Goal: Task Accomplishment & Management: Manage account settings

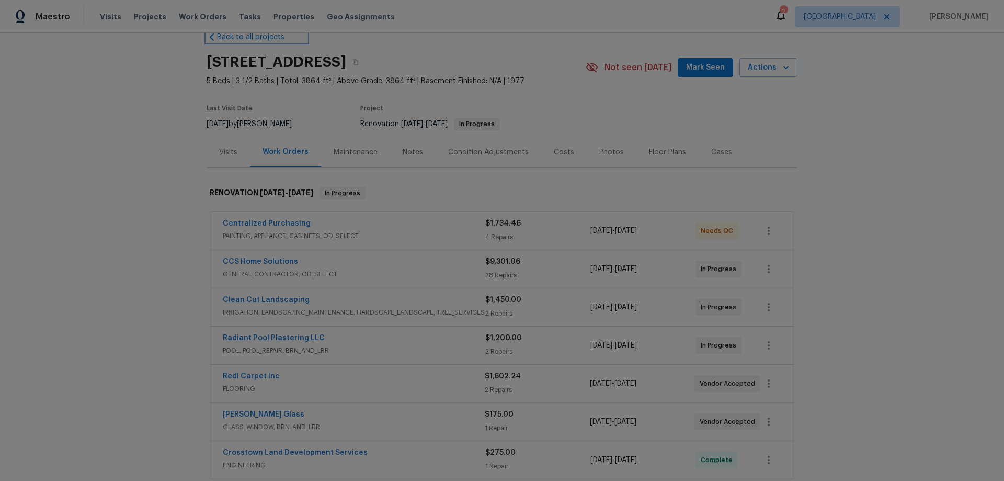
scroll to position [52, 0]
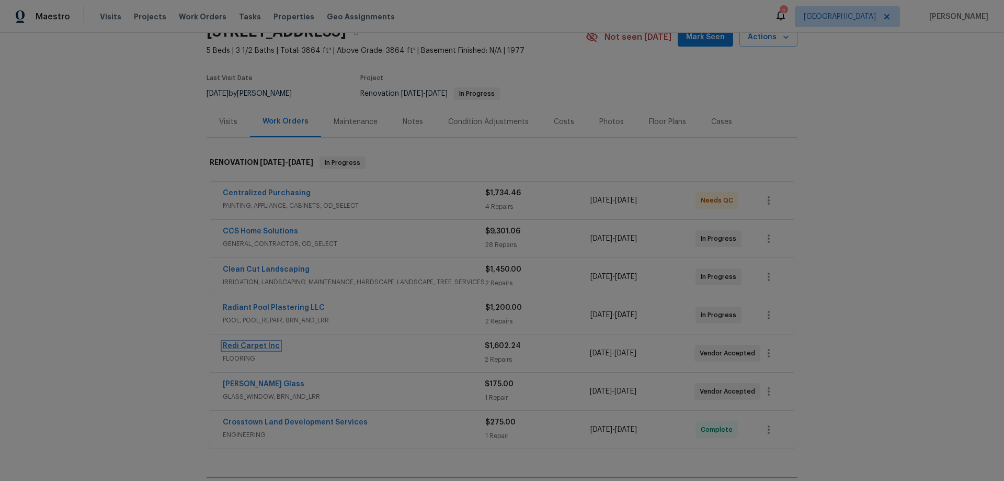
click at [259, 346] on link "Redi Carpet Inc" at bounding box center [251, 345] width 57 height 7
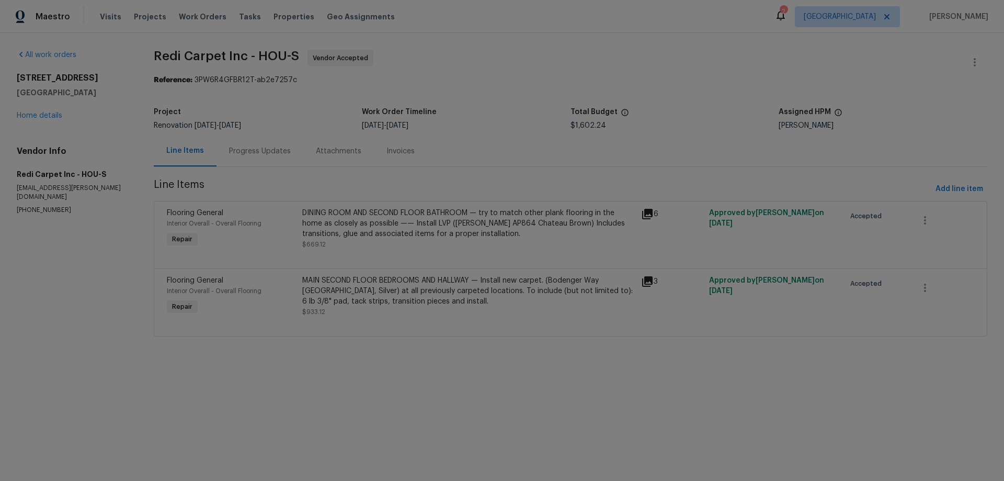
click at [468, 221] on div "DINING ROOM AND SECOND FLOOR BATHROOM — try to match other plank flooring in th…" at bounding box center [468, 223] width 333 height 31
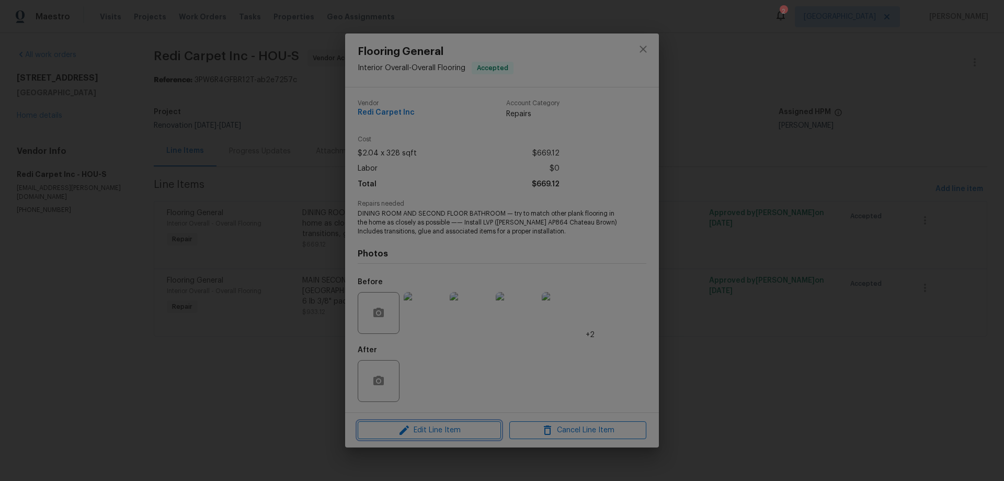
click at [443, 433] on span "Edit Line Item" at bounding box center [429, 430] width 137 height 13
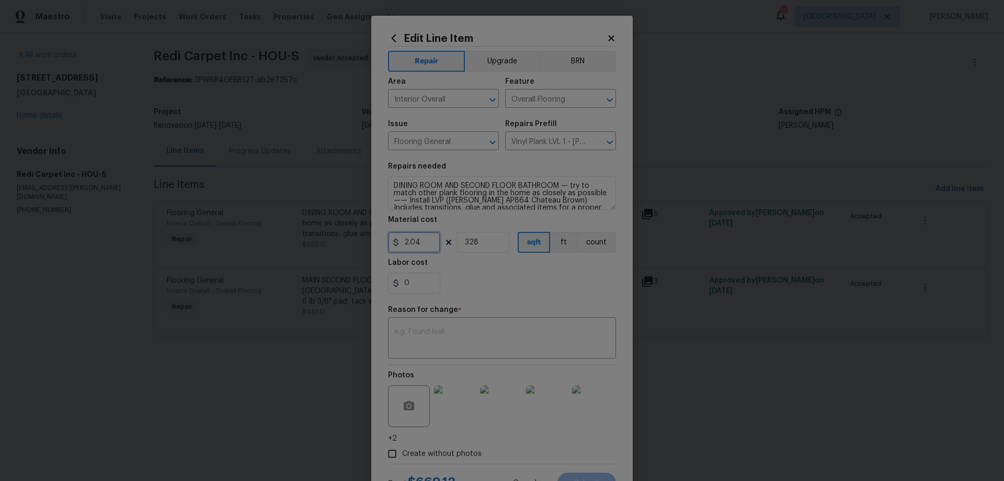
drag, startPoint x: 424, startPoint y: 245, endPoint x: 345, endPoint y: 243, distance: 79.0
click at [345, 243] on div "Edit Line Item Repair Upgrade BRN Area Interior Overall ​ Feature Overall Floor…" at bounding box center [502, 240] width 1004 height 481
type input "1408.96"
type input "1"
click at [455, 338] on textarea at bounding box center [502, 339] width 216 height 22
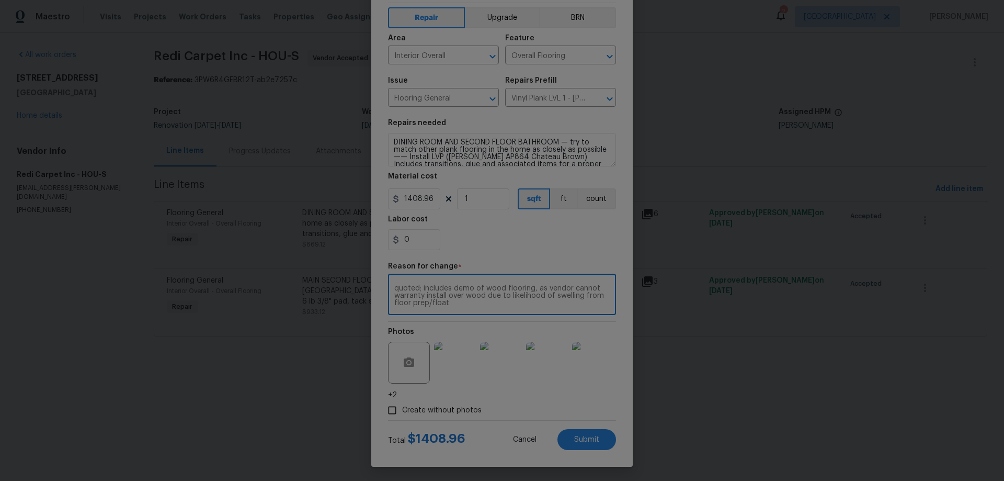
scroll to position [45, 0]
type textarea "quoted; includes demo of wood flooring, as vendor cannot warranty install over …"
click at [604, 433] on button "Submit" at bounding box center [587, 437] width 59 height 21
type input "2.04"
type input "328"
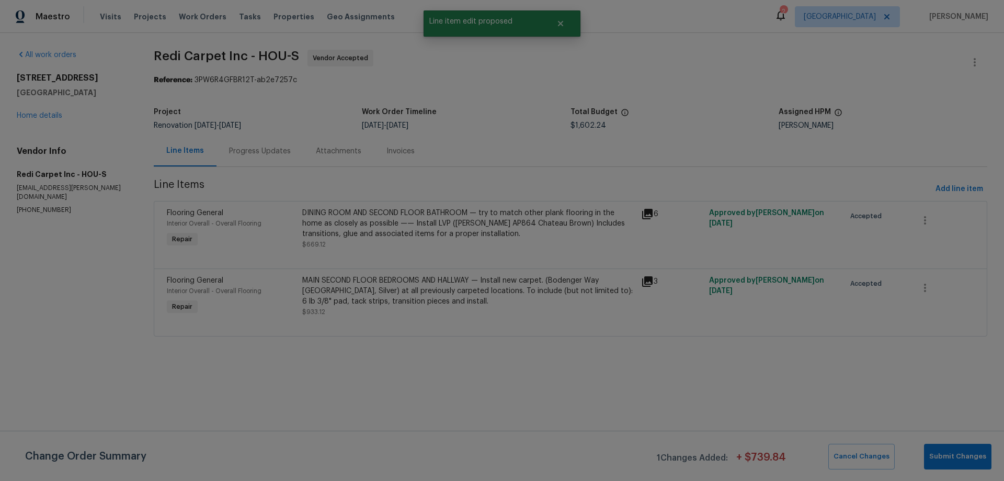
scroll to position [0, 0]
click at [404, 295] on div "MAIN SECOND FLOOR BEDROOMS AND HALLWAY — Install new carpet. (Bodenger Way 945 …" at bounding box center [468, 290] width 333 height 31
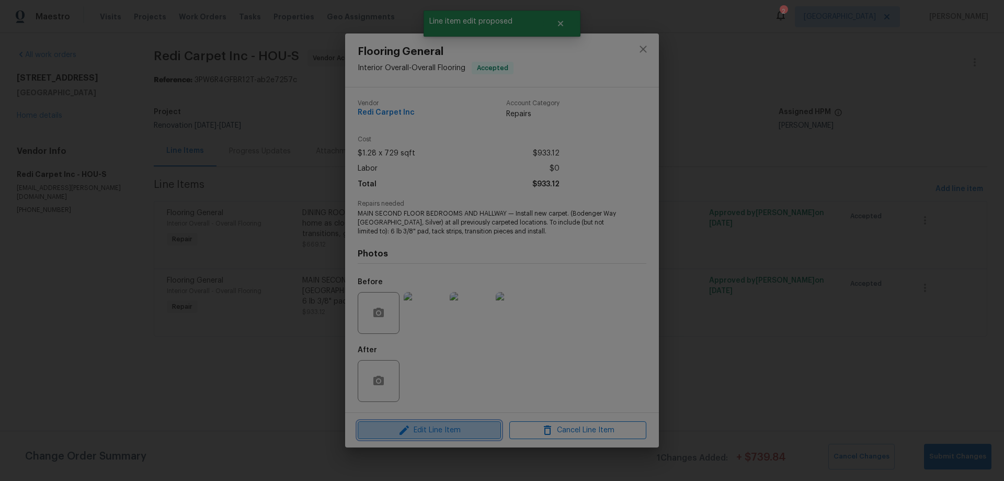
click at [430, 431] on span "Edit Line Item" at bounding box center [429, 430] width 137 height 13
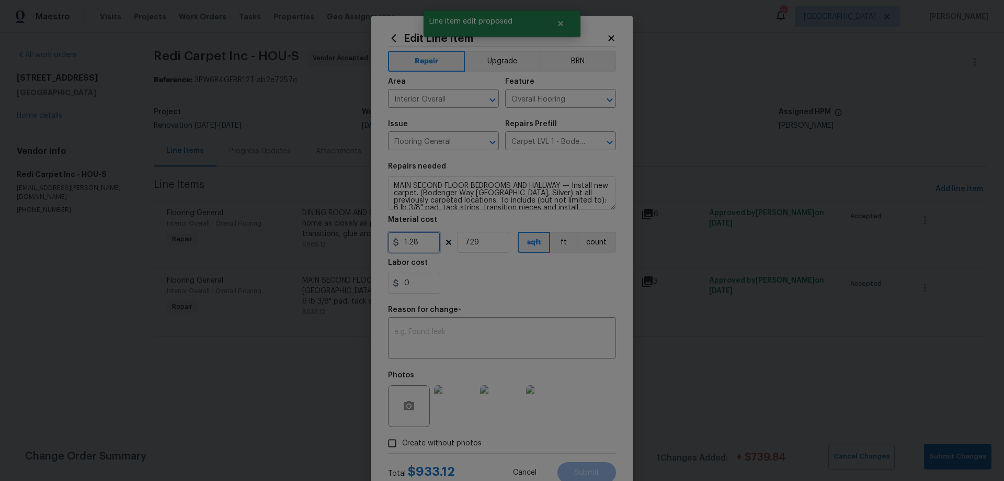
drag, startPoint x: 406, startPoint y: 237, endPoint x: 306, endPoint y: 228, distance: 100.3
click at [308, 230] on div "Edit Line Item Repair Upgrade BRN Area Interior Overall ​ Feature Overall Floor…" at bounding box center [502, 240] width 1004 height 481
type input "1"
type input "11269"
type input "1126.94"
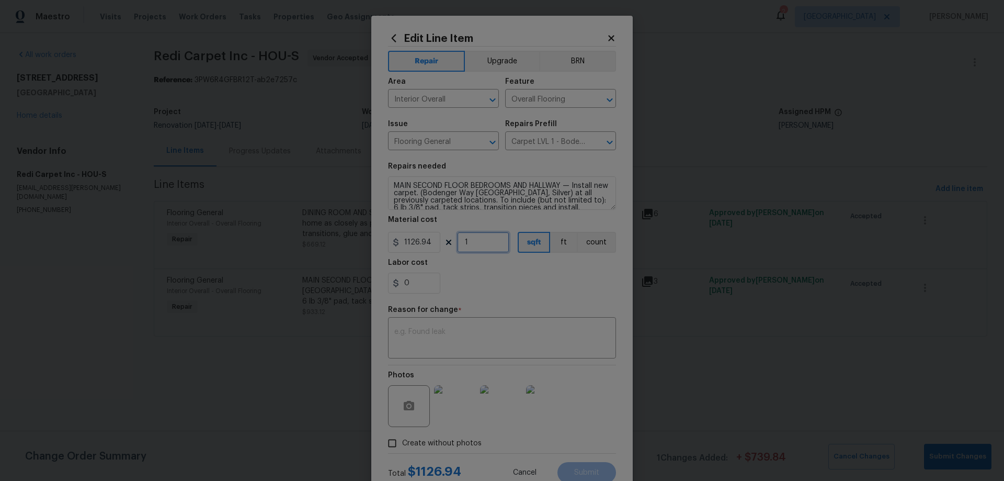
type input "1"
type textarea "quoted, including stairs fee"
click at [601, 471] on button "Submit" at bounding box center [587, 472] width 59 height 21
type input "1.28"
type input "729"
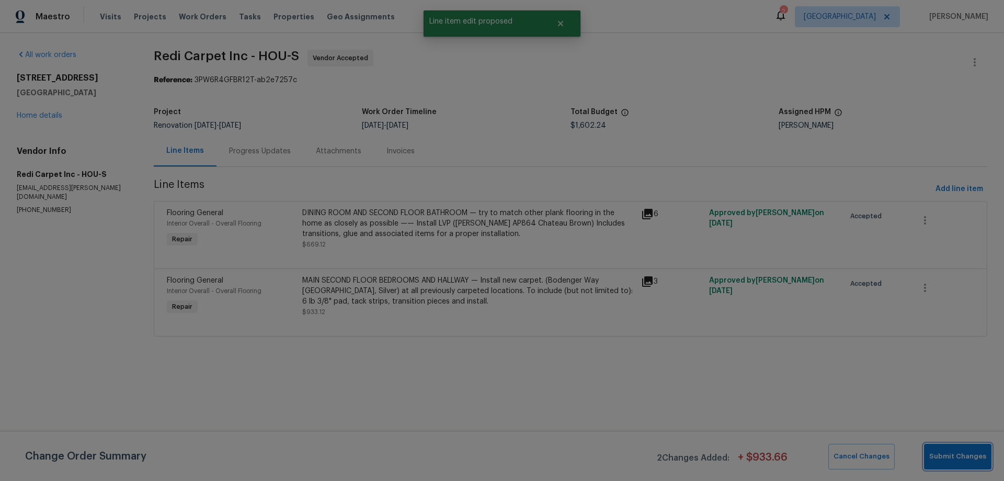
click at [947, 459] on span "Submit Changes" at bounding box center [958, 456] width 57 height 12
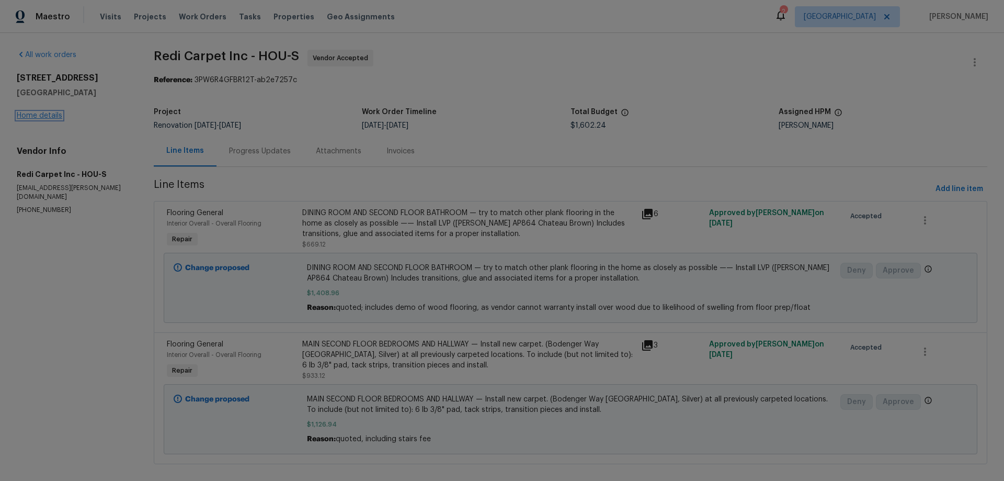
click at [53, 117] on link "Home details" at bounding box center [40, 115] width 46 height 7
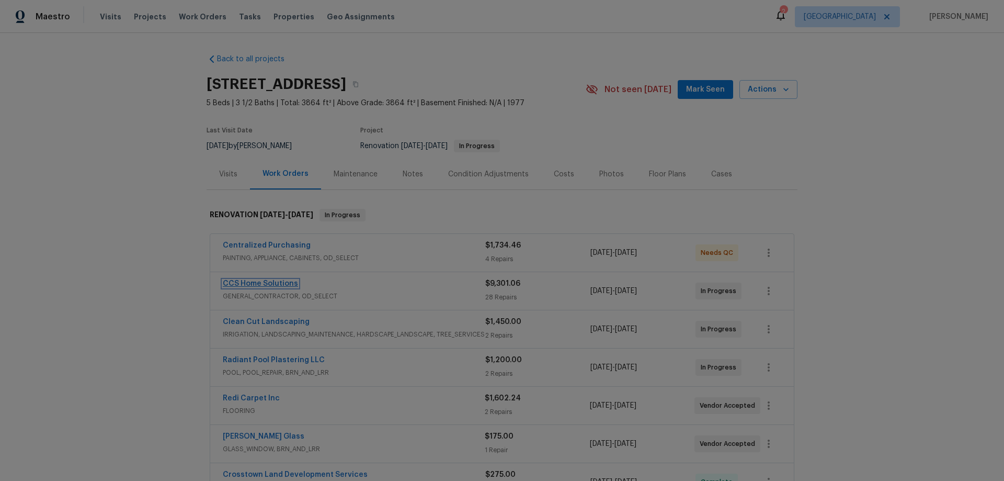
click at [249, 283] on link "CCS Home Solutions" at bounding box center [260, 283] width 75 height 7
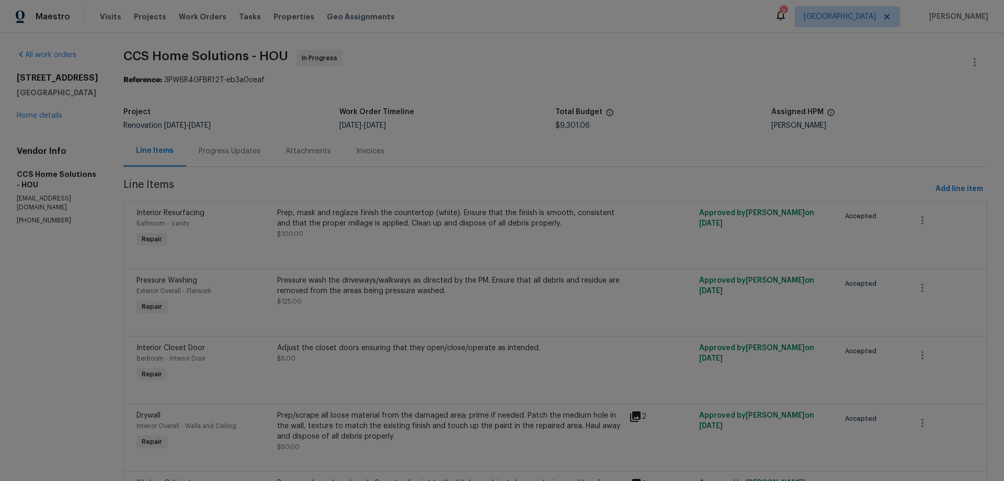
click at [36, 111] on div "11723 Quail Creek Dr Houston, TX 77070 Home details" at bounding box center [58, 97] width 82 height 48
click at [44, 118] on link "Home details" at bounding box center [40, 115] width 46 height 7
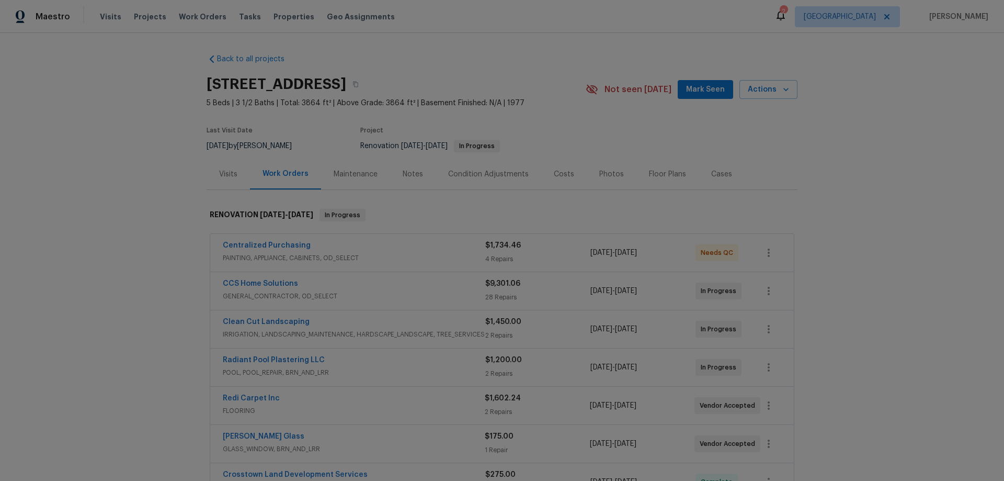
click at [699, 88] on span "Mark Seen" at bounding box center [705, 89] width 39 height 13
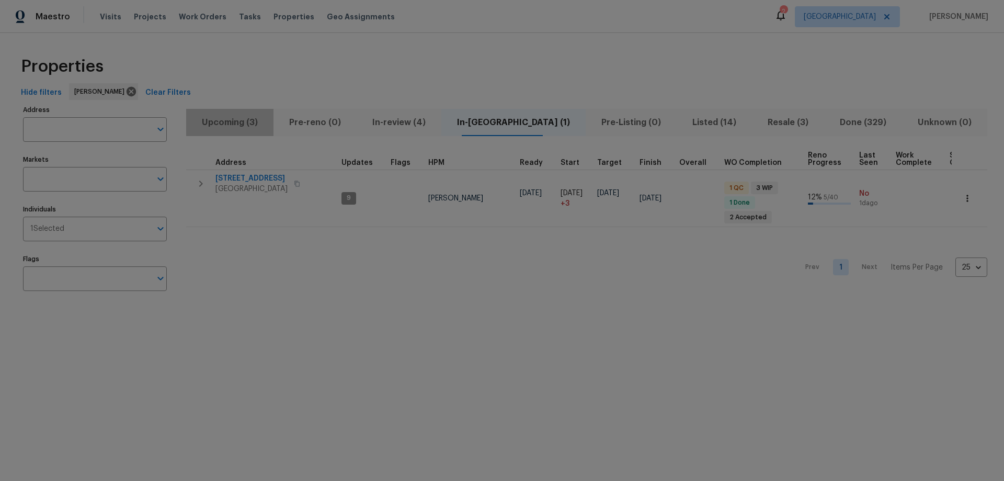
click at [212, 124] on span "Upcoming (3)" at bounding box center [230, 122] width 75 height 15
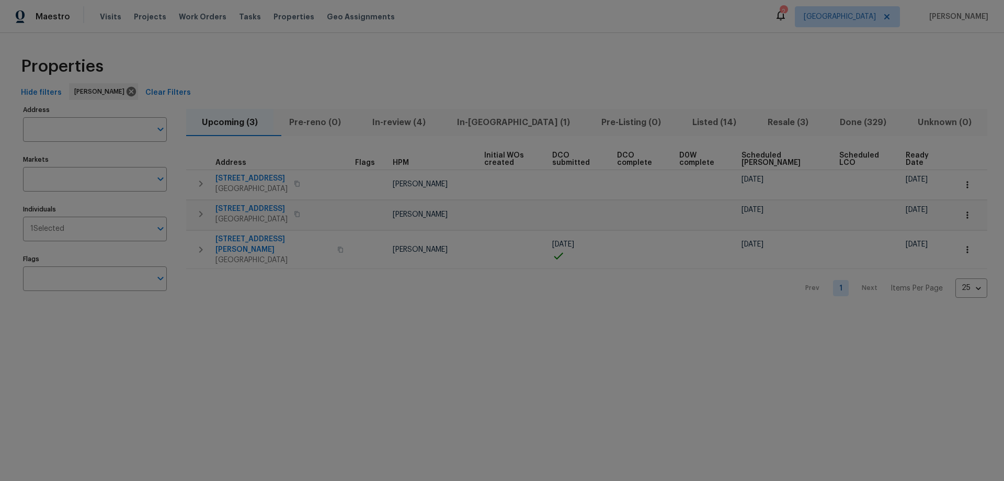
click at [790, 157] on span "Scheduled COE" at bounding box center [782, 159] width 80 height 15
click at [498, 125] on span "In-[GEOGRAPHIC_DATA] (1)" at bounding box center [514, 122] width 132 height 15
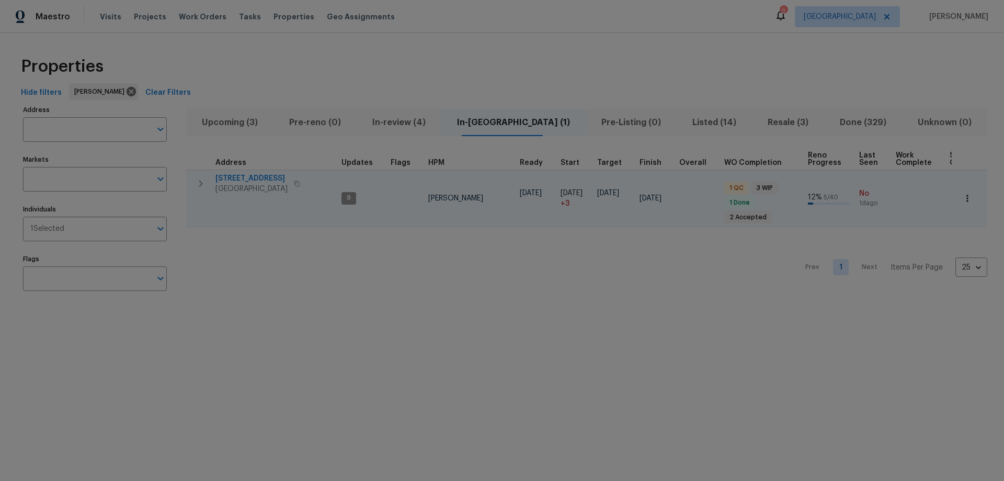
click at [964, 197] on icon "button" at bounding box center [968, 198] width 10 height 10
click at [939, 276] on p "Admin: Renovation" at bounding box center [918, 274] width 64 height 11
click at [540, 344] on div at bounding box center [502, 240] width 1004 height 481
click at [222, 125] on span "Upcoming (3)" at bounding box center [230, 122] width 75 height 15
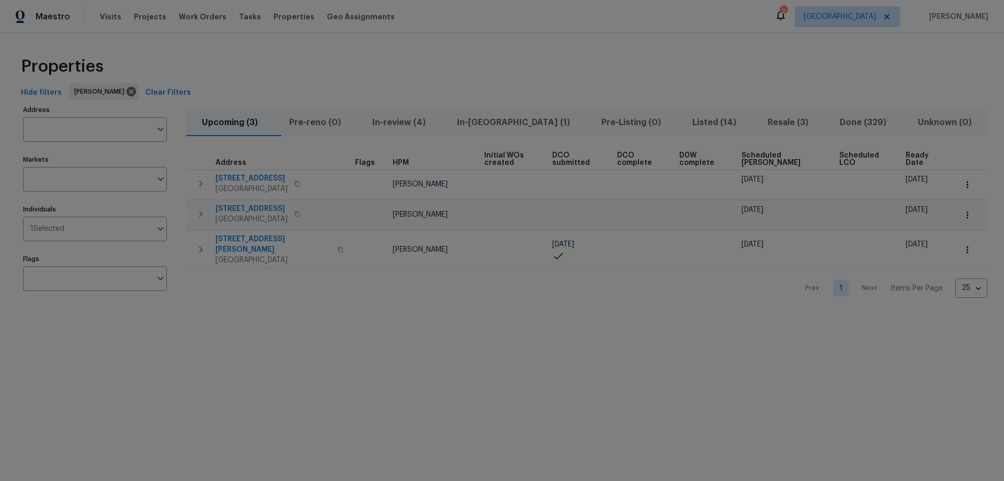
click at [771, 159] on span "Scheduled COE" at bounding box center [782, 159] width 80 height 15
click at [204, 244] on icon "button" at bounding box center [201, 250] width 13 height 13
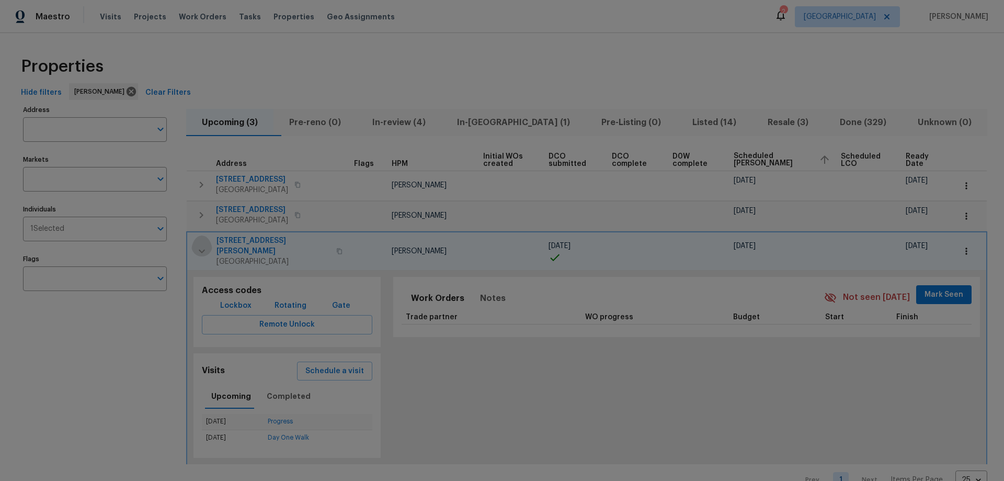
click at [204, 248] on icon "button" at bounding box center [202, 251] width 13 height 13
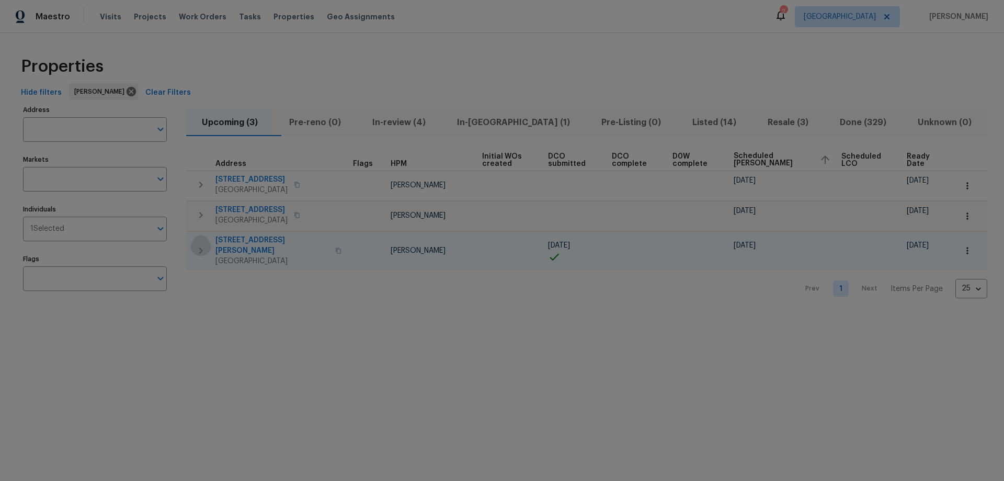
click at [195, 244] on icon "button" at bounding box center [201, 250] width 13 height 13
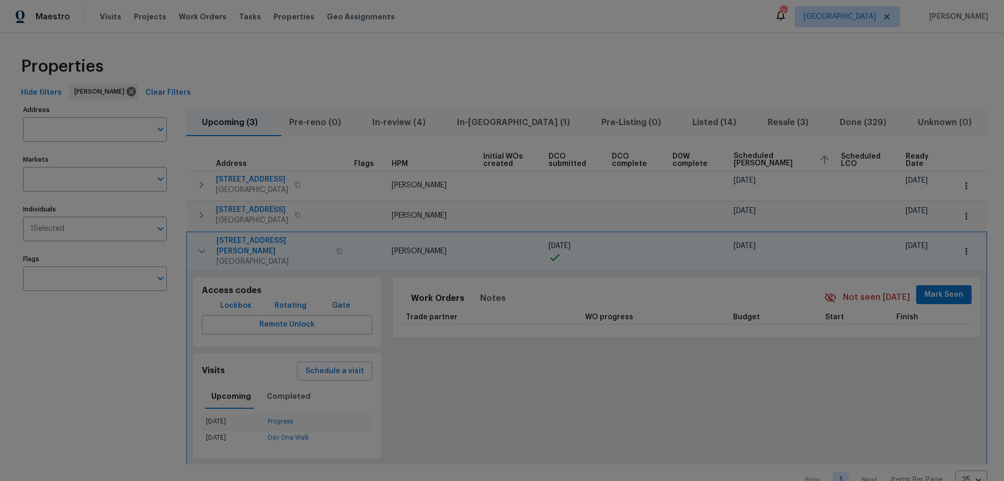
click at [255, 241] on span "2223 Laurel Branch Way" at bounding box center [274, 245] width 114 height 21
click at [197, 246] on icon "button" at bounding box center [202, 251] width 13 height 13
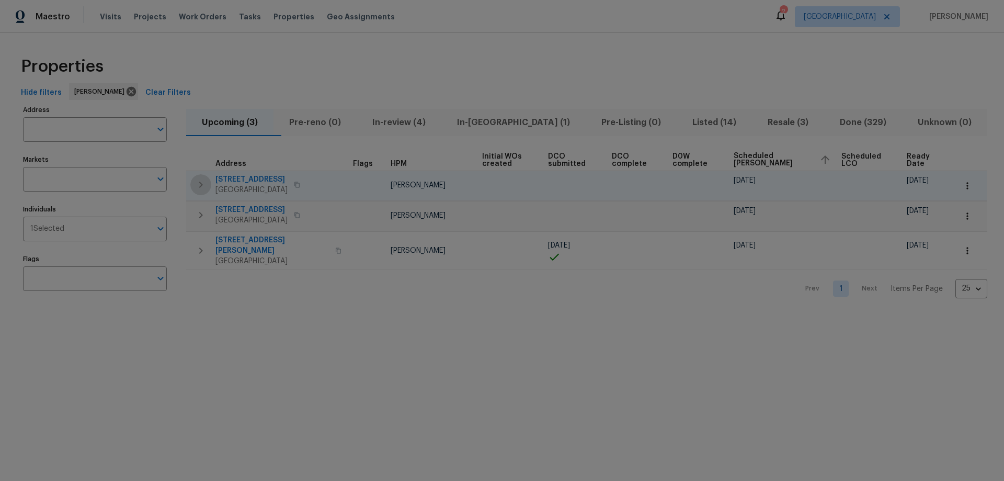
click at [198, 182] on icon "button" at bounding box center [201, 184] width 13 height 13
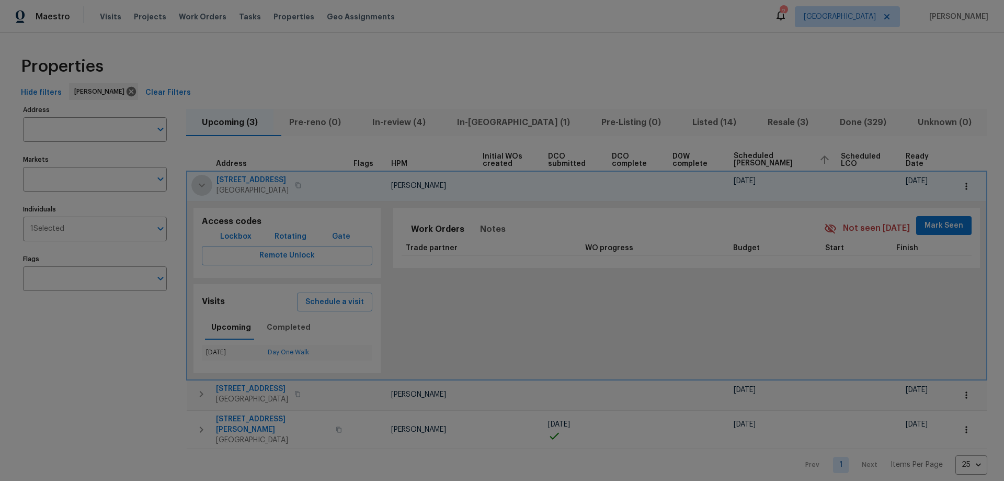
click at [199, 182] on icon "button" at bounding box center [202, 185] width 13 height 13
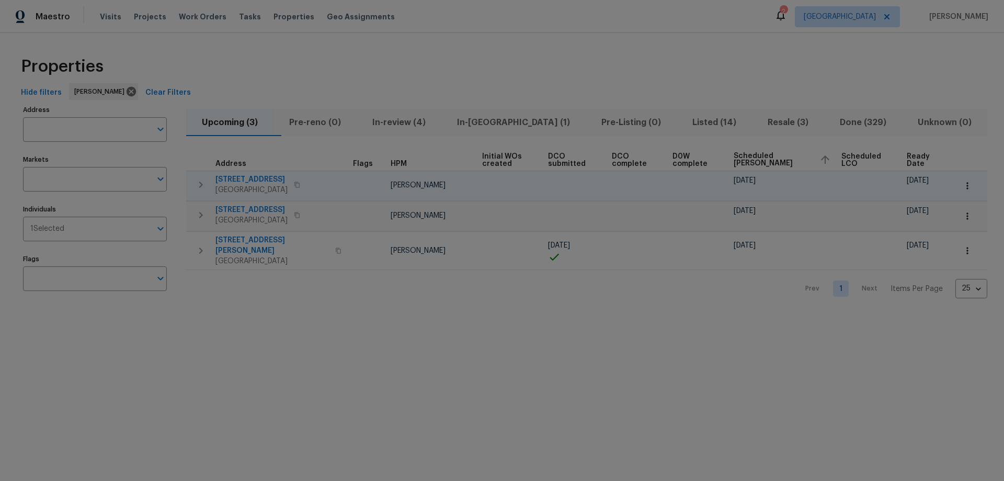
click at [230, 177] on span "21410 Meadowhill Dr" at bounding box center [252, 179] width 72 height 10
click at [206, 180] on icon "button" at bounding box center [201, 184] width 13 height 13
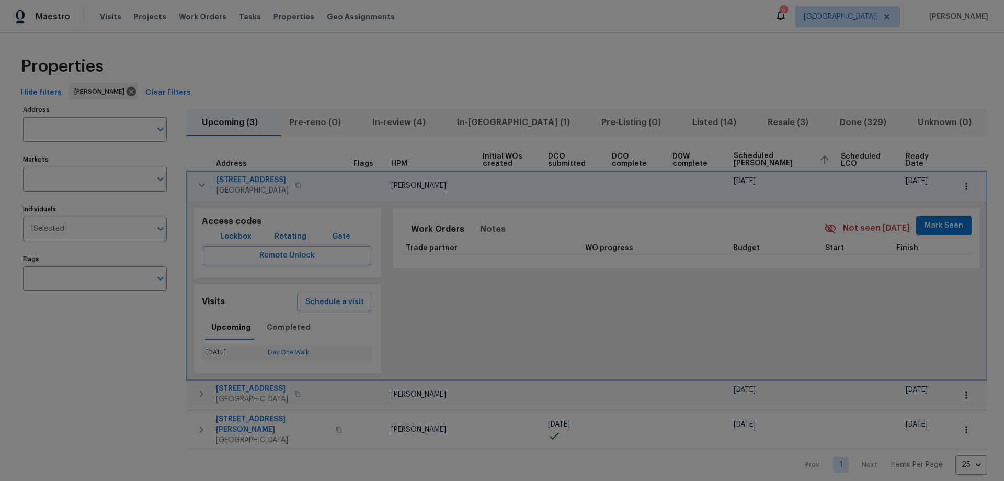
click at [963, 183] on icon "button" at bounding box center [967, 186] width 10 height 10
click at [959, 184] on div at bounding box center [502, 240] width 1004 height 481
click at [199, 184] on icon "button" at bounding box center [202, 185] width 6 height 4
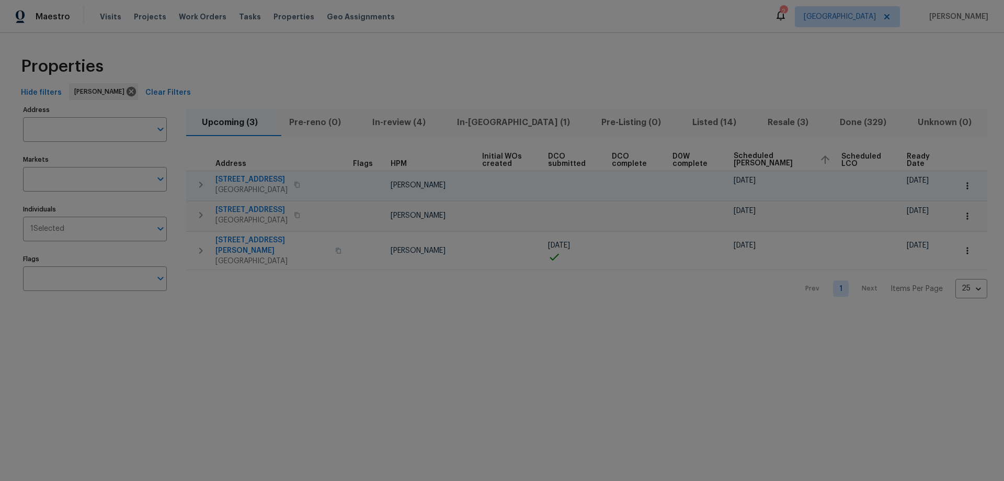
click at [967, 188] on icon "button" at bounding box center [968, 185] width 2 height 7
click at [962, 188] on div at bounding box center [502, 240] width 1004 height 481
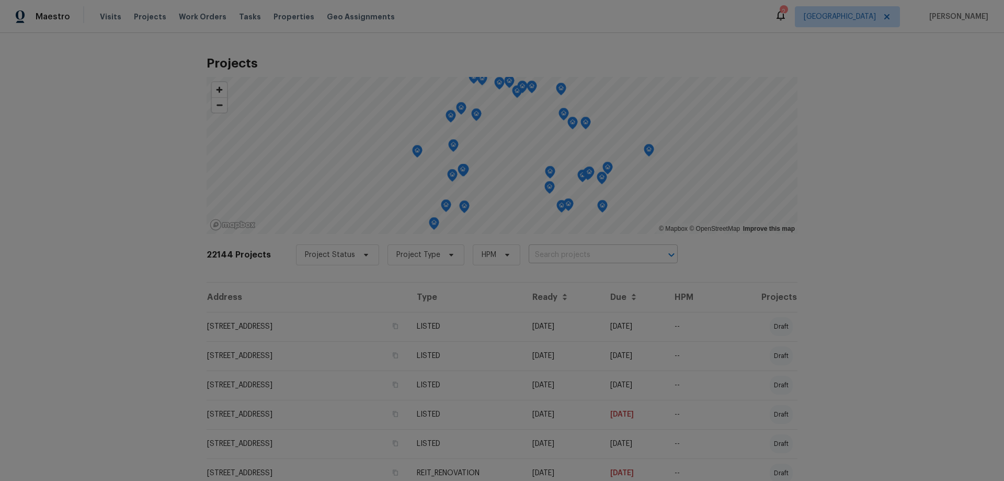
click at [565, 256] on input "text" at bounding box center [589, 255] width 120 height 16
paste input "12803 Shady Knoll"
type input "12803 Shady Knoll"
click at [579, 280] on li "12803 Shady Knoll Ln, Cypress, TX 77429" at bounding box center [593, 277] width 152 height 17
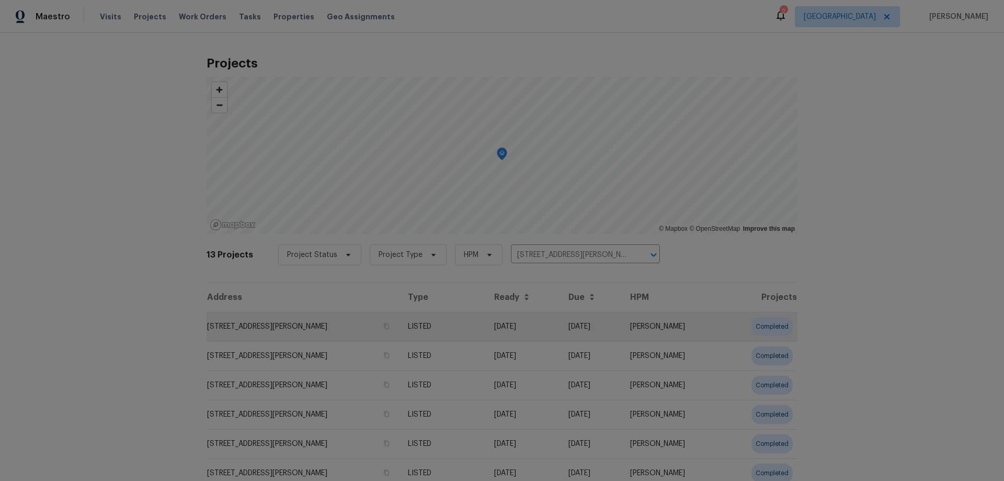
click at [243, 319] on td "12803 Shady Knoll Ln, Cypress, TX 77429" at bounding box center [303, 326] width 193 height 29
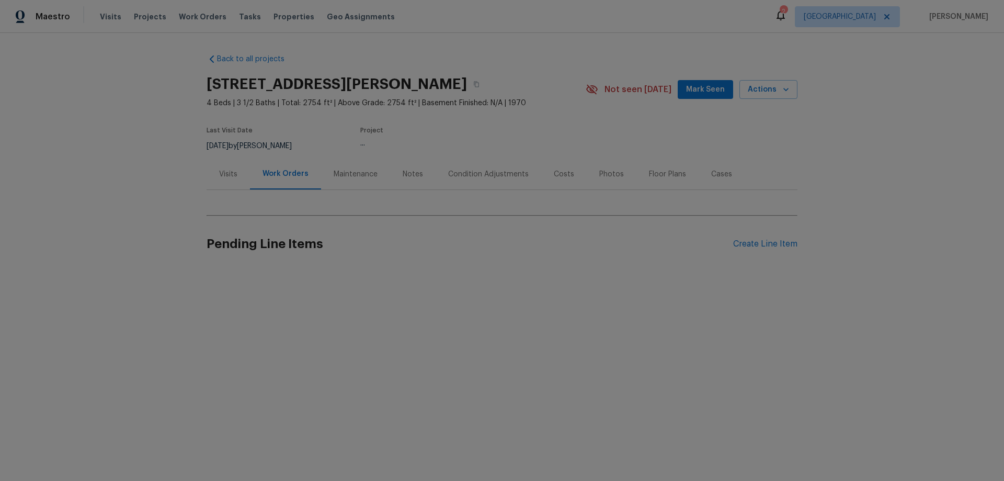
click at [233, 170] on div "Visits" at bounding box center [228, 174] width 18 height 10
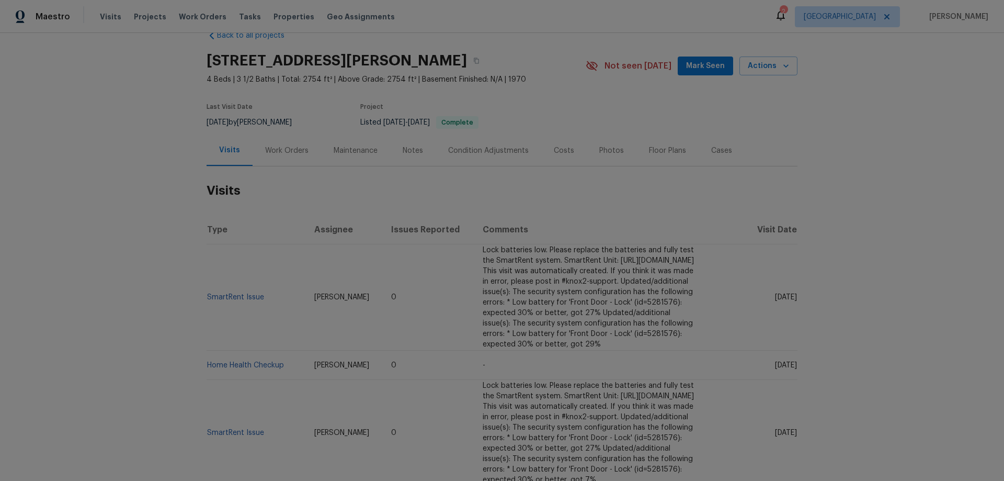
scroll to position [105, 0]
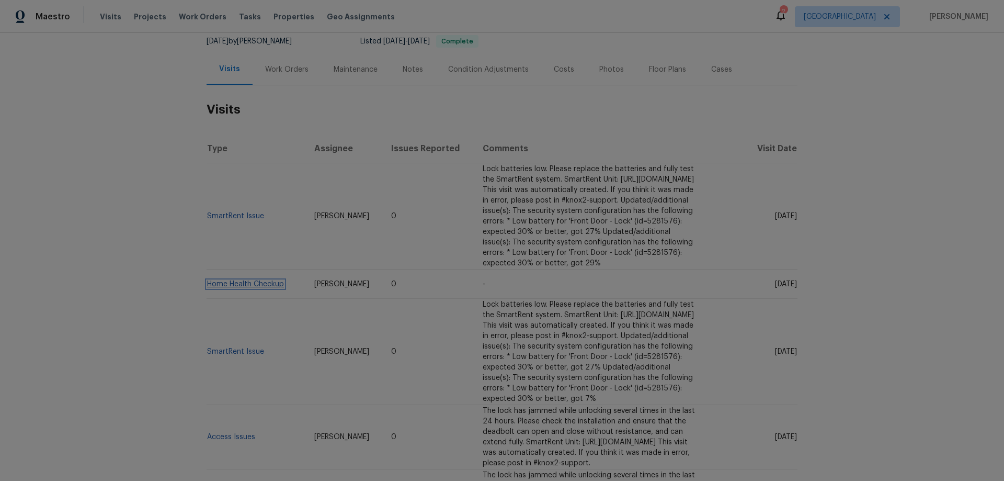
click at [237, 288] on link "Home Health Checkup" at bounding box center [245, 283] width 77 height 7
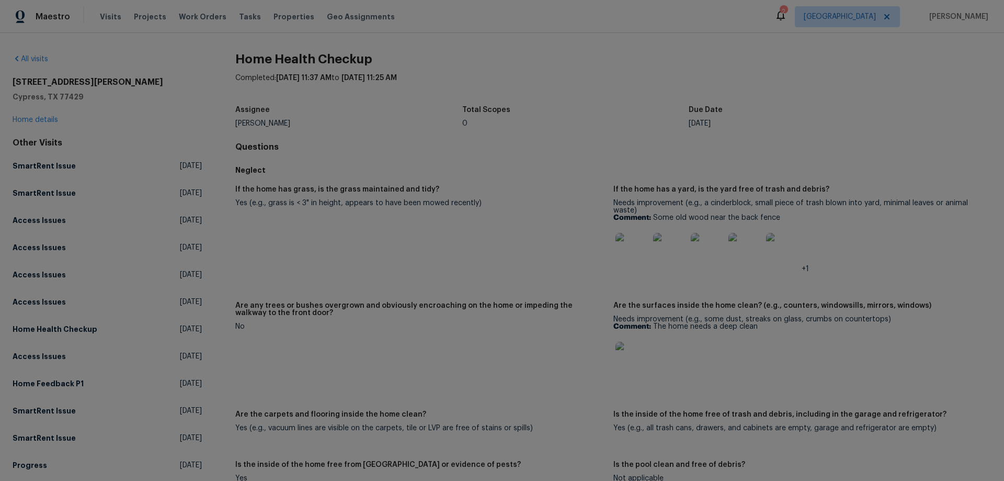
click at [632, 246] on img at bounding box center [632, 249] width 33 height 33
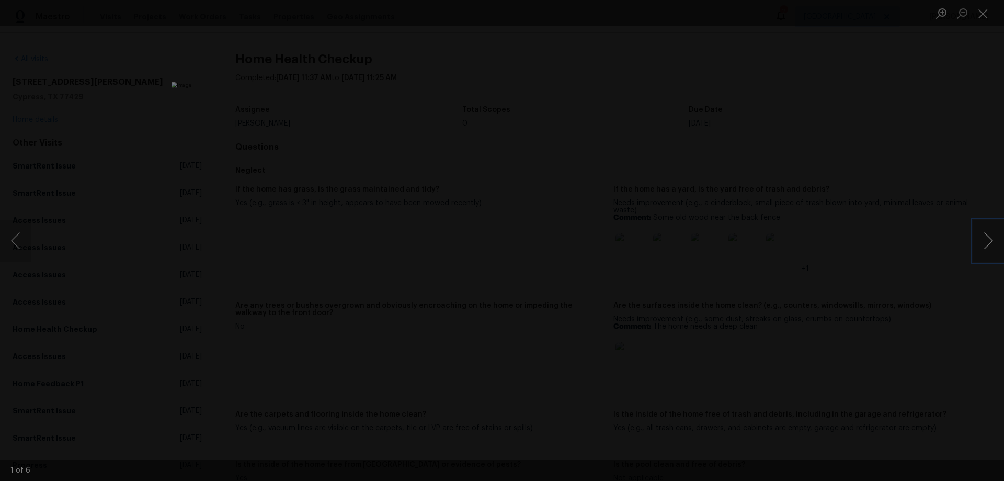
click at [993, 244] on button "Next image" at bounding box center [988, 241] width 31 height 42
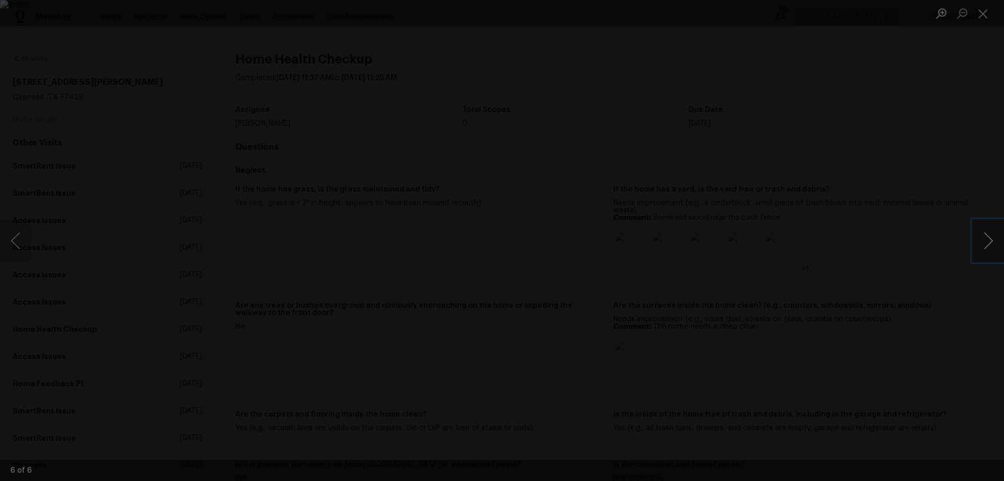
click at [993, 244] on button "Next image" at bounding box center [988, 241] width 31 height 42
click at [903, 248] on div "Lightbox" at bounding box center [502, 240] width 1004 height 481
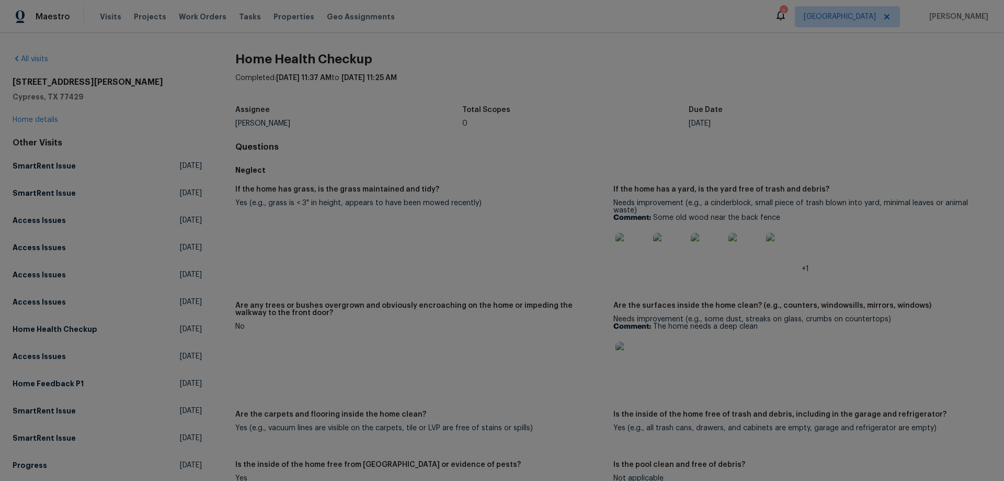
click at [632, 247] on img at bounding box center [632, 249] width 33 height 33
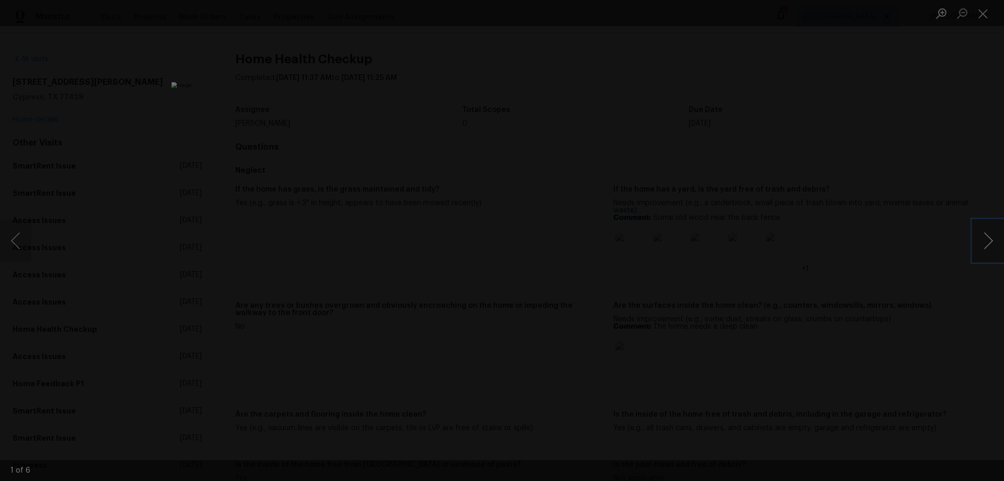
click at [994, 248] on button "Next image" at bounding box center [988, 241] width 31 height 42
click at [981, 241] on button "Next image" at bounding box center [988, 241] width 31 height 42
click at [980, 250] on button "Next image" at bounding box center [988, 241] width 31 height 42
click at [990, 240] on button "Next image" at bounding box center [988, 241] width 31 height 42
click at [995, 241] on button "Next image" at bounding box center [988, 241] width 31 height 42
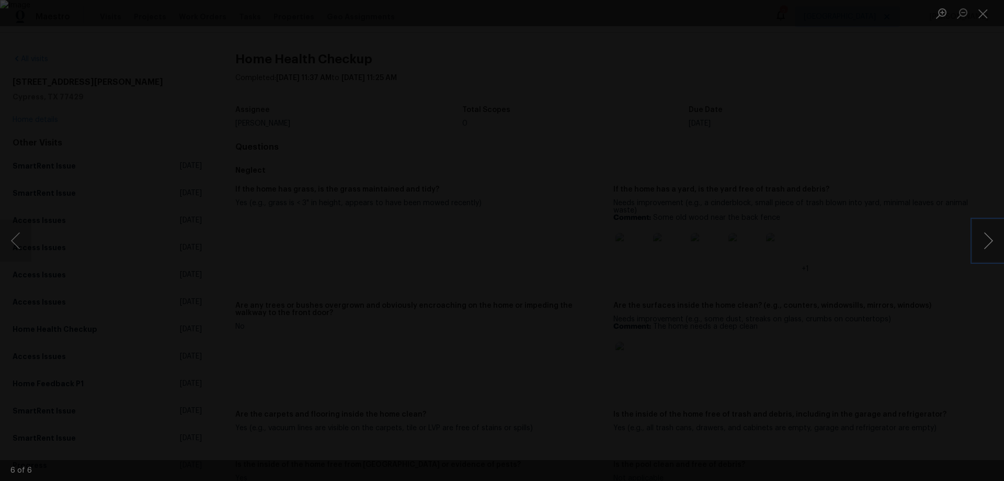
click at [986, 243] on button "Next image" at bounding box center [988, 241] width 31 height 42
click at [787, 290] on div "Lightbox" at bounding box center [502, 240] width 1004 height 481
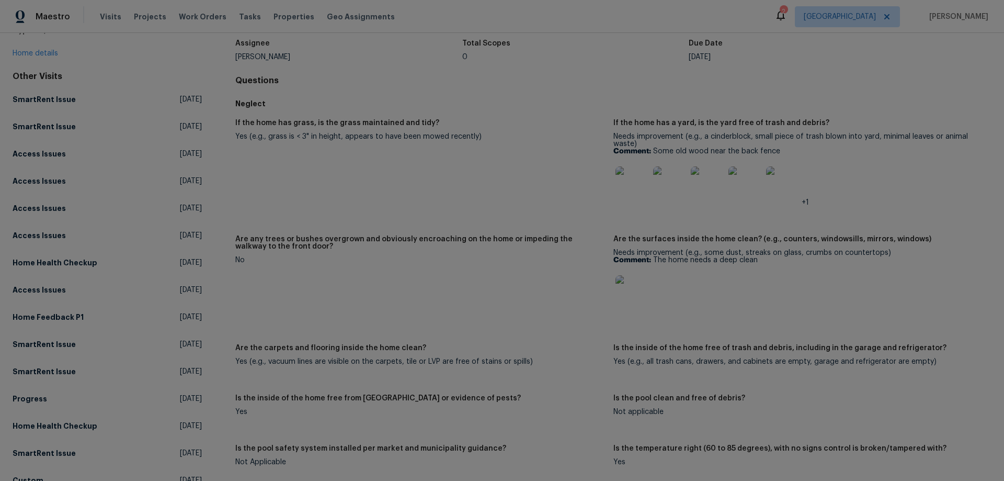
scroll to position [105, 0]
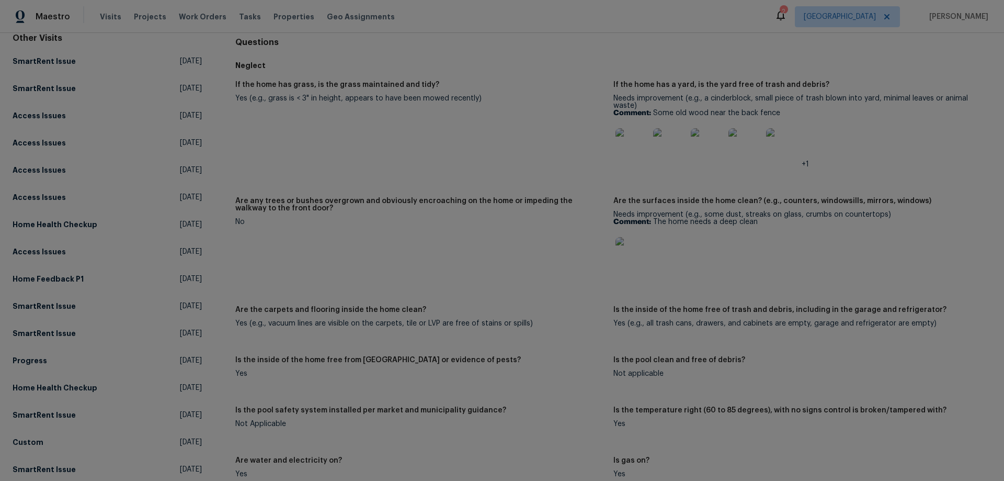
click at [628, 255] on img at bounding box center [632, 253] width 33 height 33
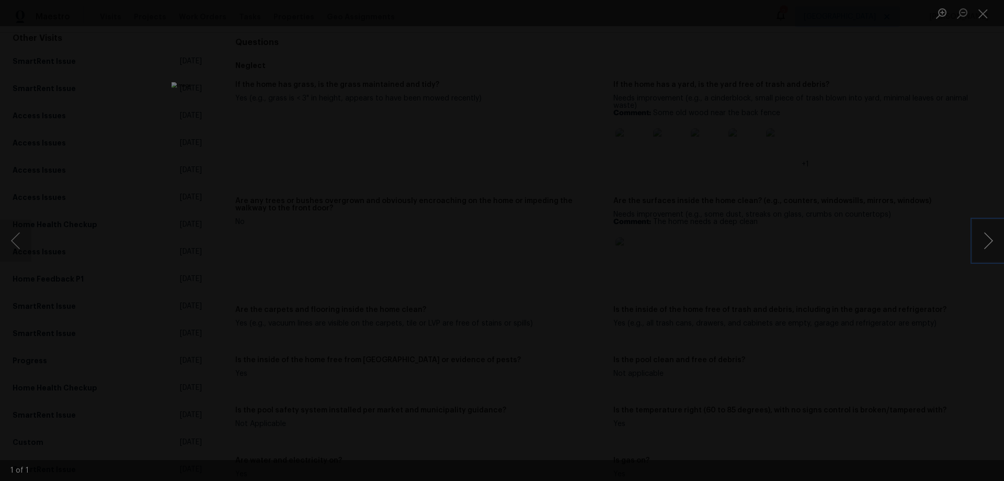
click at [973, 246] on button "Next image" at bounding box center [988, 241] width 31 height 42
click at [892, 274] on div "Lightbox" at bounding box center [502, 240] width 1004 height 481
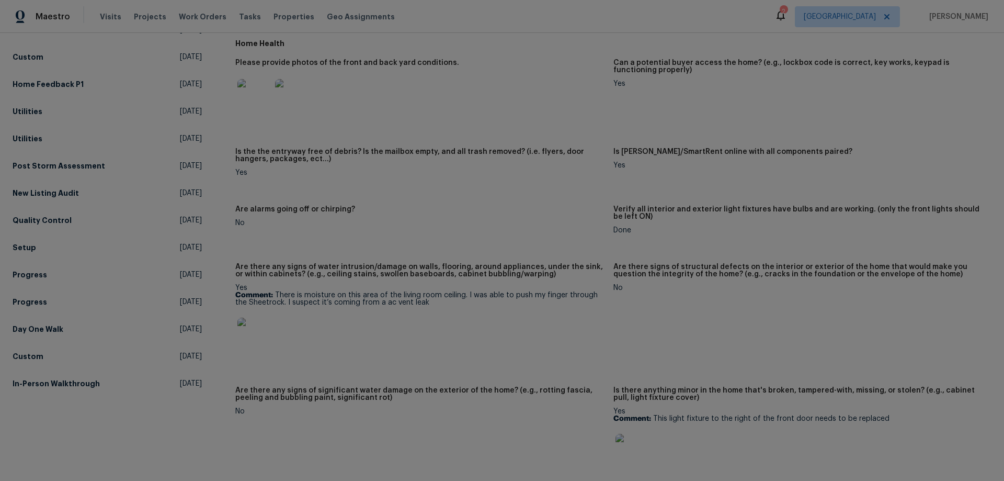
scroll to position [575, 0]
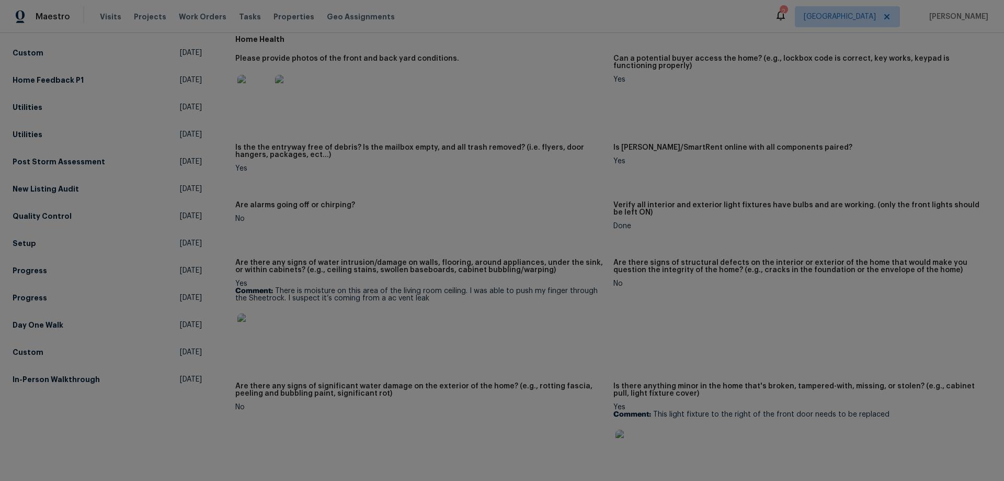
click at [251, 327] on img at bounding box center [254, 329] width 33 height 33
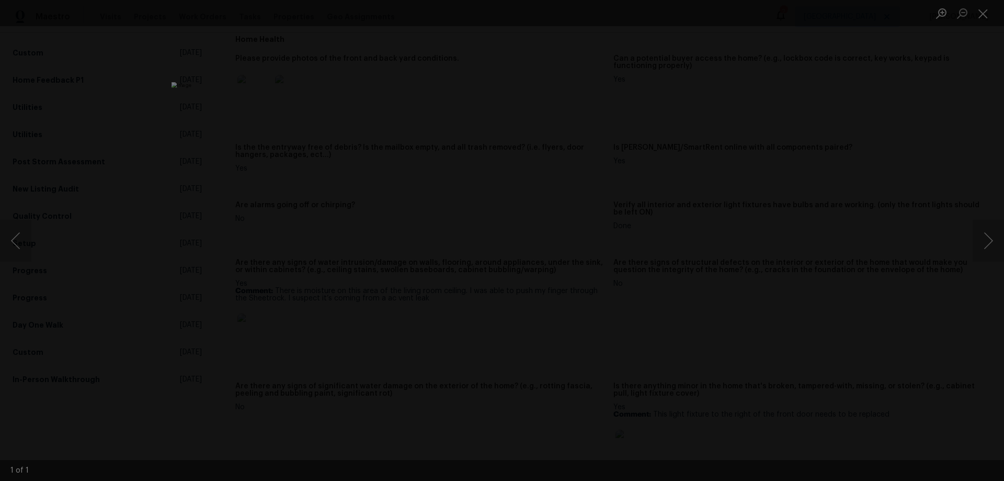
click at [924, 264] on div "Lightbox" at bounding box center [502, 240] width 1004 height 481
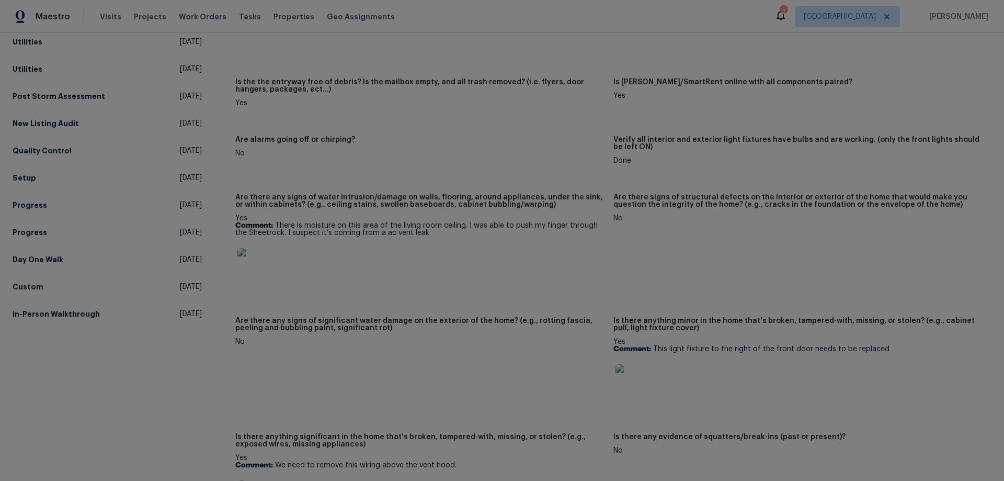
scroll to position [680, 0]
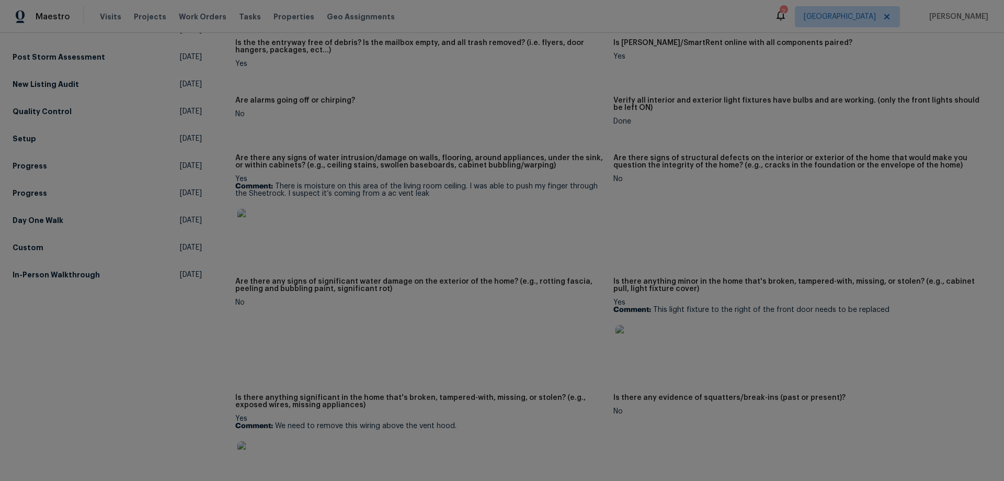
click at [626, 340] on img at bounding box center [632, 341] width 33 height 33
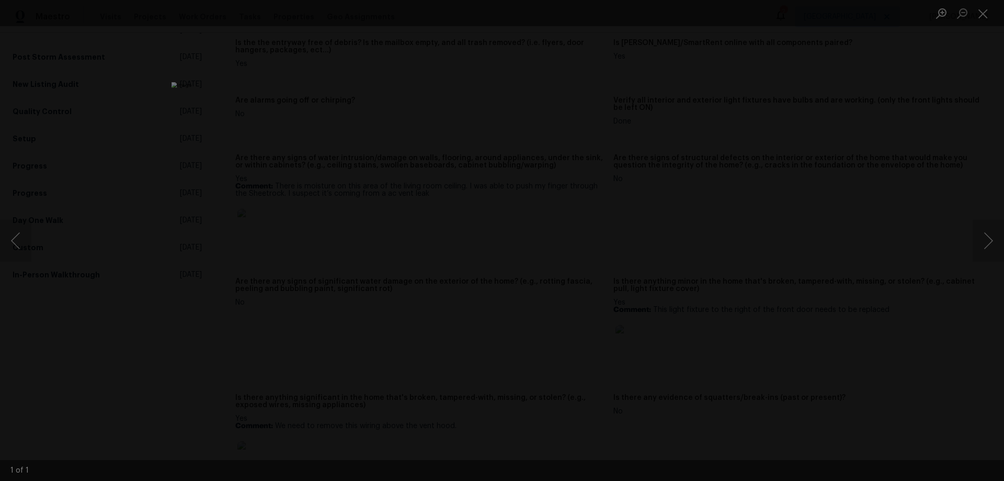
click at [852, 390] on div "Lightbox" at bounding box center [502, 240] width 1004 height 481
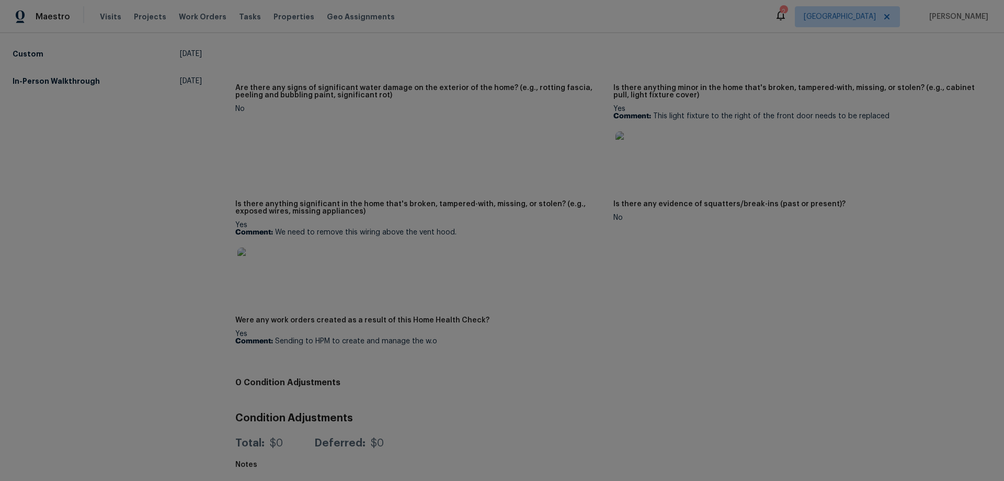
scroll to position [882, 0]
click at [254, 254] on img at bounding box center [254, 263] width 33 height 33
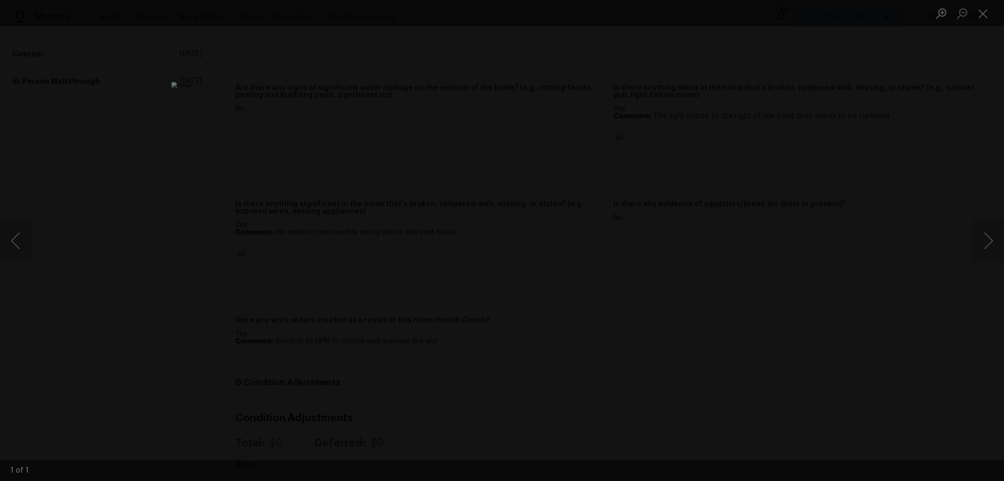
click at [853, 410] on div "Lightbox" at bounding box center [502, 240] width 1004 height 481
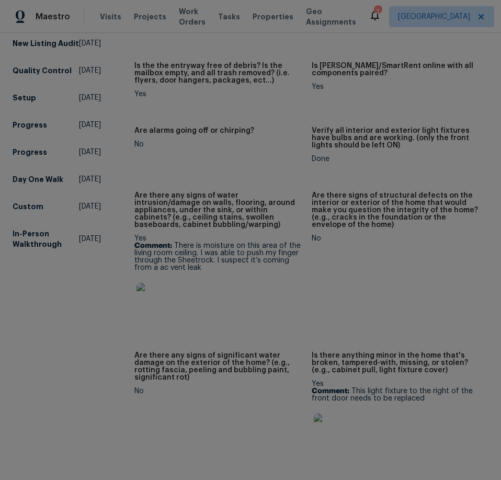
scroll to position [783, 0]
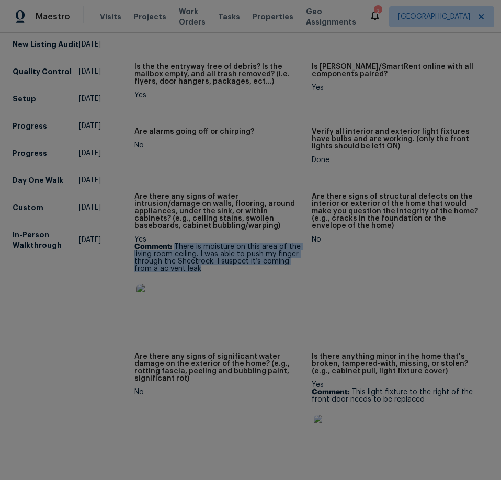
drag, startPoint x: 174, startPoint y: 238, endPoint x: 225, endPoint y: 267, distance: 59.0
click at [225, 267] on div "Yes Comment: There is moisture on this area of the living room ceiling. I was a…" at bounding box center [218, 280] width 168 height 88
copy p "There is moisture on this area of the living room ceiling. I was able to push m…"
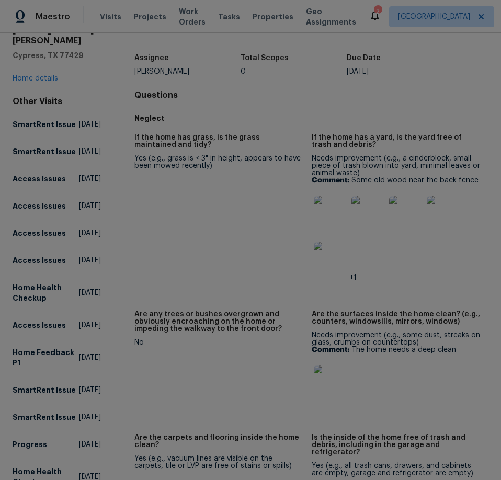
scroll to position [50, 0]
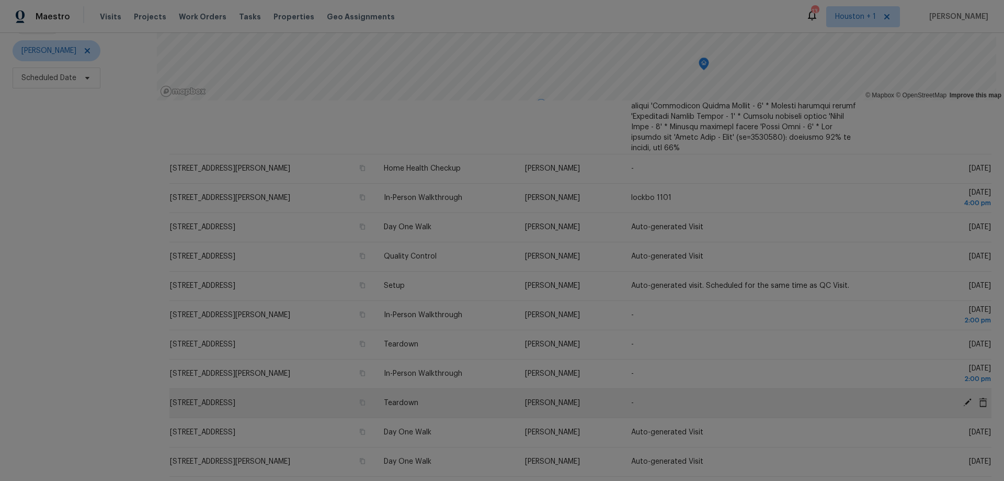
scroll to position [133, 0]
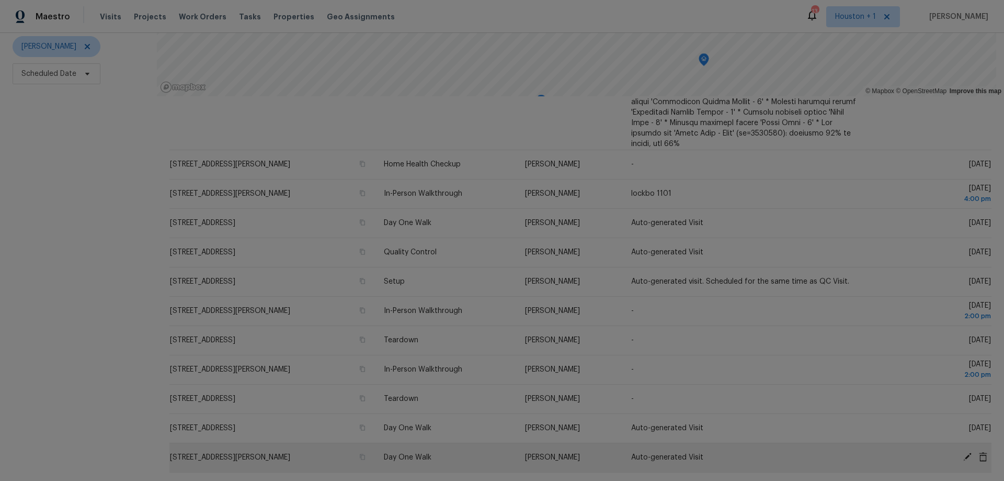
click at [963, 452] on icon at bounding box center [967, 456] width 9 height 9
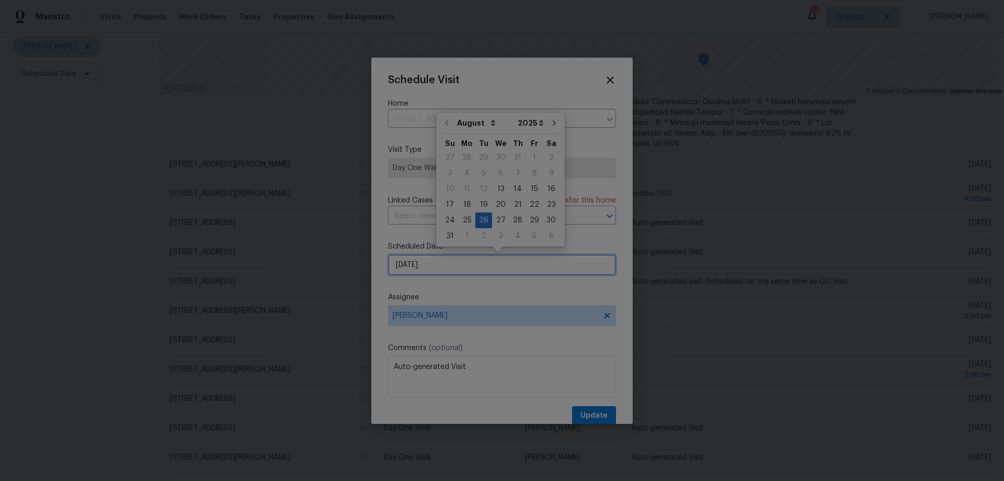
click at [443, 259] on input "8/26/2025" at bounding box center [502, 264] width 228 height 21
click at [498, 205] on div "20" at bounding box center [500, 204] width 17 height 15
type input "8/20/2025"
click at [588, 416] on span "Update" at bounding box center [594, 415] width 27 height 13
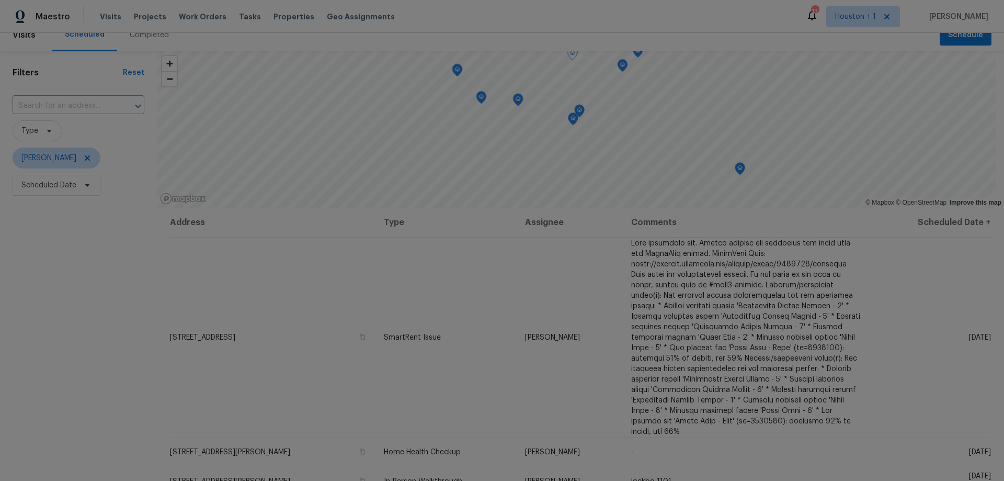
scroll to position [0, 0]
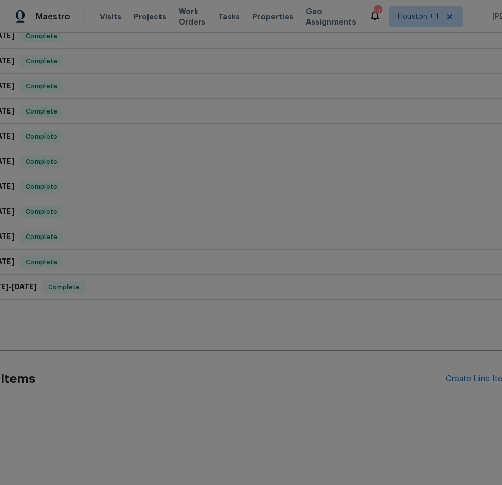
scroll to position [224, 97]
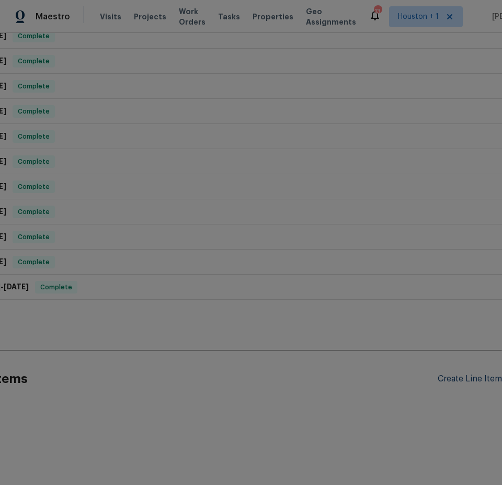
click at [453, 374] on div "Create Line Item" at bounding box center [470, 379] width 64 height 10
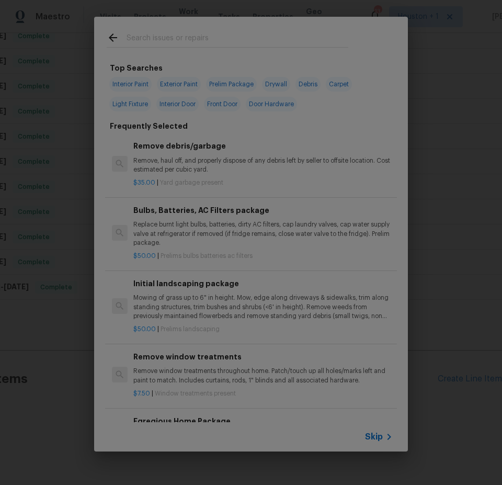
click at [145, 38] on input "text" at bounding box center [238, 39] width 222 height 16
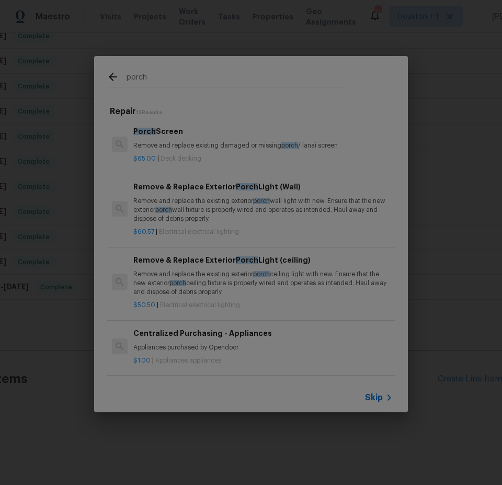
type input "porch"
click at [225, 200] on p "Remove and replace the existing exterior porch wall light with new. Ensure that…" at bounding box center [262, 210] width 259 height 27
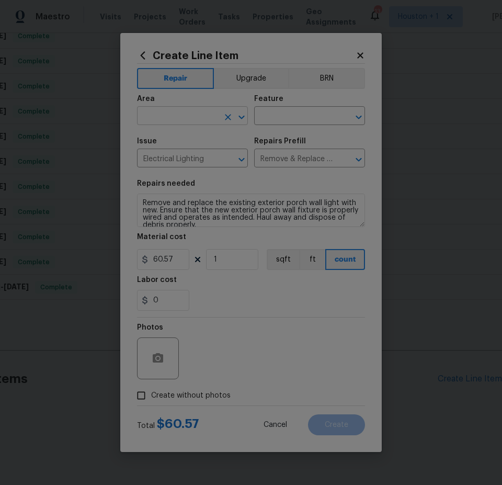
click at [179, 116] on input "text" at bounding box center [178, 117] width 82 height 16
click at [201, 156] on li "Exterior Overall" at bounding box center [192, 157] width 111 height 17
type input "Exterior Overall"
click at [289, 112] on input "text" at bounding box center [295, 117] width 82 height 16
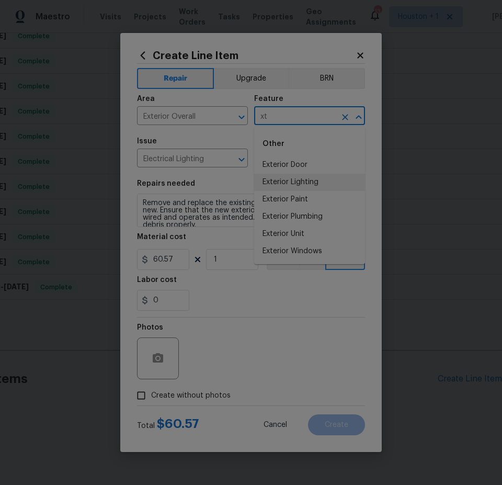
click at [315, 177] on li "Exterior Lighting" at bounding box center [309, 182] width 111 height 17
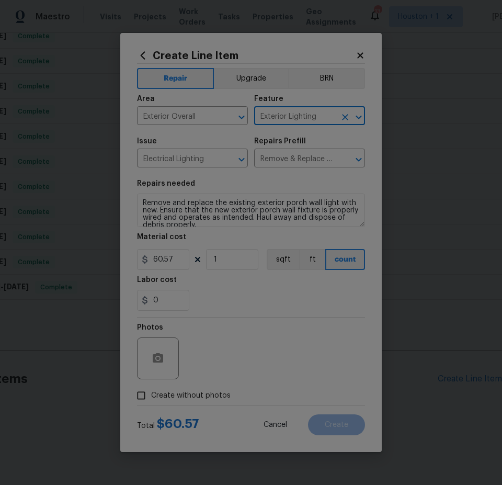
type input "Exterior Lighting"
click at [156, 356] on icon "button" at bounding box center [158, 357] width 10 height 9
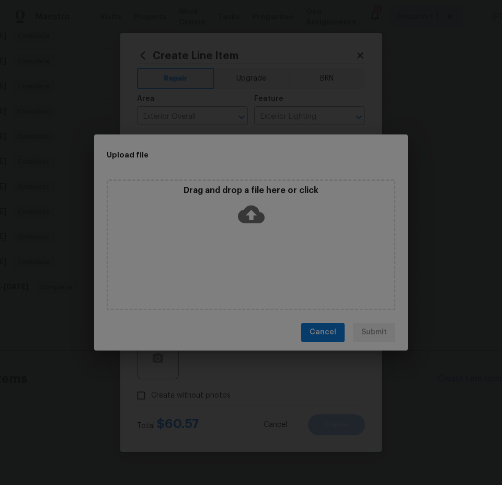
click at [256, 207] on icon at bounding box center [251, 214] width 27 height 18
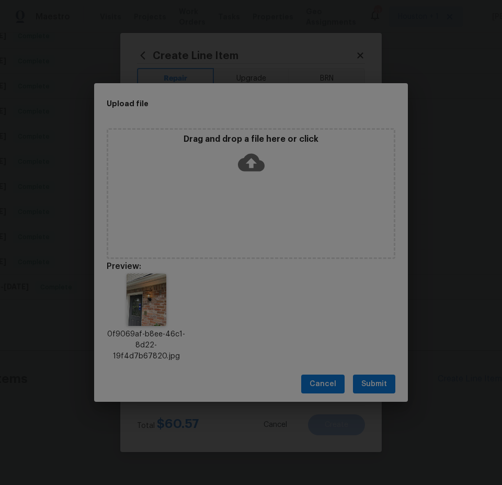
click at [380, 383] on span "Submit" at bounding box center [374, 384] width 26 height 13
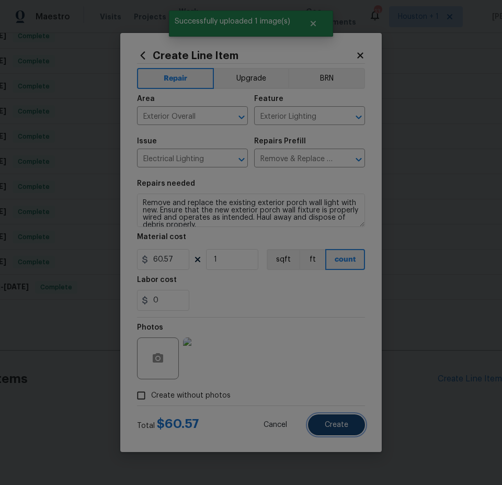
click at [348, 424] on button "Create" at bounding box center [336, 424] width 57 height 21
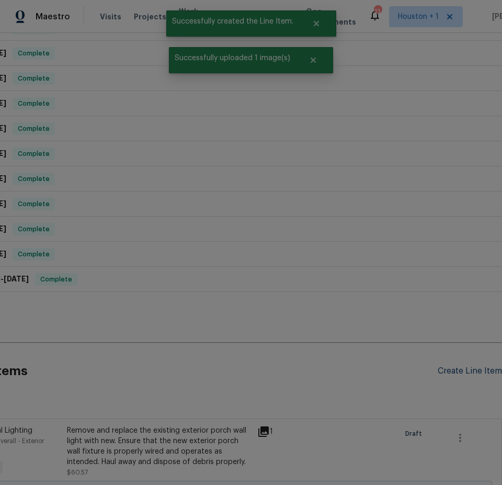
click at [461, 371] on div "Create Line Item" at bounding box center [470, 371] width 64 height 10
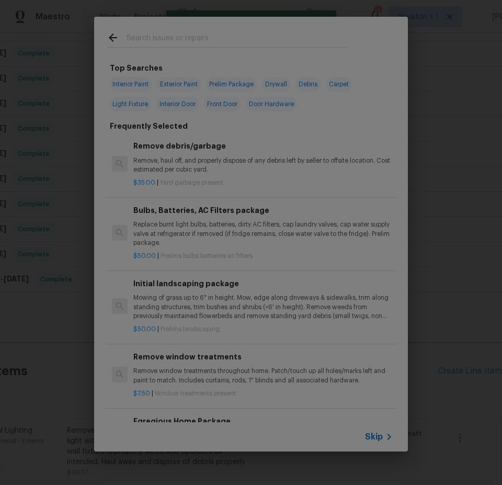
click at [155, 43] on input "text" at bounding box center [238, 39] width 222 height 16
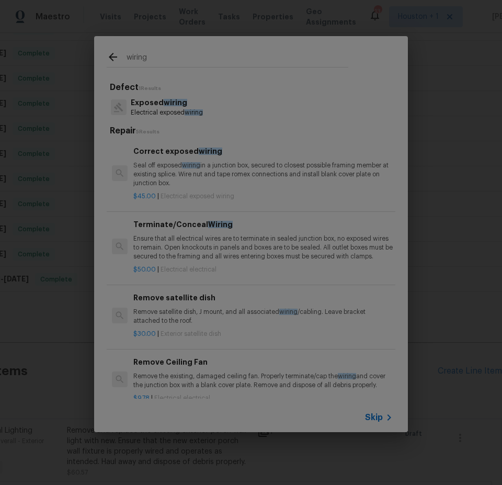
type input "wiring"
click at [176, 102] on span "wiring" at bounding box center [176, 102] width 24 height 7
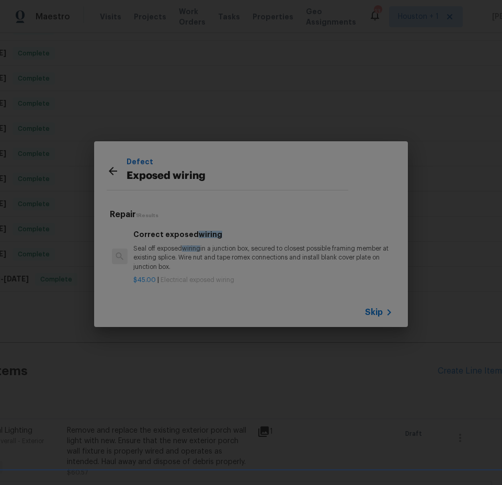
click at [186, 257] on p "Seal off exposed wiring in a junction box, secured to closest possible framing …" at bounding box center [262, 257] width 259 height 27
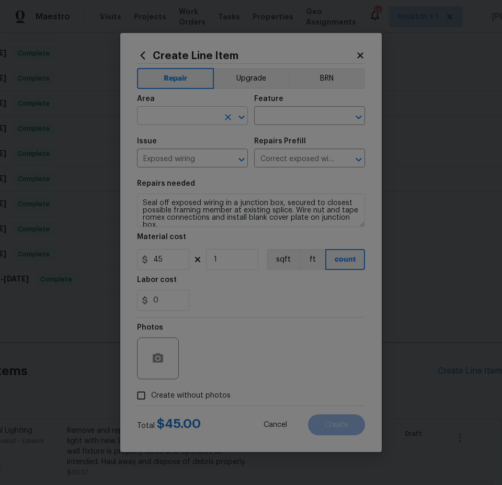
click at [168, 118] on input "text" at bounding box center [178, 117] width 82 height 16
type input "Kitchen"
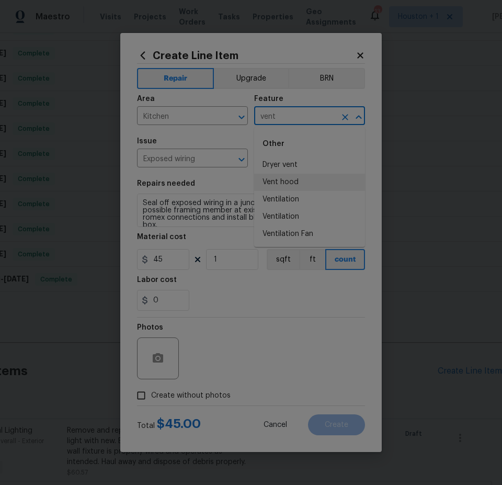
click at [307, 180] on li "Vent hood" at bounding box center [309, 182] width 111 height 17
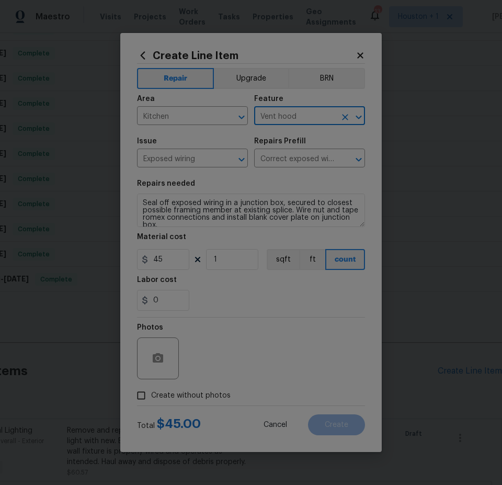
type input "Vent hood"
click at [180, 398] on span "Create without photos" at bounding box center [191, 395] width 80 height 11
click at [151, 398] on input "Create without photos" at bounding box center [141, 396] width 20 height 20
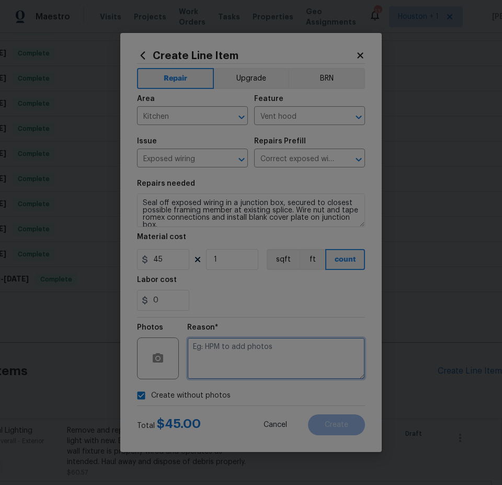
click at [253, 360] on textarea at bounding box center [276, 358] width 178 height 42
click at [169, 398] on span "Create without photos" at bounding box center [191, 395] width 80 height 11
click at [151, 398] on input "Create without photos" at bounding box center [141, 396] width 20 height 20
checkbox input "false"
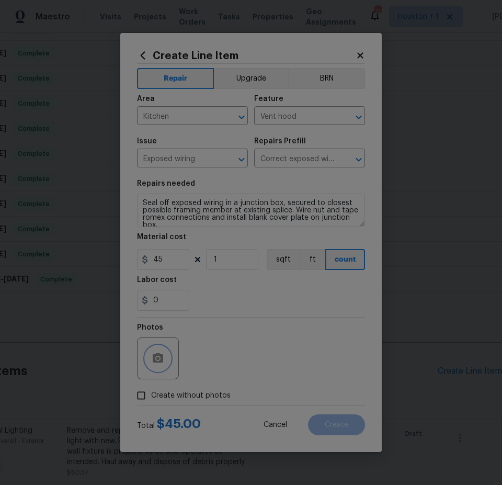
click at [159, 359] on circle "button" at bounding box center [157, 358] width 3 height 3
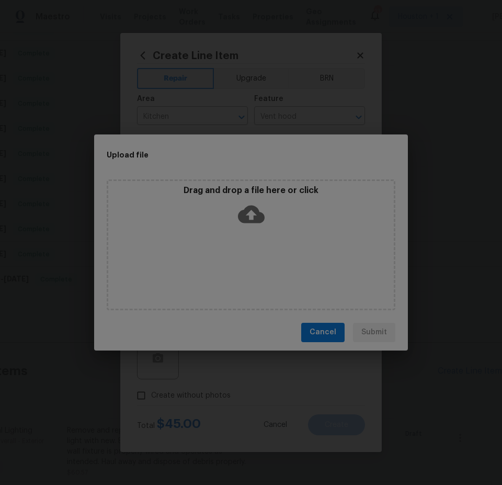
click at [244, 196] on p "Drag and drop a file here or click" at bounding box center [251, 190] width 286 height 11
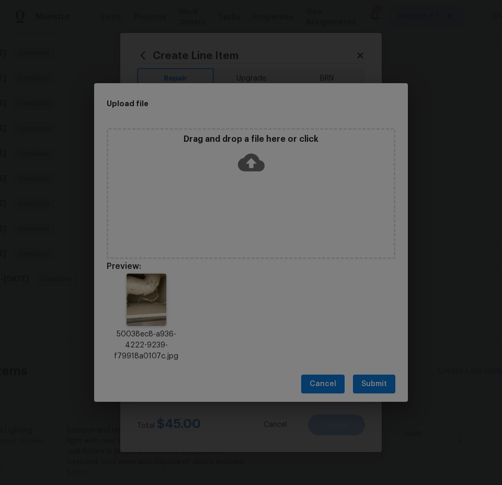
click at [376, 385] on span "Submit" at bounding box center [374, 384] width 26 height 13
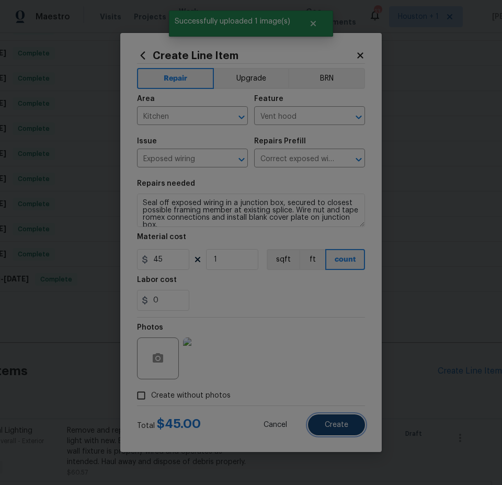
click at [345, 430] on button "Create" at bounding box center [336, 424] width 57 height 21
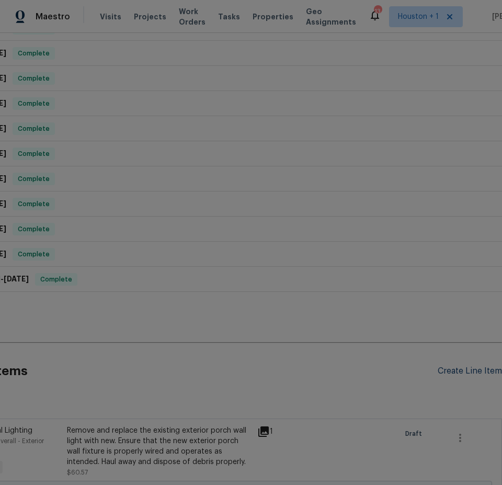
click at [472, 370] on div "Create Line Item" at bounding box center [470, 371] width 64 height 10
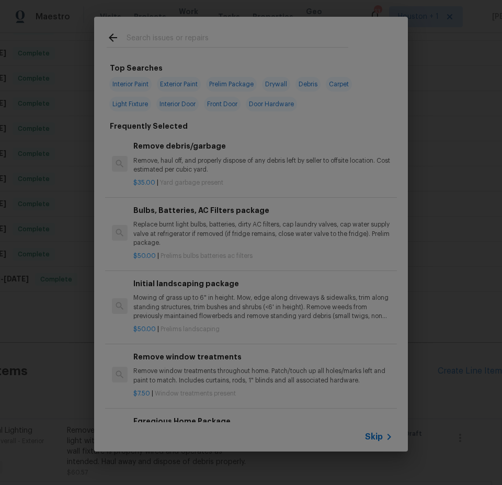
click at [141, 37] on input "text" at bounding box center [238, 39] width 222 height 16
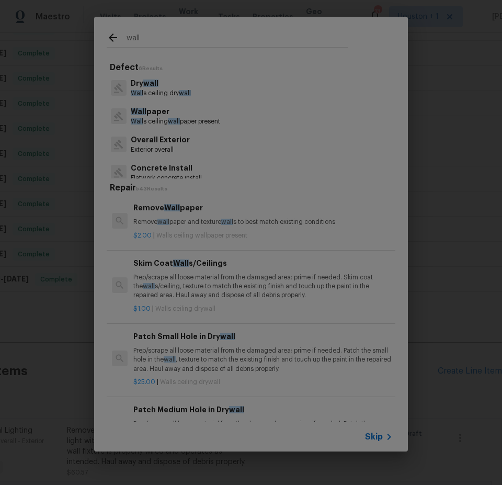
type input "wall"
click at [186, 89] on p "Wall s ceiling dry wall" at bounding box center [161, 93] width 60 height 9
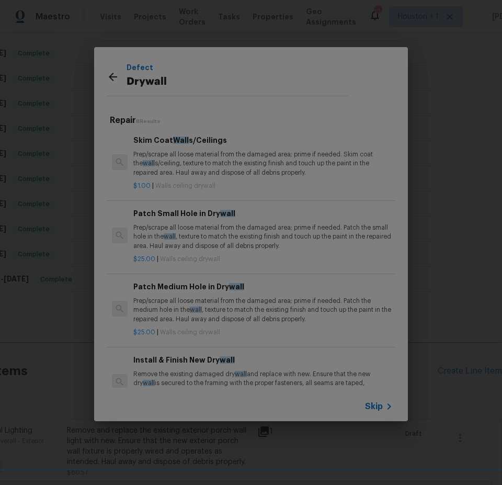
click at [230, 238] on p "Prep/scrape all loose material from the damaged area; prime if needed. Patch th…" at bounding box center [262, 236] width 259 height 27
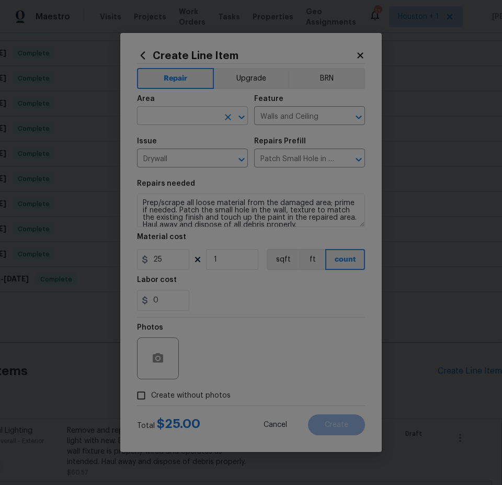
click at [173, 114] on input "text" at bounding box center [178, 117] width 82 height 16
click at [206, 137] on li "Living Room" at bounding box center [192, 139] width 111 height 17
type input "Living Room"
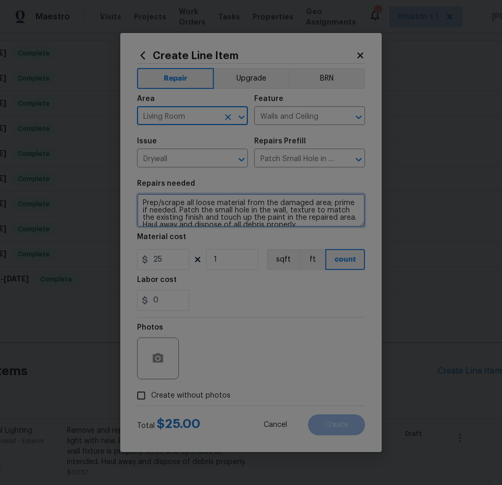
click at [142, 202] on textarea "Prep/scrape all loose material from the damaged area; prime if needed. Patch th…" at bounding box center [251, 210] width 228 height 33
paste textarea "There is moisture on this area of the living room ceiling. I was able to push m…"
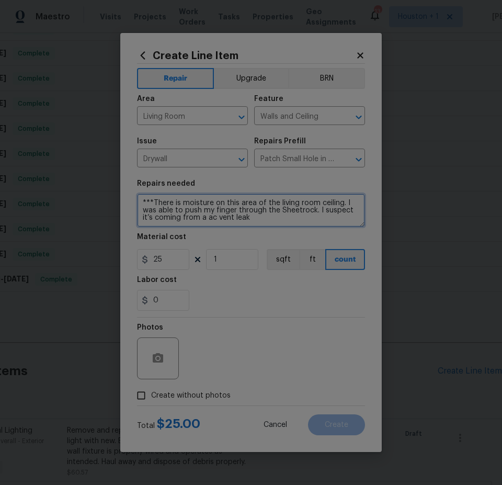
scroll to position [9, 0]
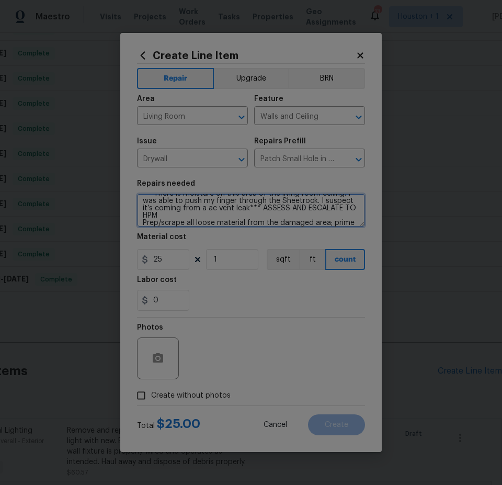
type textarea "***There is moisture on this area of the living room ceiling. I was able to pus…"
click at [160, 357] on icon "button" at bounding box center [158, 358] width 13 height 13
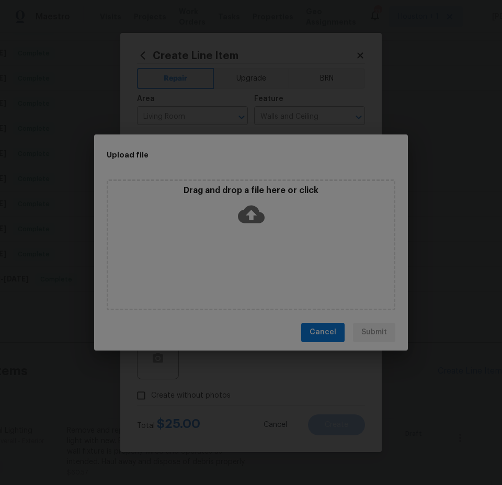
click at [253, 203] on icon at bounding box center [251, 214] width 27 height 27
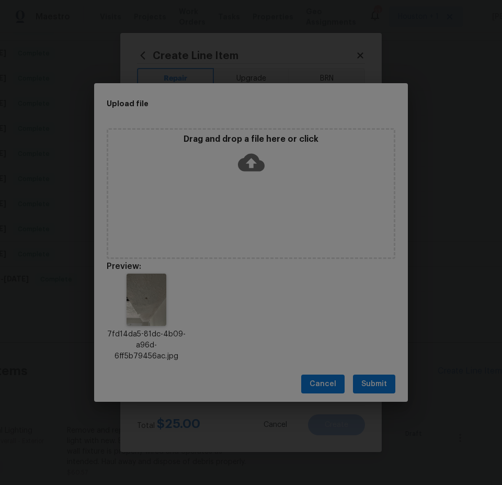
click at [374, 378] on span "Submit" at bounding box center [374, 384] width 26 height 13
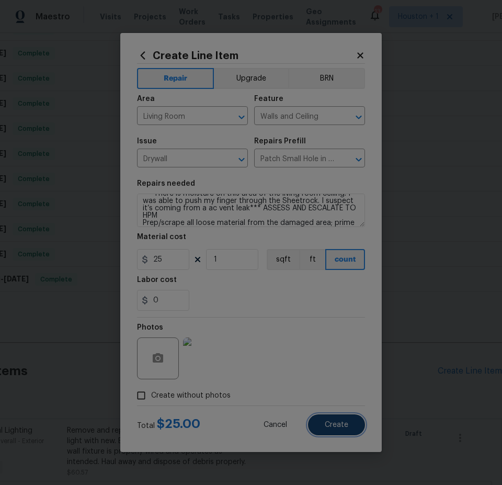
click at [349, 431] on button "Create" at bounding box center [336, 424] width 57 height 21
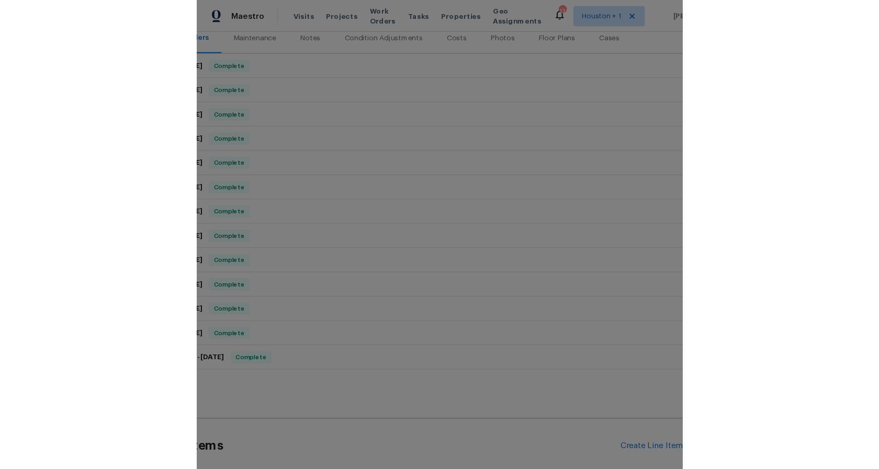
scroll to position [224, 97]
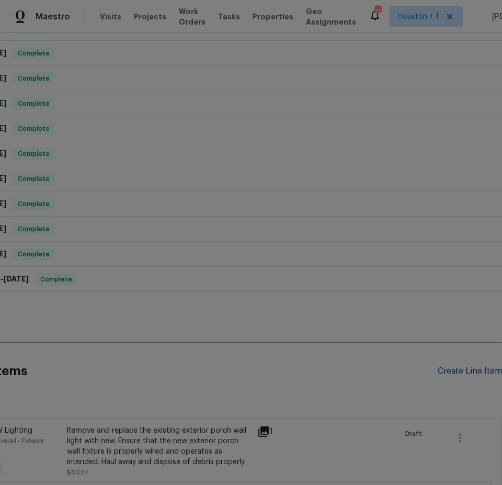
click at [445, 369] on div "Create Line Item" at bounding box center [470, 371] width 64 height 10
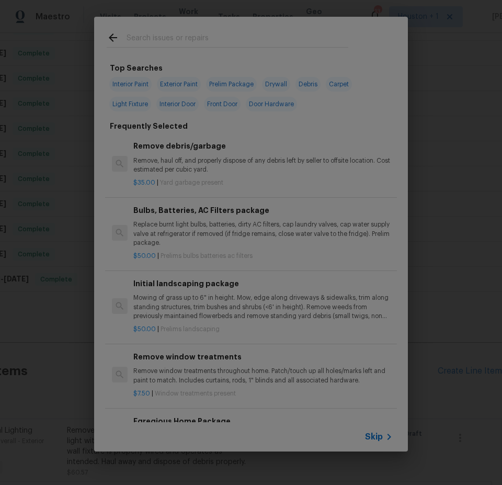
click at [169, 40] on input "text" at bounding box center [238, 39] width 222 height 16
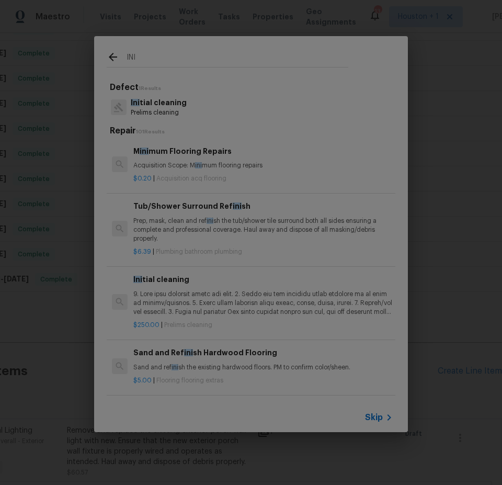
type input "INI"
click at [177, 101] on p "Ini tial cleaning" at bounding box center [159, 102] width 56 height 11
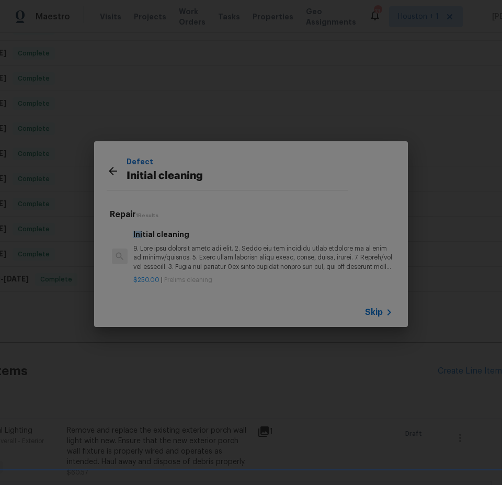
click at [208, 255] on p at bounding box center [262, 257] width 259 height 27
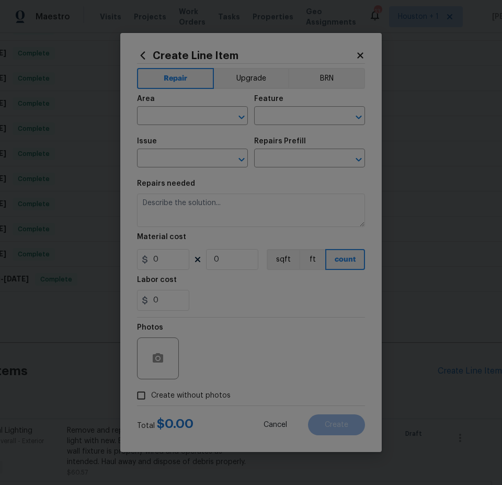
type input "Home Readiness Packages"
type input "Initial cleaning"
type input "Initial cleaning $250.00"
type textarea "1. Wipe down exterior doors and trim. 2. Clean out all exterior light fixtures …"
type input "250"
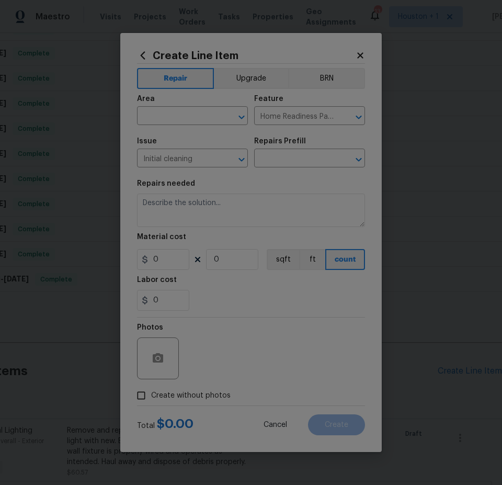
type input "1"
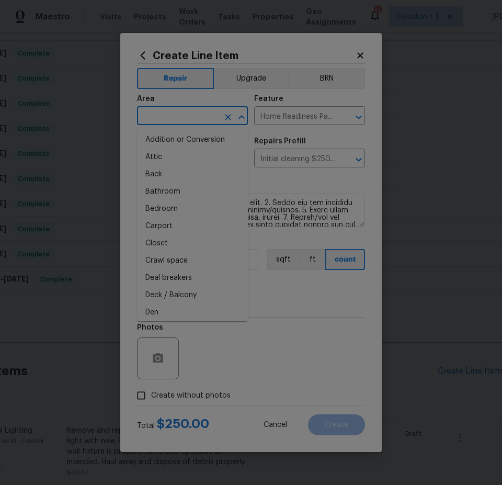
click at [185, 121] on input "text" at bounding box center [178, 117] width 82 height 16
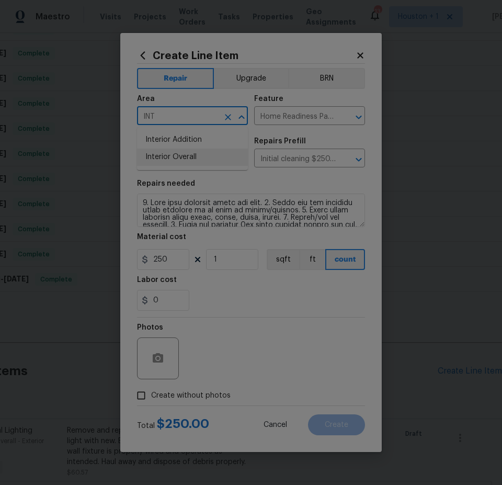
click at [186, 157] on li "Interior Overall" at bounding box center [192, 157] width 111 height 17
type input "Interior Overall"
click at [157, 364] on icon "button" at bounding box center [158, 358] width 13 height 13
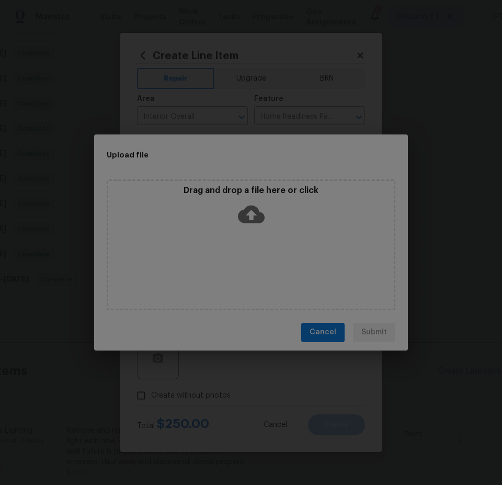
click at [242, 199] on div "Drag and drop a file here or click" at bounding box center [251, 207] width 286 height 45
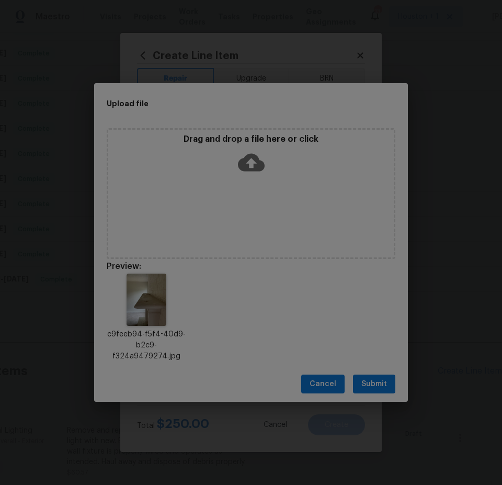
click at [377, 383] on span "Submit" at bounding box center [374, 384] width 26 height 13
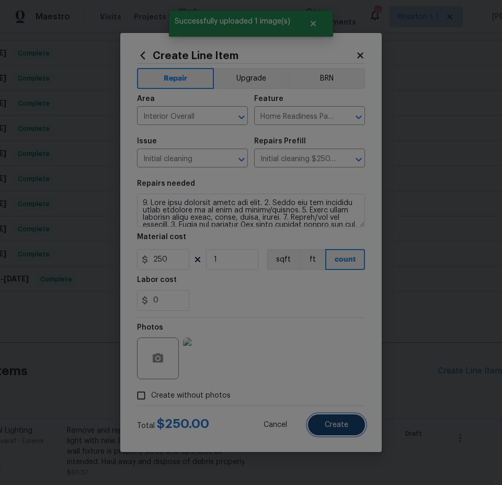
click at [321, 428] on button "Create" at bounding box center [336, 424] width 57 height 21
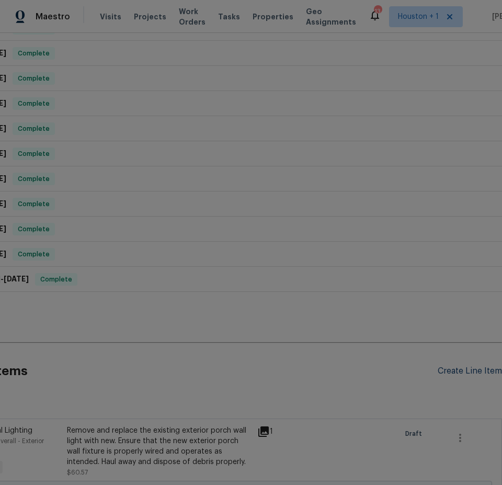
click at [457, 371] on div "Create Line Item" at bounding box center [470, 371] width 64 height 10
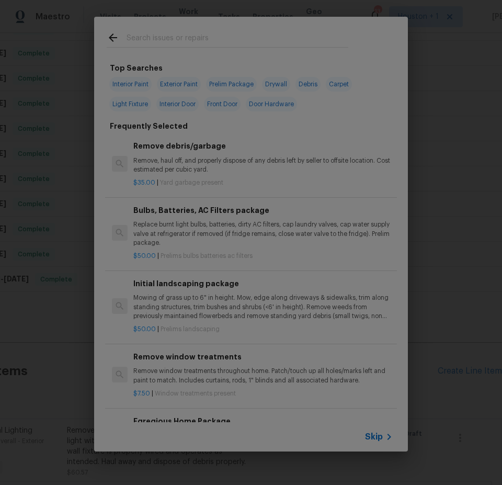
click at [178, 162] on p "Remove, haul off, and properly dispose of any debris left by seller to offsite …" at bounding box center [262, 165] width 259 height 18
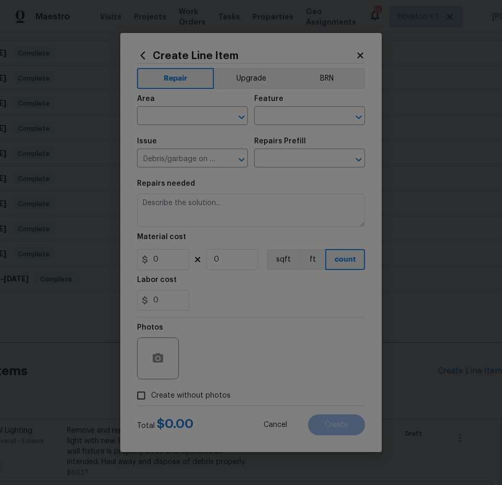
type input "Remove debris/garbage $35.00"
type textarea "Remove, haul off, and properly dispose of any debris left by seller to offsite …"
type input "35"
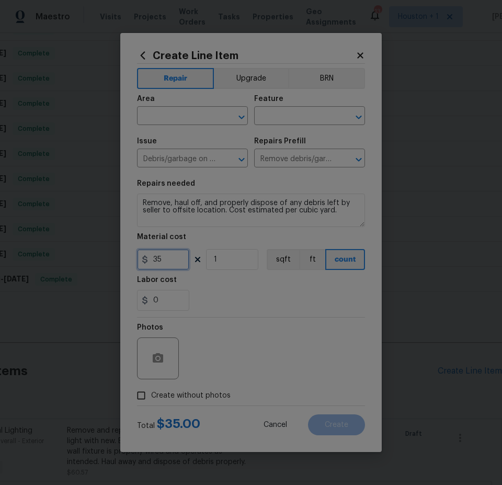
click at [173, 263] on input "35" at bounding box center [163, 259] width 52 height 21
click at [217, 263] on input "1" at bounding box center [232, 259] width 52 height 21
type input "3"
click at [174, 116] on input "text" at bounding box center [178, 117] width 82 height 16
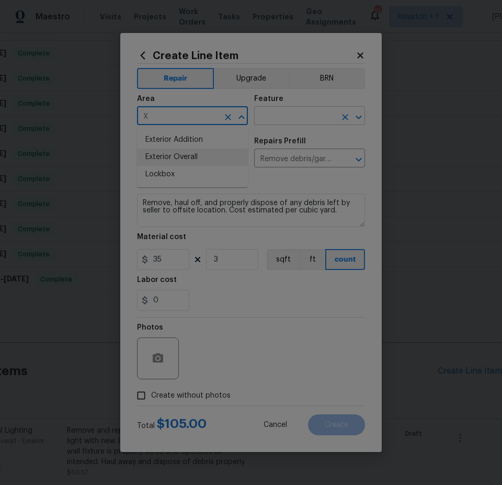
drag, startPoint x: 184, startPoint y: 160, endPoint x: 269, endPoint y: 116, distance: 95.5
click at [185, 159] on li "Exterior Overall" at bounding box center [192, 157] width 111 height 17
type input "Exterior Overall"
click at [276, 116] on input "text" at bounding box center [295, 117] width 82 height 16
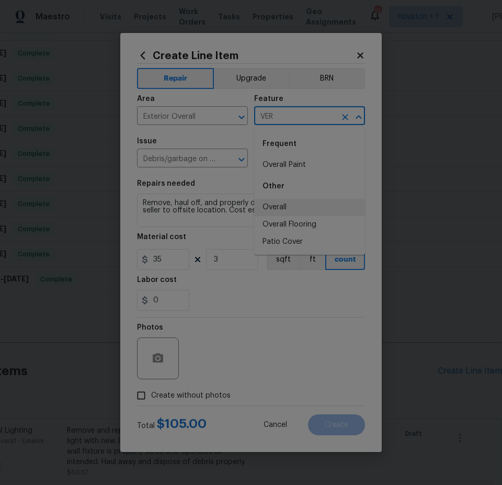
click at [292, 207] on li "Overall" at bounding box center [309, 207] width 111 height 17
type input "Overall"
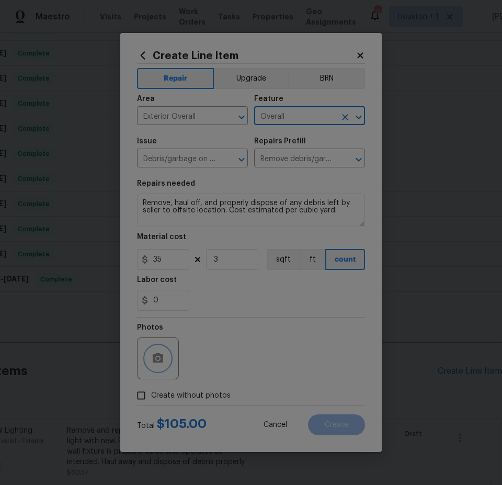
click at [159, 352] on button "button" at bounding box center [157, 358] width 25 height 25
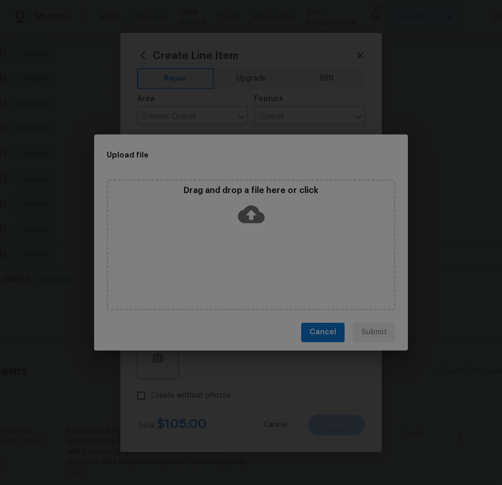
click at [261, 207] on icon at bounding box center [251, 214] width 27 height 27
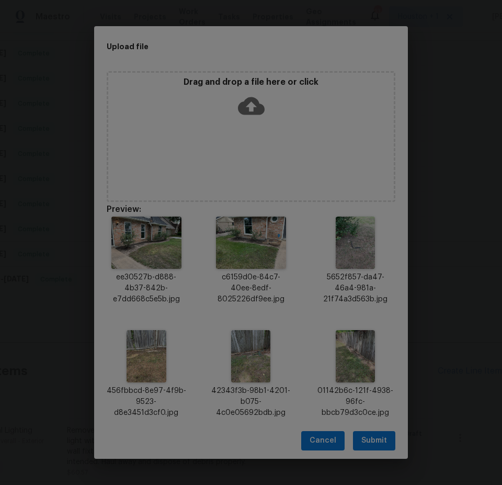
click at [382, 446] on span "Submit" at bounding box center [374, 440] width 26 height 13
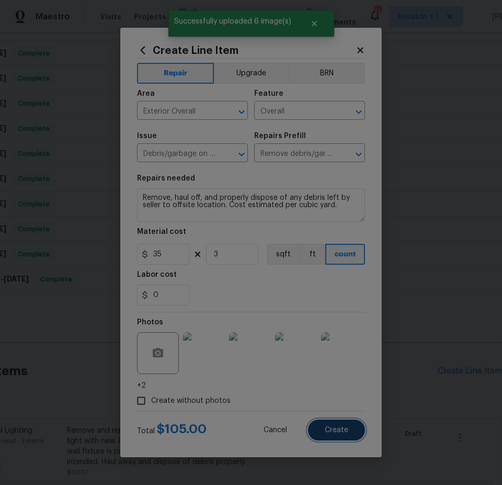
click at [354, 433] on button "Create" at bounding box center [336, 430] width 57 height 21
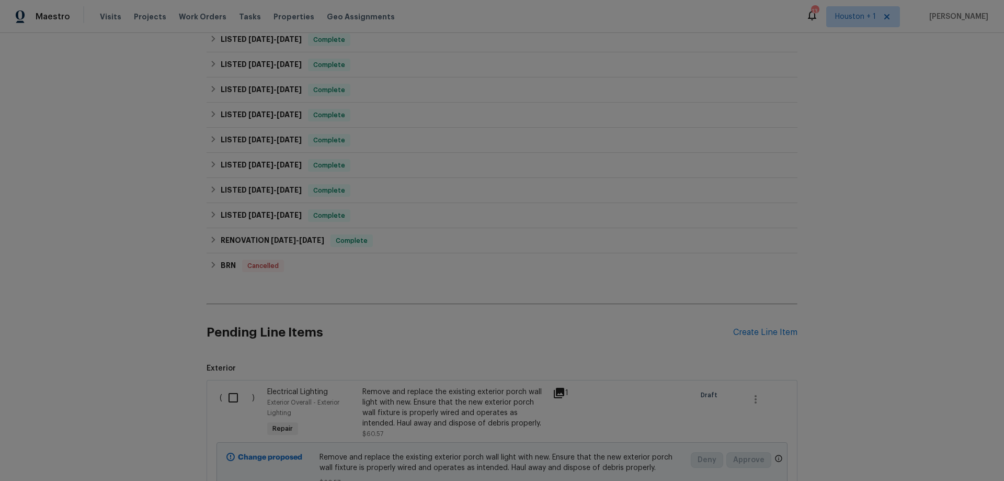
scroll to position [538, 0]
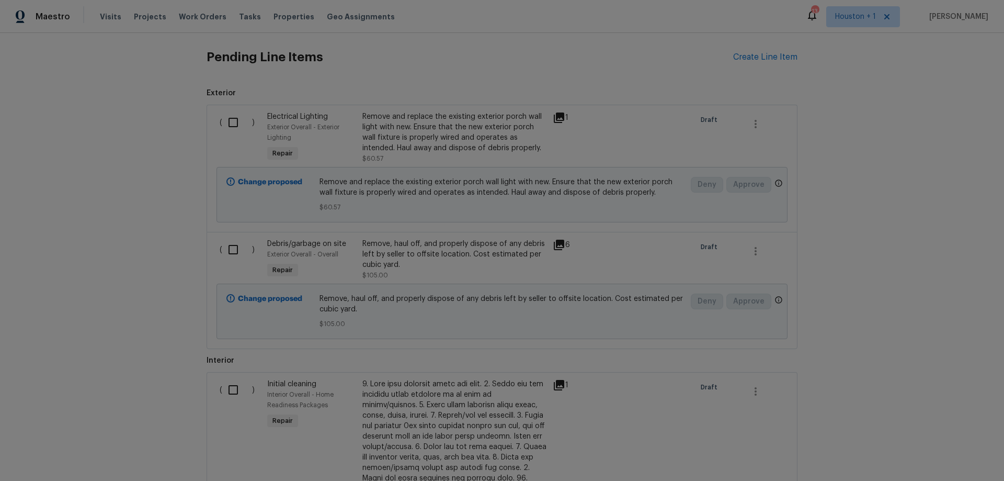
click at [229, 119] on input "checkbox" at bounding box center [237, 122] width 30 height 22
checkbox input "true"
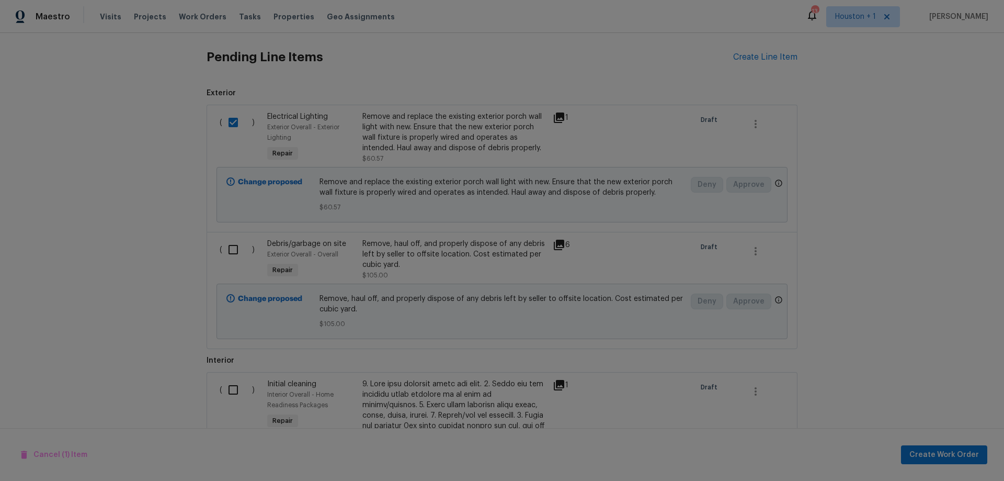
click at [228, 252] on input "checkbox" at bounding box center [237, 250] width 30 height 22
checkbox input "true"
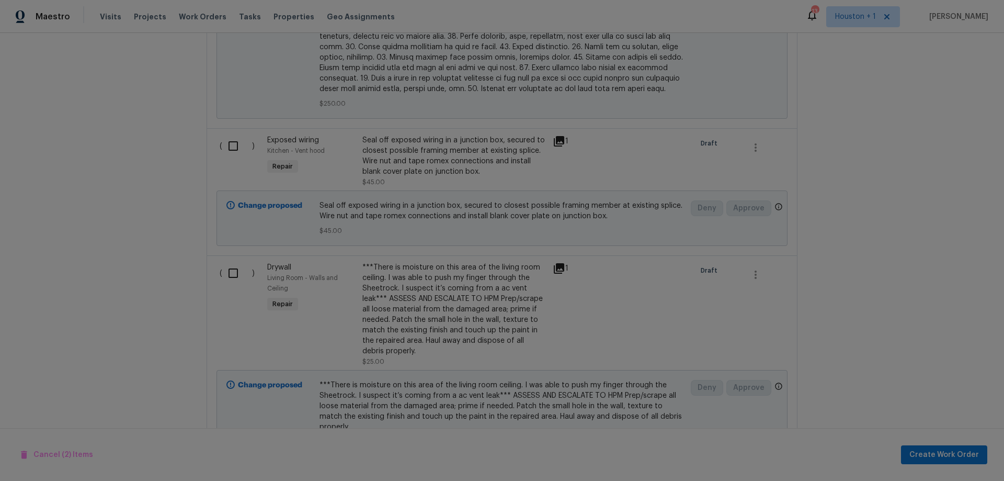
scroll to position [1271, 0]
click at [224, 133] on input "checkbox" at bounding box center [237, 140] width 30 height 22
checkbox input "true"
drag, startPoint x: 224, startPoint y: 255, endPoint x: 196, endPoint y: 281, distance: 37.8
click at [224, 256] on input "checkbox" at bounding box center [237, 267] width 30 height 22
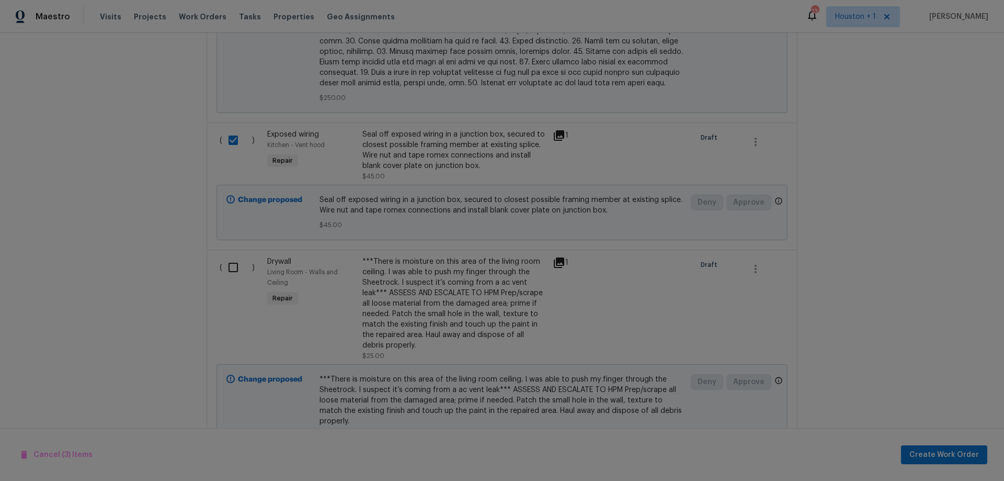
checkbox input "true"
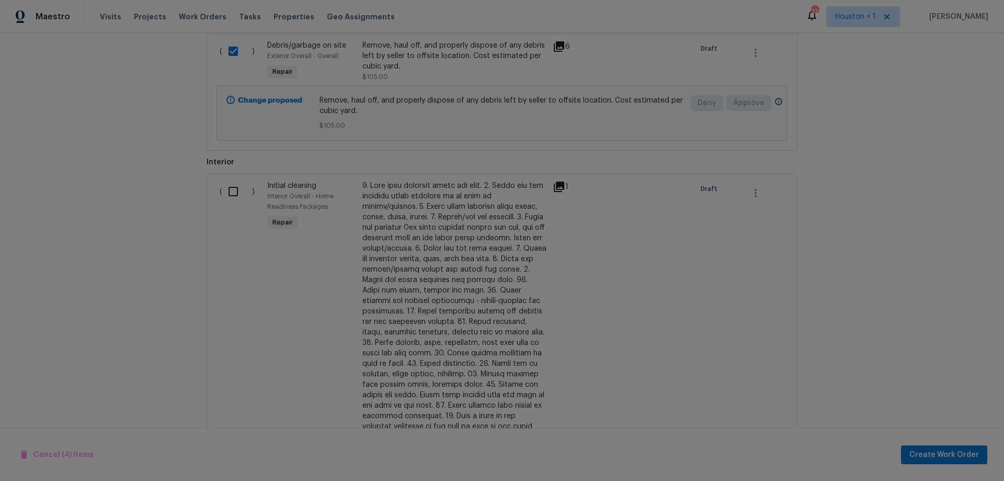
scroll to position [733, 0]
drag, startPoint x: 226, startPoint y: 197, endPoint x: 315, endPoint y: 303, distance: 138.9
click at [227, 197] on input "checkbox" at bounding box center [237, 195] width 30 height 22
click at [982, 455] on button "Create Work Order" at bounding box center [944, 454] width 86 height 19
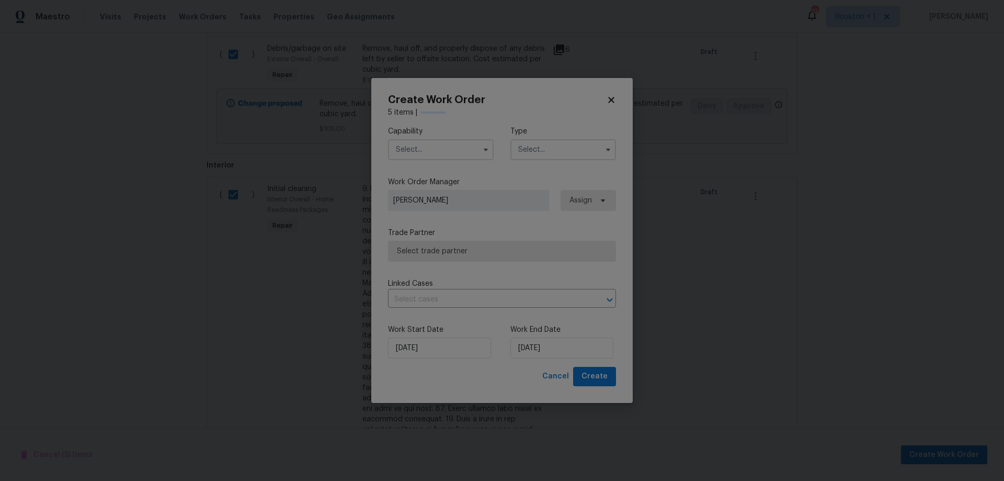
checkbox input "false"
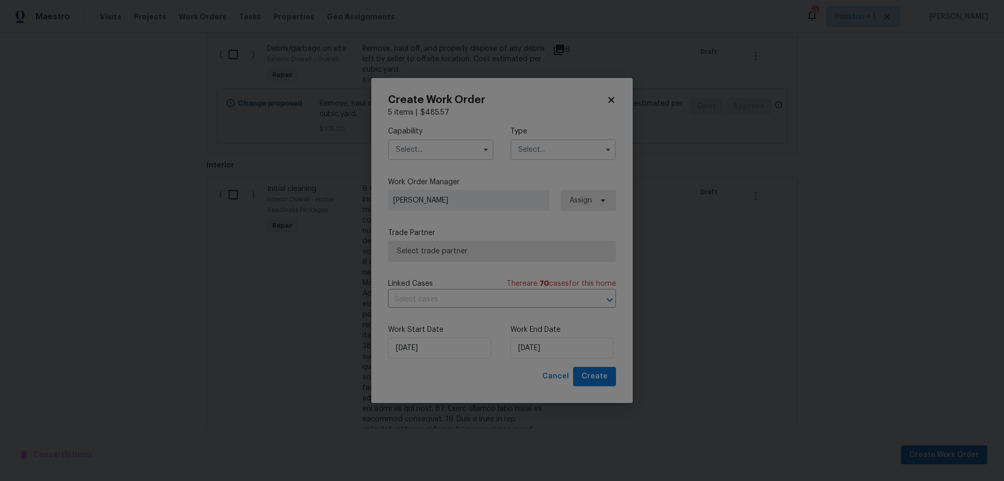
click at [412, 150] on input "text" at bounding box center [441, 149] width 106 height 21
click at [568, 374] on span "Cancel" at bounding box center [556, 376] width 27 height 13
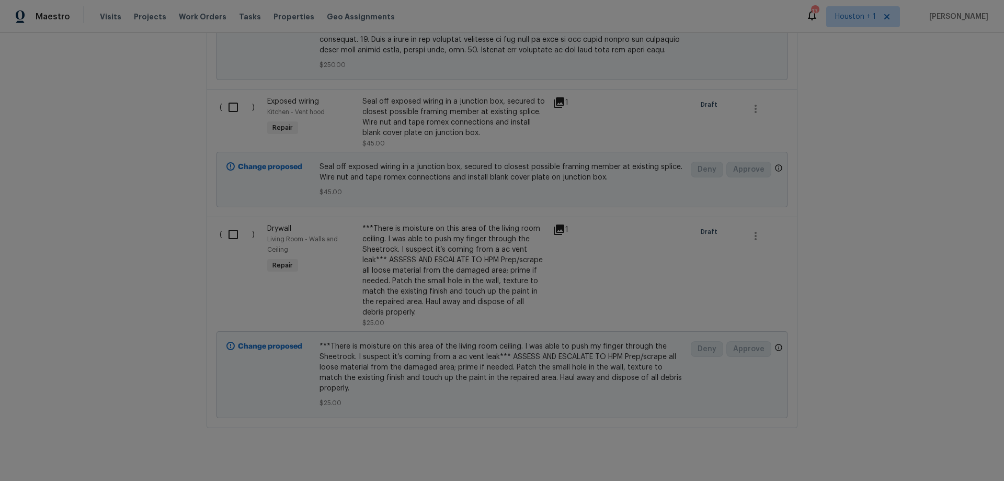
scroll to position [1309, 0]
click at [229, 220] on input "checkbox" at bounding box center [237, 229] width 30 height 22
checkbox input "true"
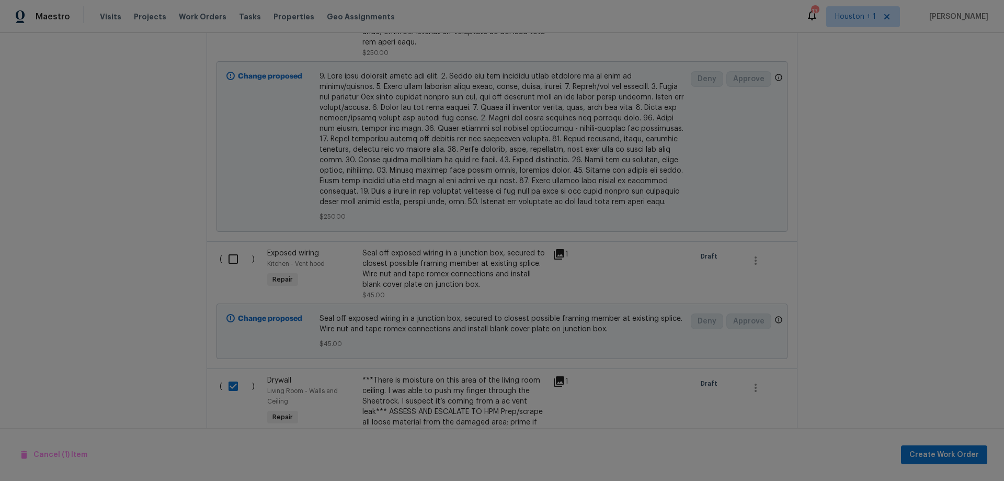
click at [224, 248] on input "checkbox" at bounding box center [237, 259] width 30 height 22
checkbox input "true"
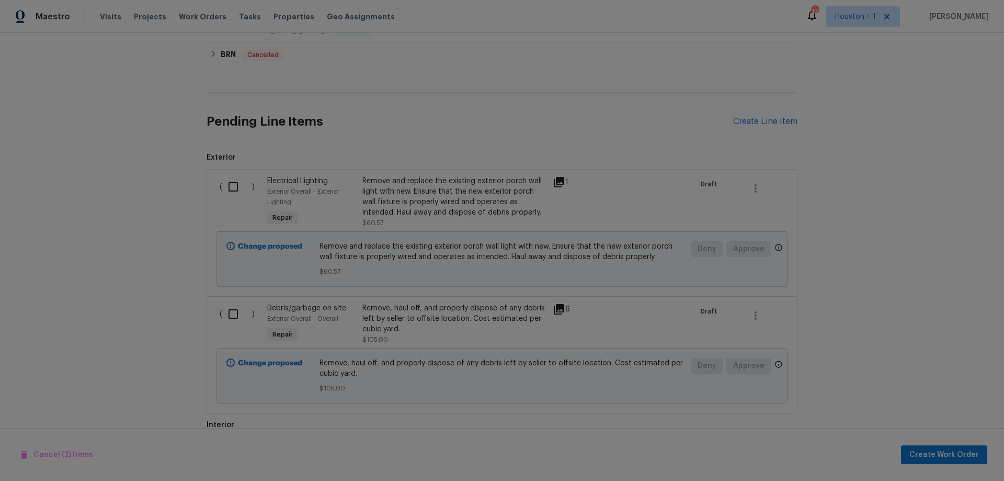
scroll to position [472, 0]
click at [229, 314] on input "checkbox" at bounding box center [237, 316] width 30 height 22
checkbox input "true"
click at [231, 187] on input "checkbox" at bounding box center [237, 189] width 30 height 22
checkbox input "true"
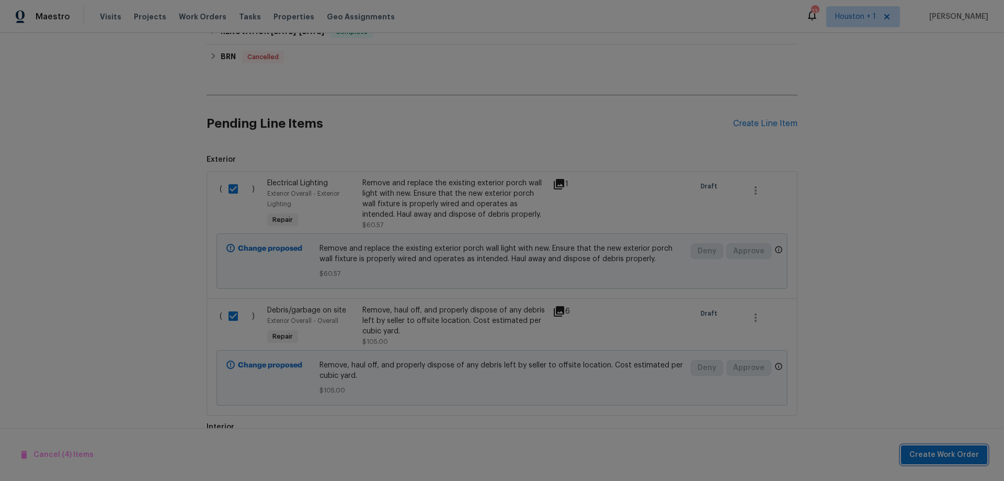
click at [941, 453] on span "Create Work Order" at bounding box center [945, 454] width 70 height 13
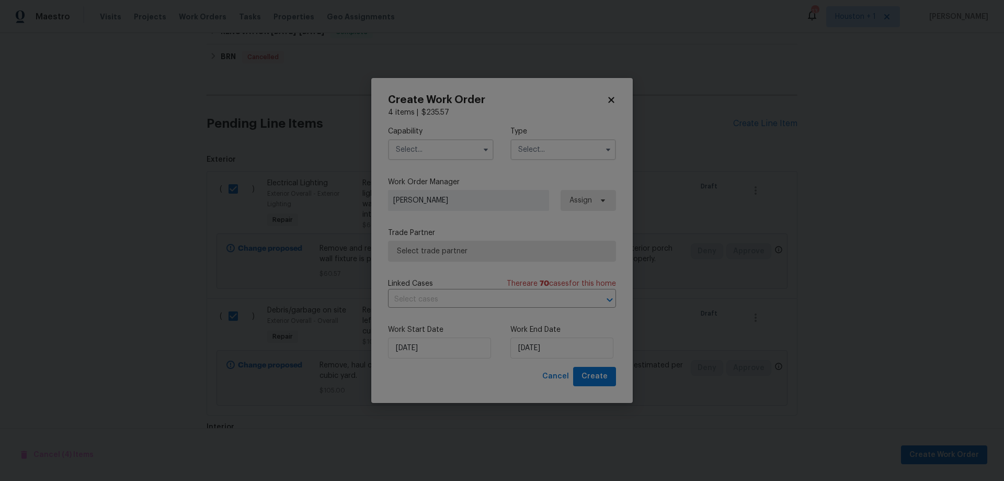
click at [428, 150] on input "text" at bounding box center [441, 149] width 106 height 21
click at [454, 205] on span "General Contractor" at bounding box center [432, 201] width 67 height 7
type input "General Contractor"
click at [566, 148] on input "text" at bounding box center [564, 149] width 106 height 21
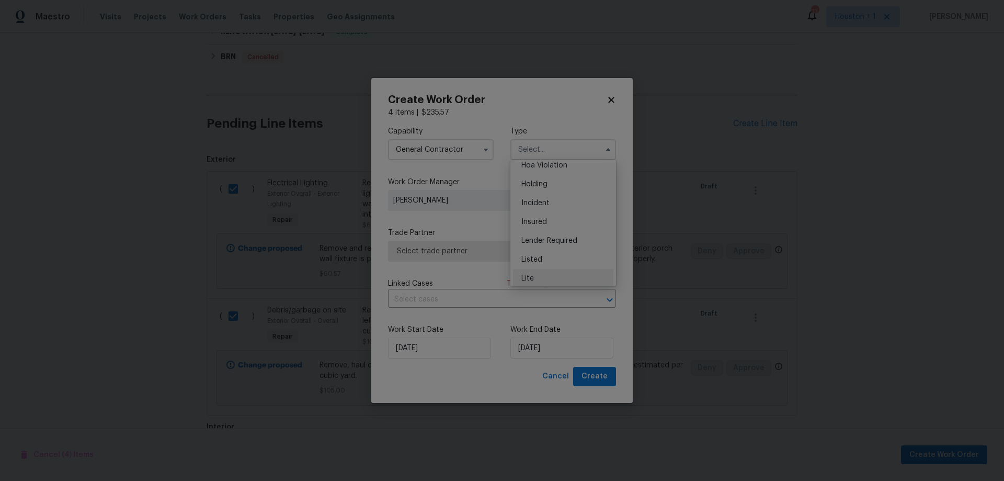
scroll to position [105, 0]
click at [539, 183] on span "Listed" at bounding box center [532, 180] width 21 height 7
type input "Listed"
click at [481, 250] on span "Select trade partner" at bounding box center [494, 251] width 195 height 10
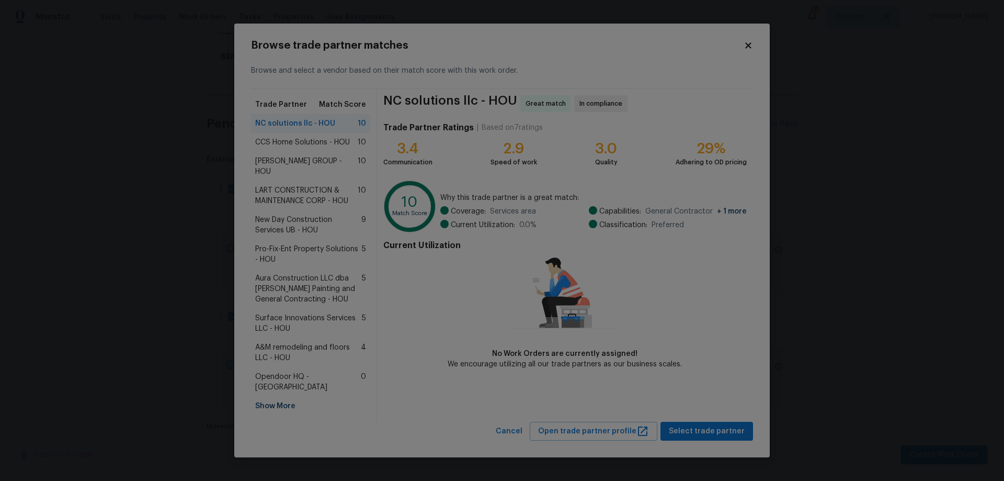
click at [301, 148] on span "CCS Home Solutions - HOU" at bounding box center [302, 142] width 95 height 10
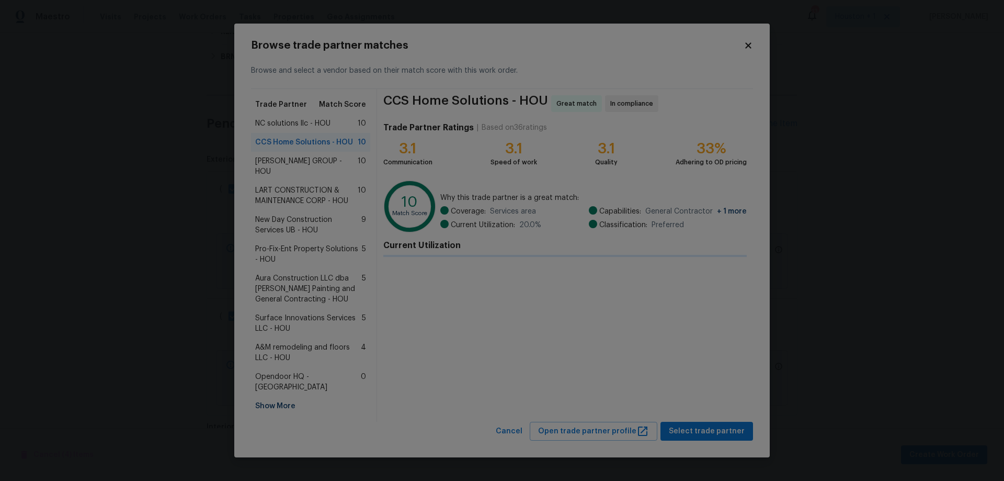
click at [303, 170] on span "BARAKEL VENZ GROUP - HOU" at bounding box center [306, 166] width 103 height 21
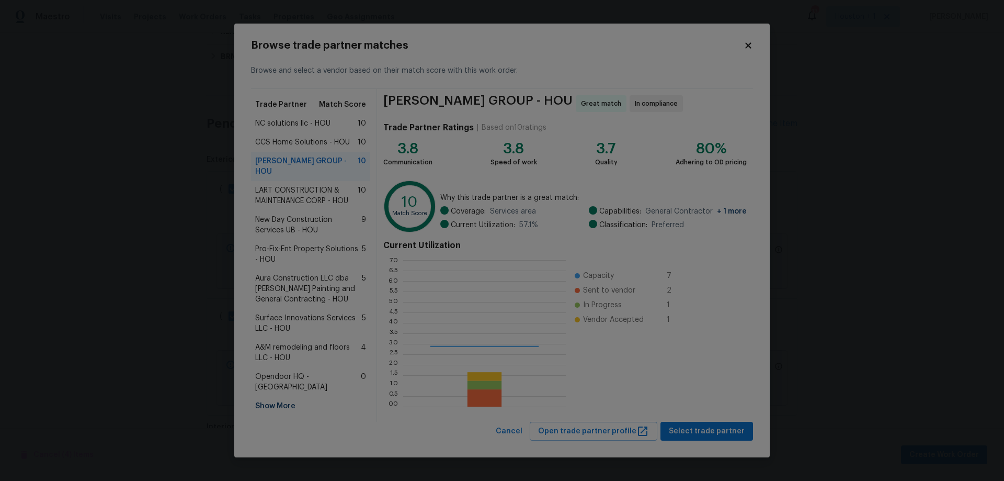
scroll to position [139, 155]
click at [308, 191] on span "LART CONSTRUCTION & MAINTENANCE CORP - HOU" at bounding box center [306, 195] width 103 height 21
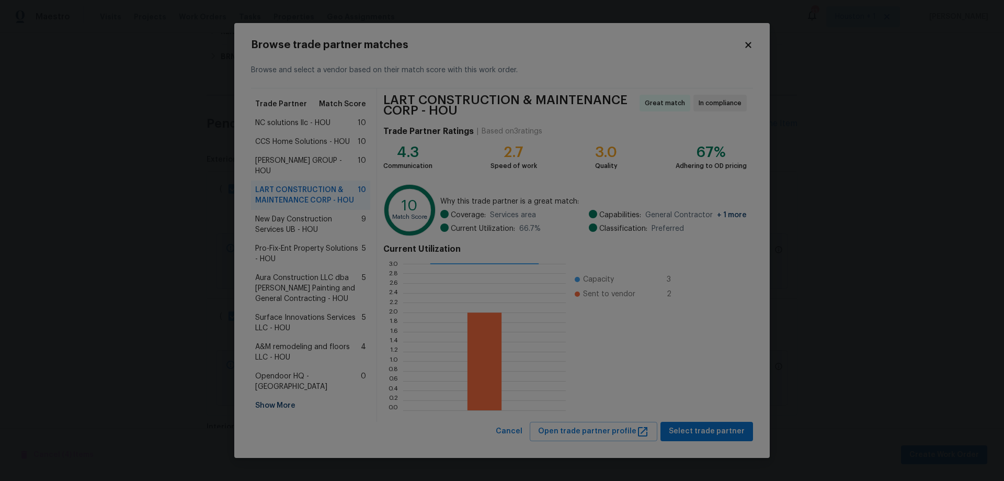
click at [308, 161] on span "BARAKEL VENZ GROUP - HOU" at bounding box center [306, 165] width 103 height 21
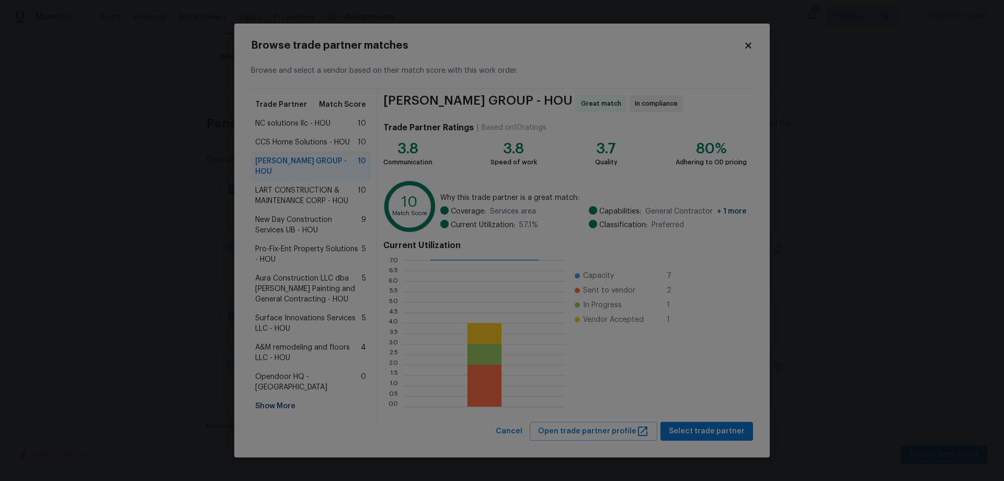
click at [306, 142] on span "CCS Home Solutions - HOU" at bounding box center [302, 142] width 95 height 10
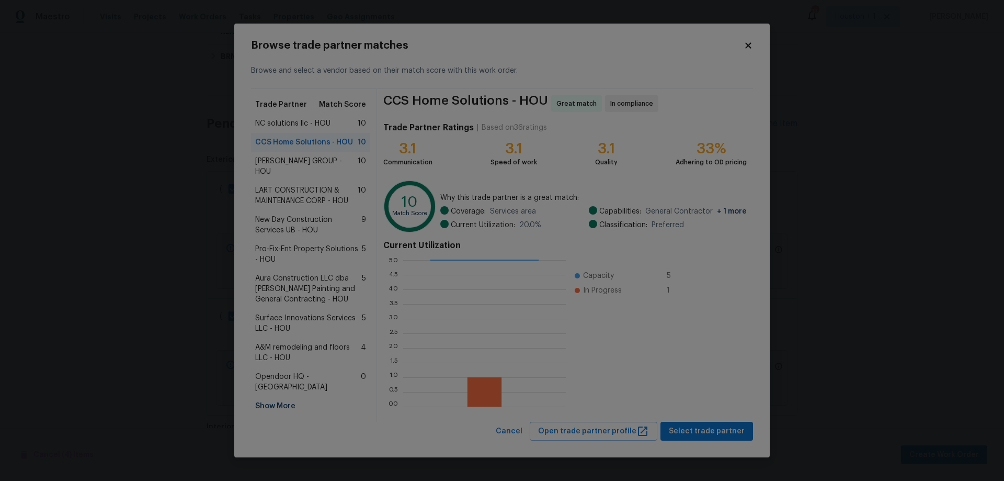
click at [306, 128] on span "NC solutions llc - HOU" at bounding box center [292, 123] width 75 height 10
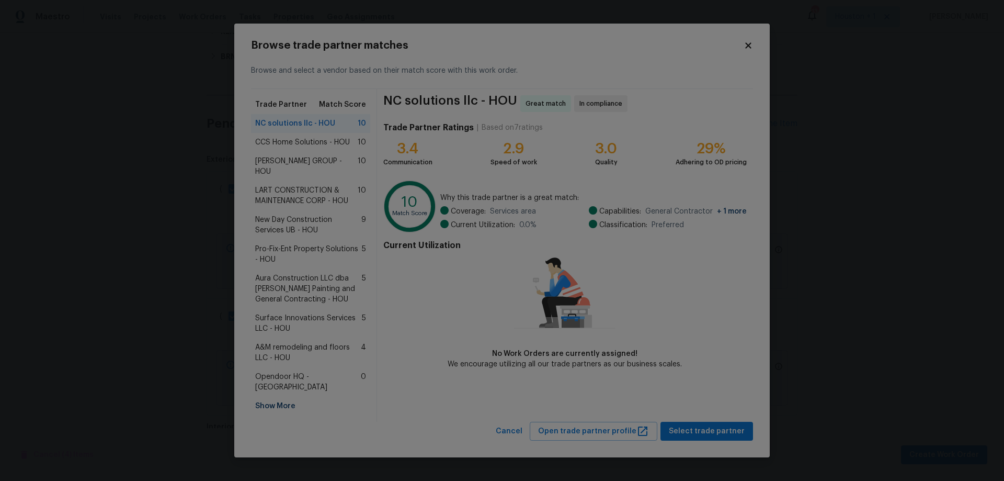
click at [295, 198] on span "LART CONSTRUCTION & MAINTENANCE CORP - HOU" at bounding box center [306, 195] width 103 height 21
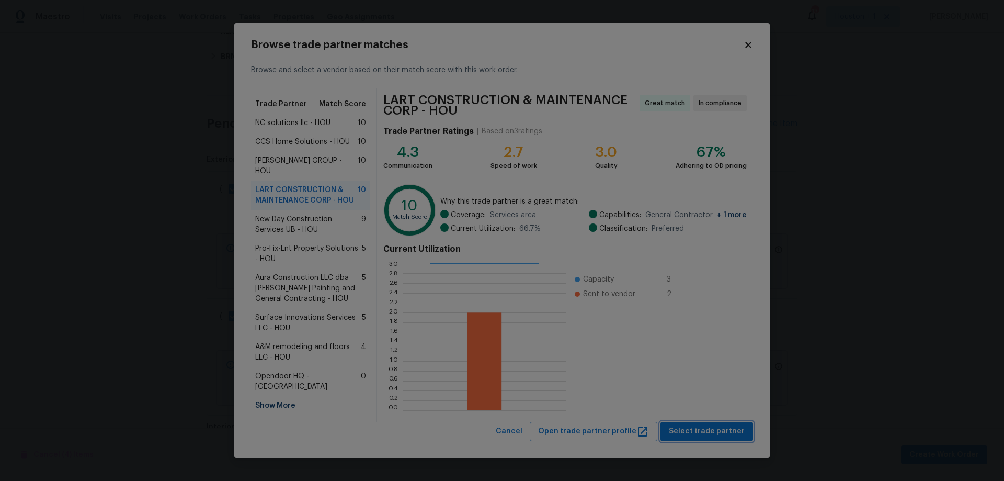
click at [711, 434] on span "Select trade partner" at bounding box center [707, 431] width 76 height 13
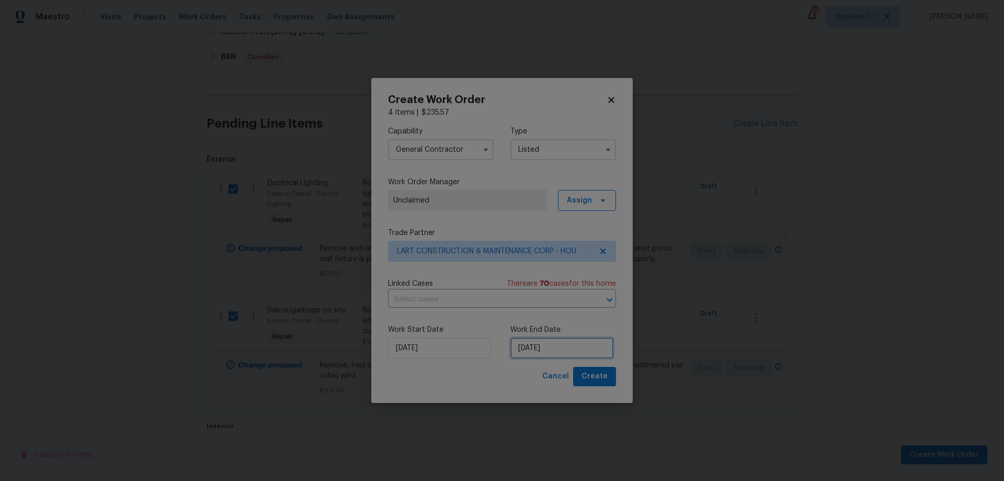
click at [566, 349] on input "8/13/2025" at bounding box center [562, 347] width 103 height 21
click at [589, 272] on div "15" at bounding box center [596, 272] width 17 height 15
type input "8/15/2025"
click at [595, 380] on span "Create" at bounding box center [595, 376] width 26 height 13
checkbox input "false"
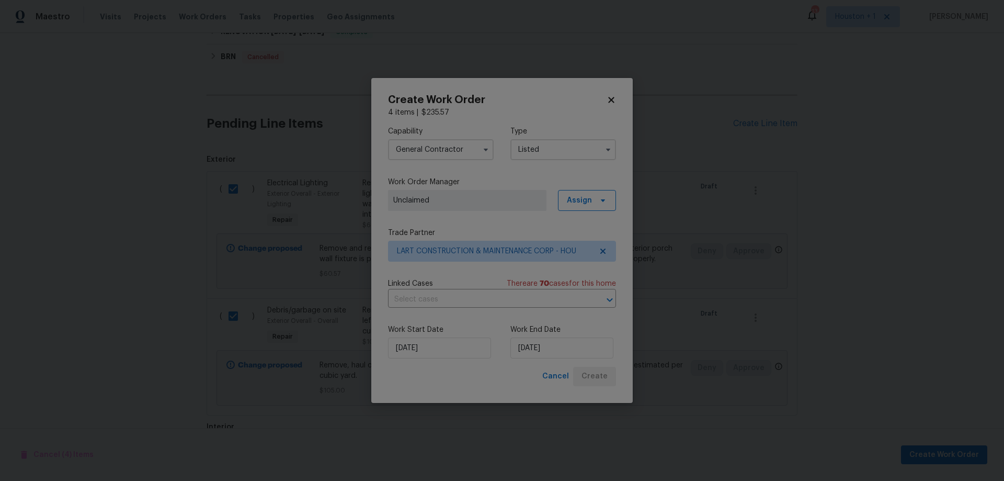
checkbox input "false"
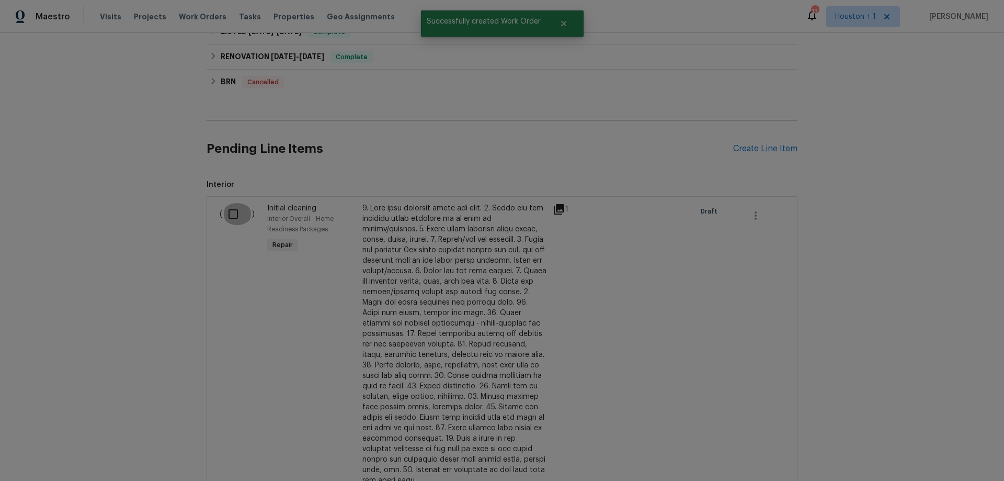
click at [225, 215] on input "checkbox" at bounding box center [237, 214] width 30 height 22
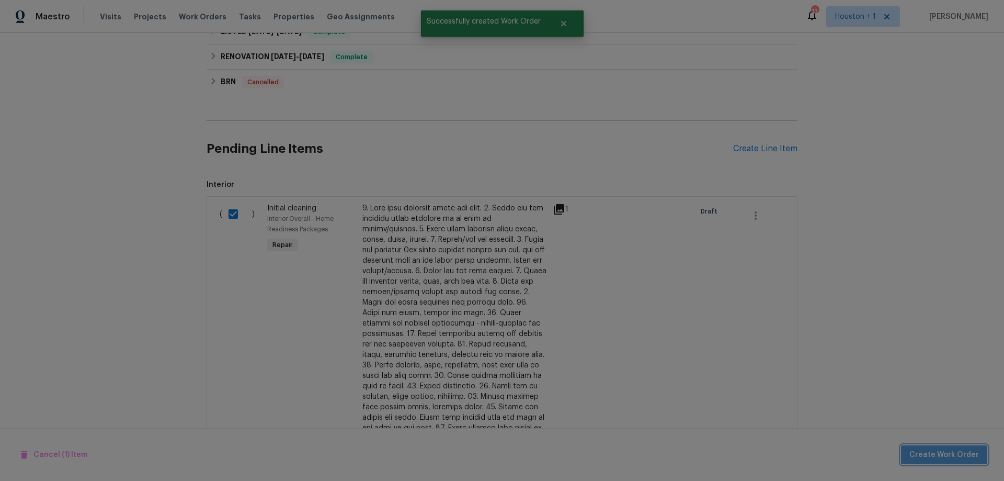
click at [954, 457] on span "Create Work Order" at bounding box center [945, 454] width 70 height 13
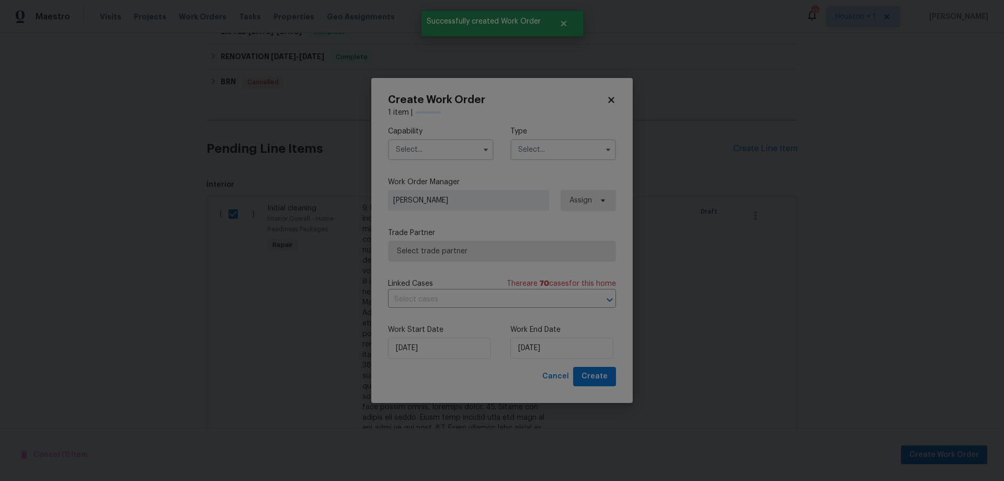
checkbox input "false"
click at [453, 151] on input "text" at bounding box center [441, 149] width 106 height 21
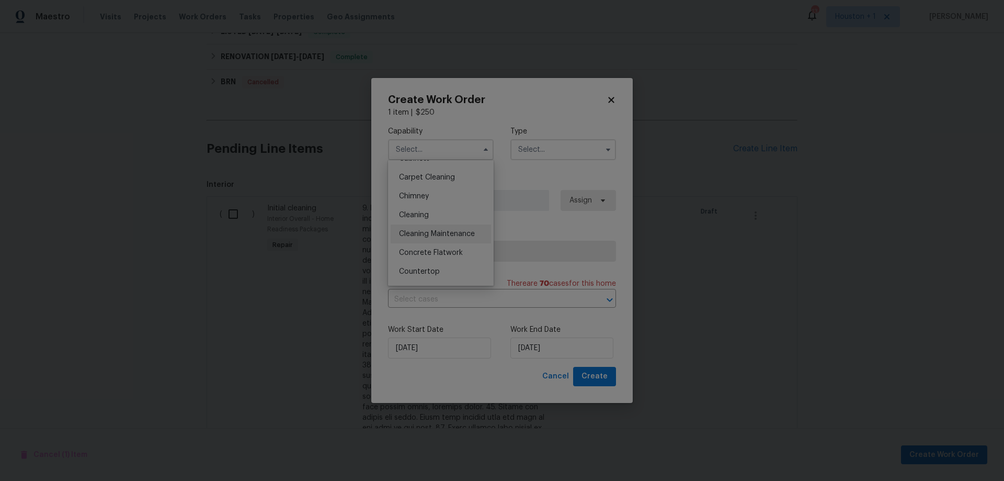
scroll to position [105, 0]
click at [448, 238] on div "Cleaning Maintenance" at bounding box center [441, 237] width 100 height 19
click at [464, 150] on input "Cleaning Maintenance" at bounding box center [441, 149] width 106 height 21
click at [443, 212] on div "Cleaning" at bounding box center [441, 218] width 100 height 19
type input "Cleaning"
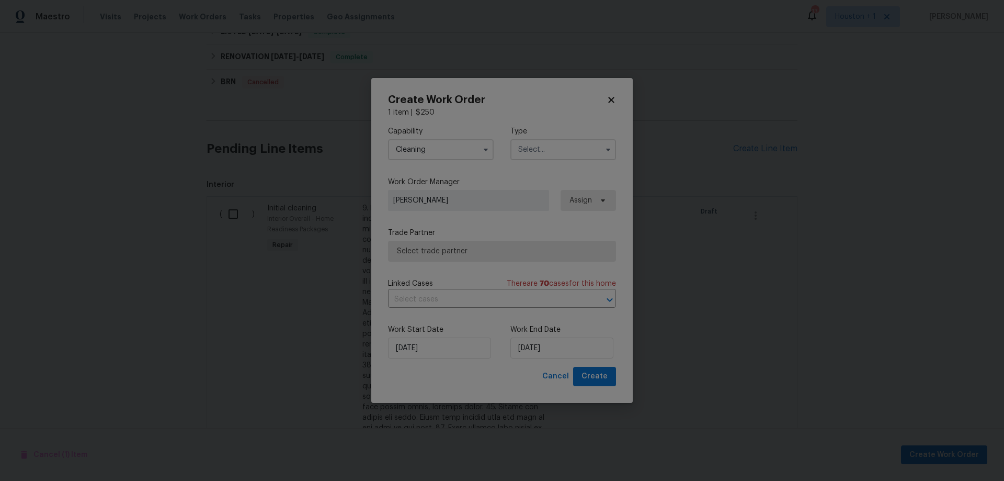
click at [555, 151] on input "text" at bounding box center [564, 149] width 106 height 21
click at [548, 231] on div "Listed" at bounding box center [563, 232] width 100 height 19
type input "Listed"
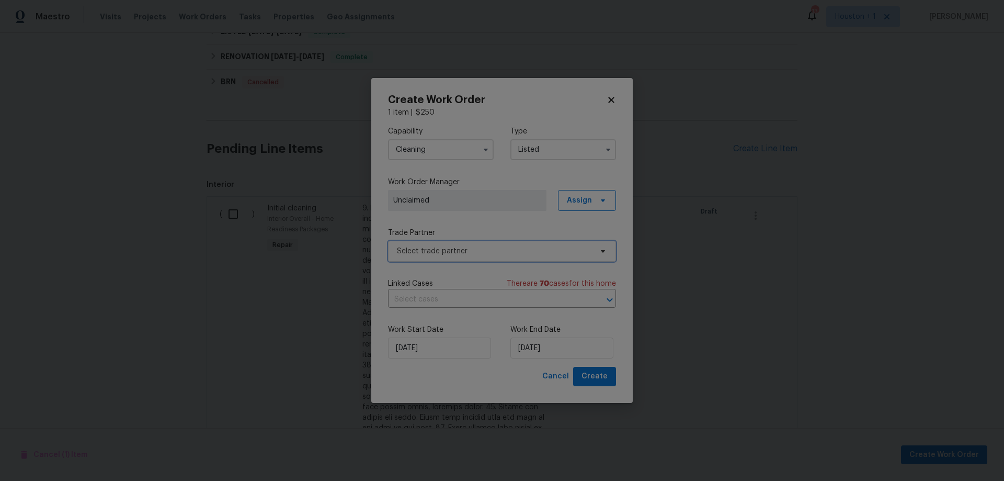
click at [471, 256] on span "Select trade partner" at bounding box center [494, 251] width 195 height 10
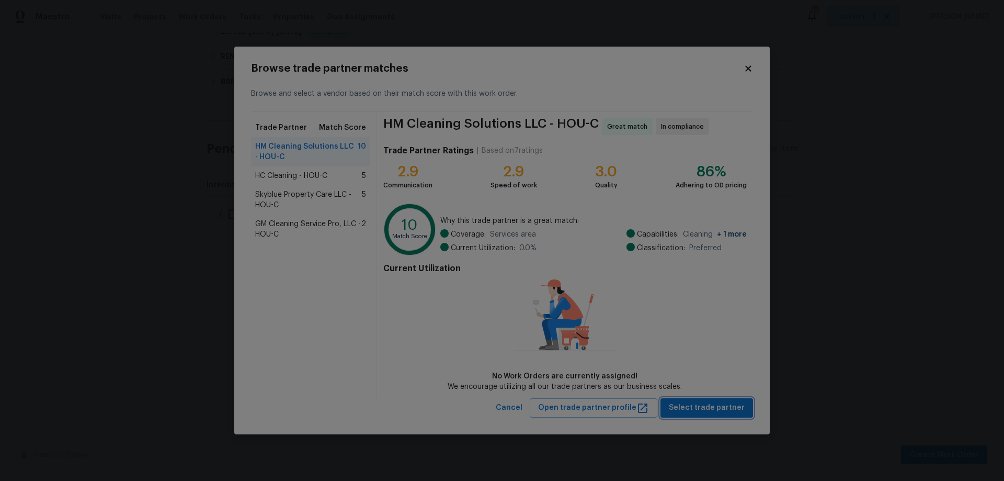
click at [690, 410] on span "Select trade partner" at bounding box center [707, 407] width 76 height 13
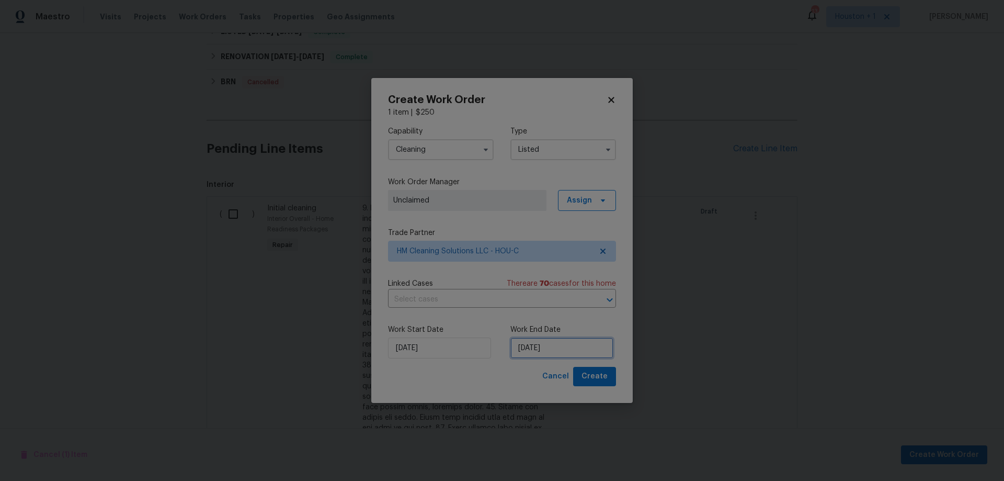
click at [559, 348] on input "8/13/2025" at bounding box center [562, 347] width 103 height 21
click at [590, 277] on div "15" at bounding box center [596, 272] width 17 height 15
type input "8/15/2025"
click at [432, 349] on input "8/13/2025" at bounding box center [439, 347] width 103 height 21
click at [467, 369] on div "Cancel Create" at bounding box center [502, 376] width 228 height 19
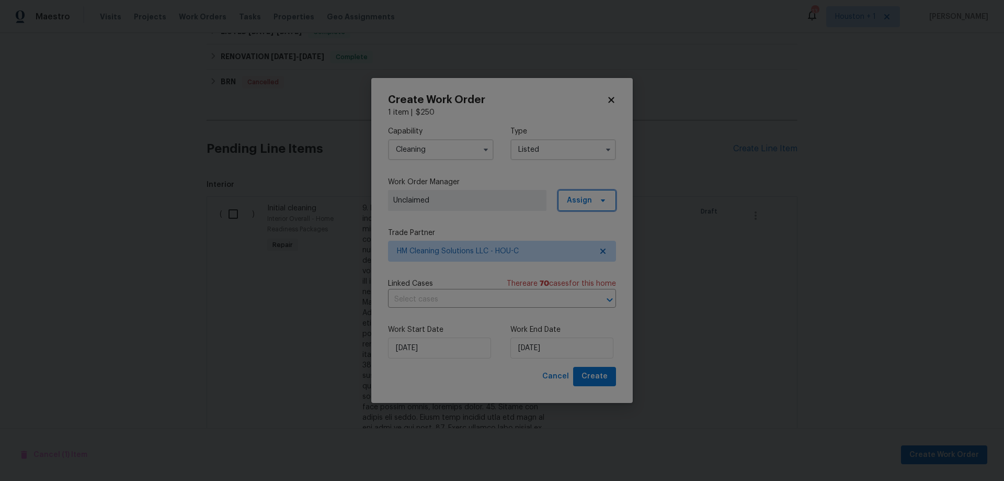
click at [593, 202] on span "Assign" at bounding box center [587, 200] width 58 height 21
click at [604, 235] on div "Assign to HPM" at bounding box center [590, 230] width 49 height 10
click at [605, 378] on span "Create" at bounding box center [595, 376] width 26 height 13
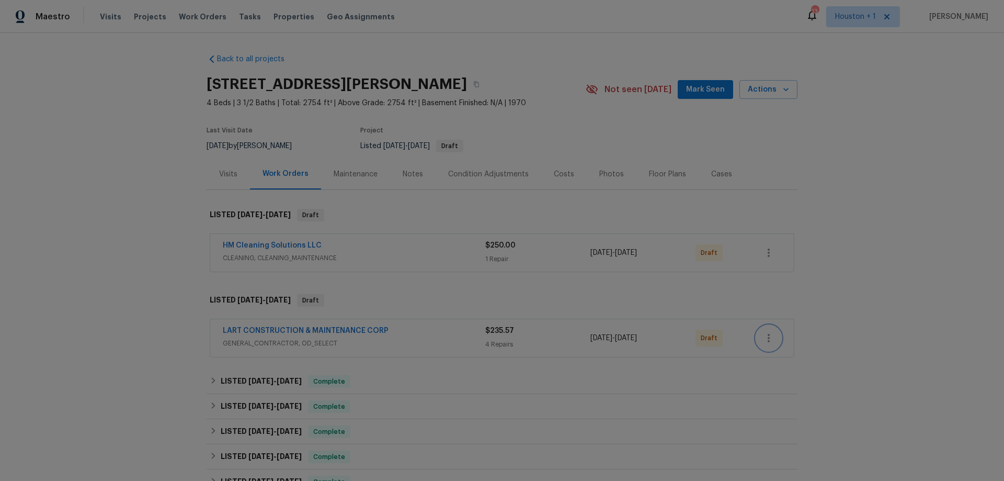
click at [767, 335] on icon "button" at bounding box center [769, 338] width 13 height 13
click at [830, 353] on li "Confirm and Send to Vendor" at bounding box center [811, 355] width 117 height 17
click at [907, 260] on div at bounding box center [502, 240] width 1004 height 481
click at [757, 333] on button "button" at bounding box center [768, 337] width 25 height 25
click at [794, 352] on li "Confirm and Send to Vendor" at bounding box center [811, 355] width 117 height 17
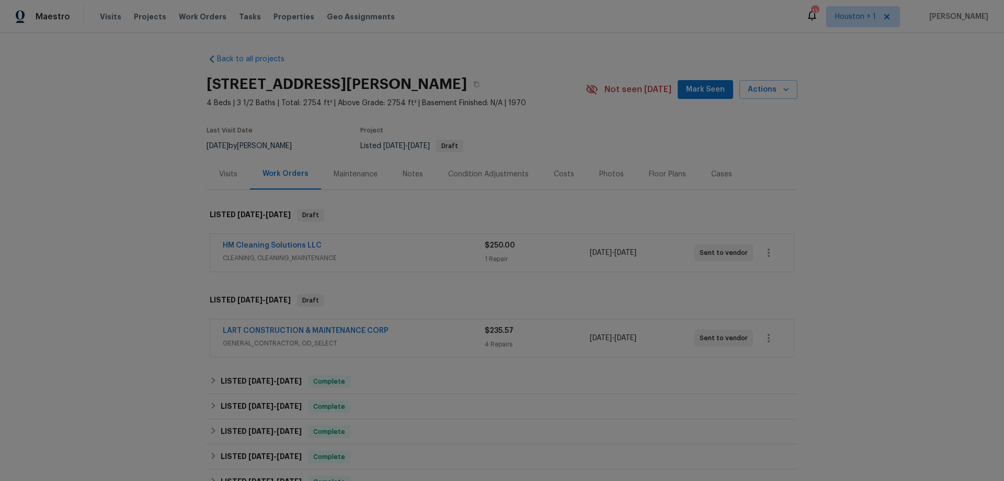
click at [892, 240] on div "Back to all projects [STREET_ADDRESS][PERSON_NAME] 4 Beds | 3 1/2 Baths | Total…" at bounding box center [502, 257] width 1004 height 448
click at [251, 244] on link "HM Cleaning Solutions LLC" at bounding box center [272, 245] width 99 height 7
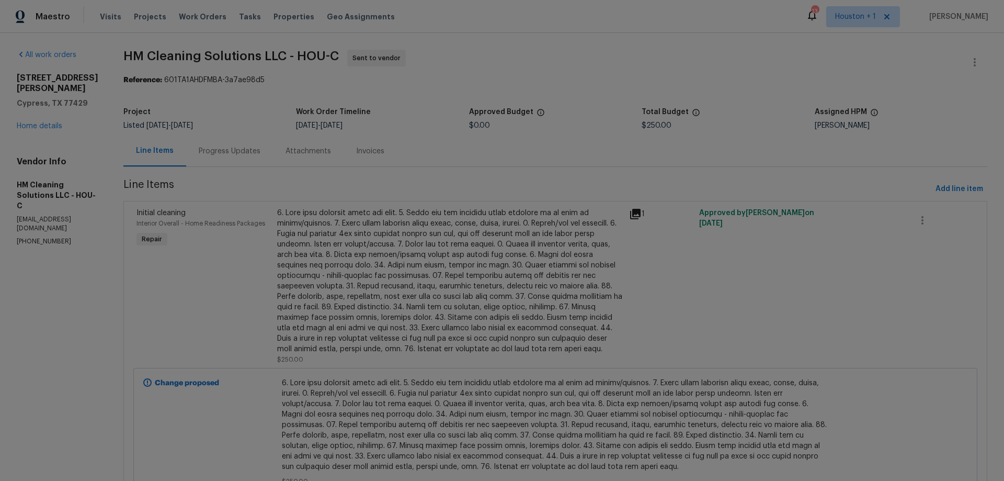
click at [238, 145] on div "Progress Updates" at bounding box center [229, 150] width 87 height 31
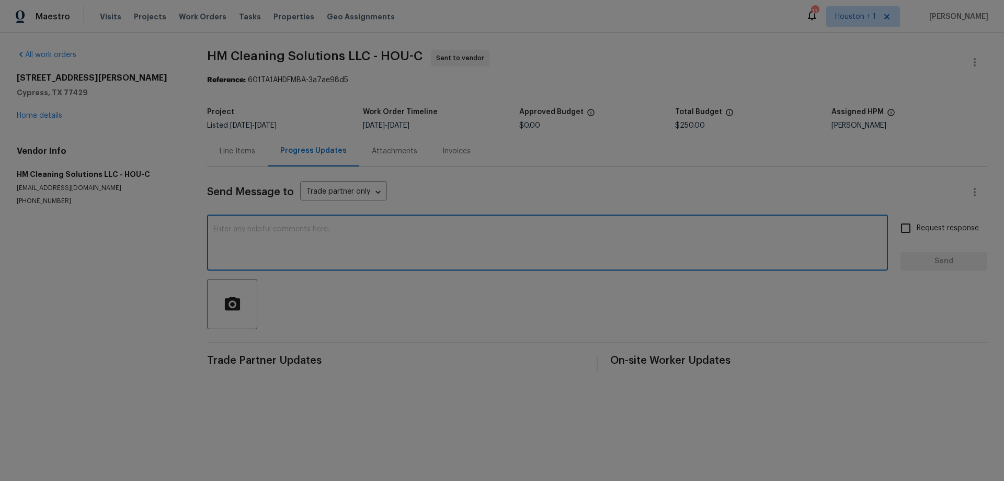
click at [342, 240] on textarea at bounding box center [547, 243] width 669 height 37
type textarea "P"
type textarea "please schedule for 08/15. thanks!"
drag, startPoint x: 897, startPoint y: 229, endPoint x: 912, endPoint y: 253, distance: 28.4
click at [897, 229] on input "Request response" at bounding box center [906, 228] width 22 height 22
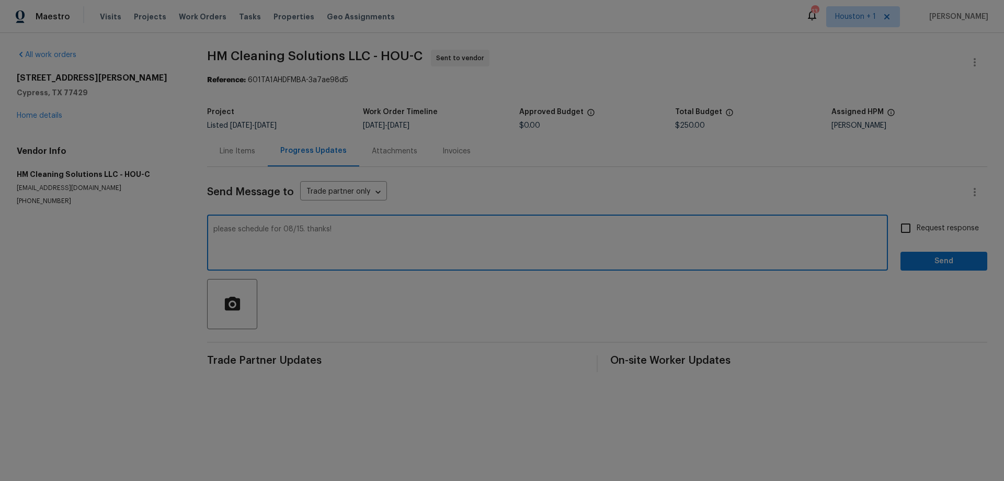
checkbox input "true"
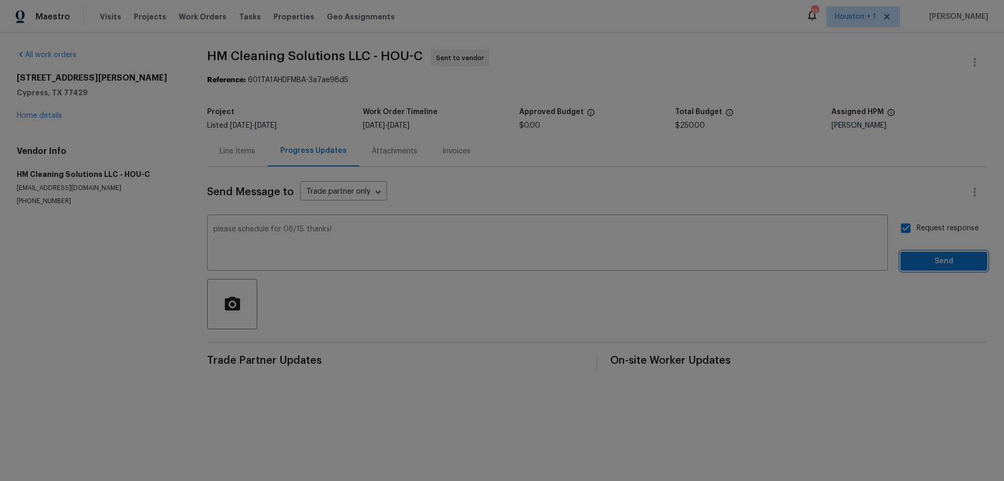
click at [933, 263] on span "Send" at bounding box center [944, 261] width 70 height 13
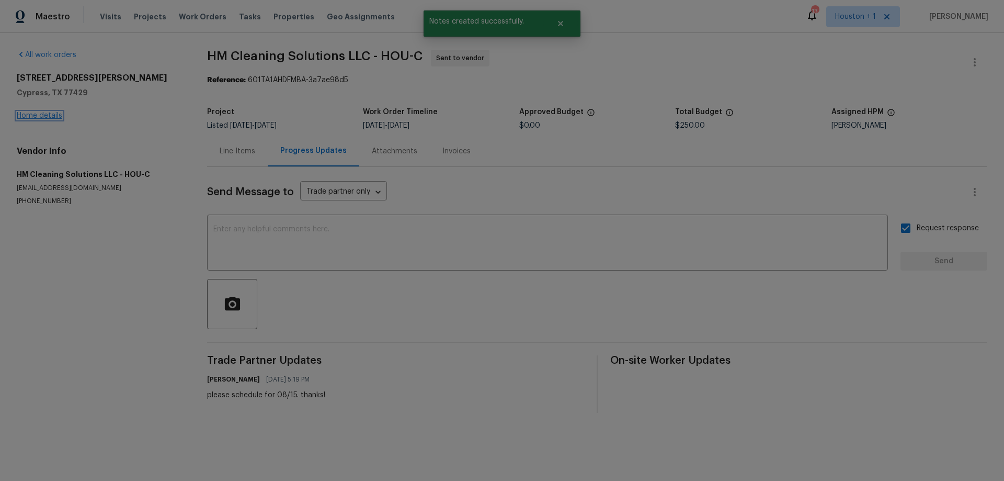
click at [50, 115] on link "Home details" at bounding box center [40, 115] width 46 height 7
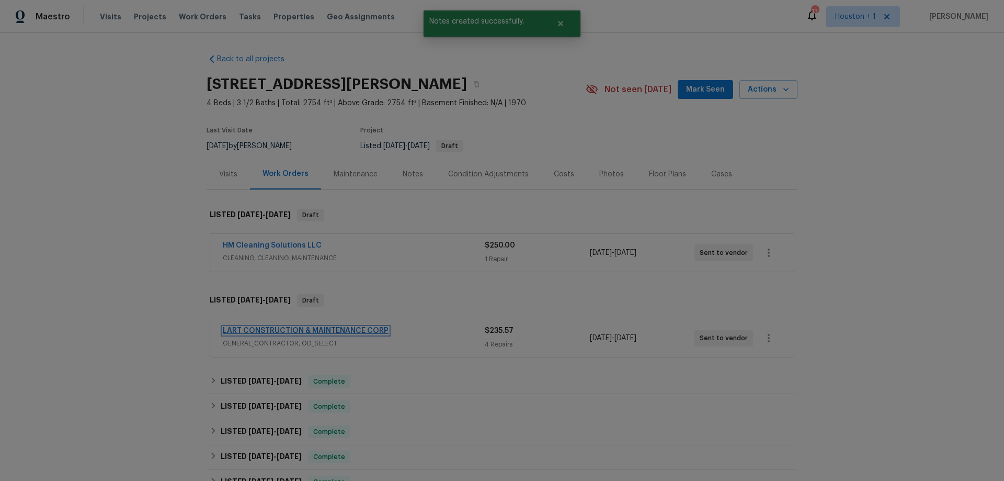
click at [278, 330] on link "LART CONSTRUCTION & MAINTENANCE CORP" at bounding box center [306, 330] width 166 height 7
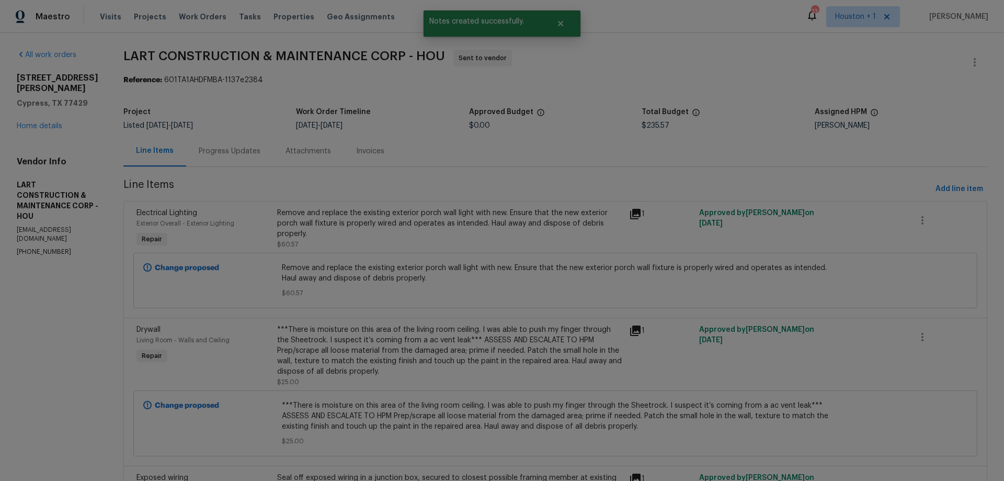
click at [233, 152] on div "Progress Updates" at bounding box center [230, 151] width 62 height 10
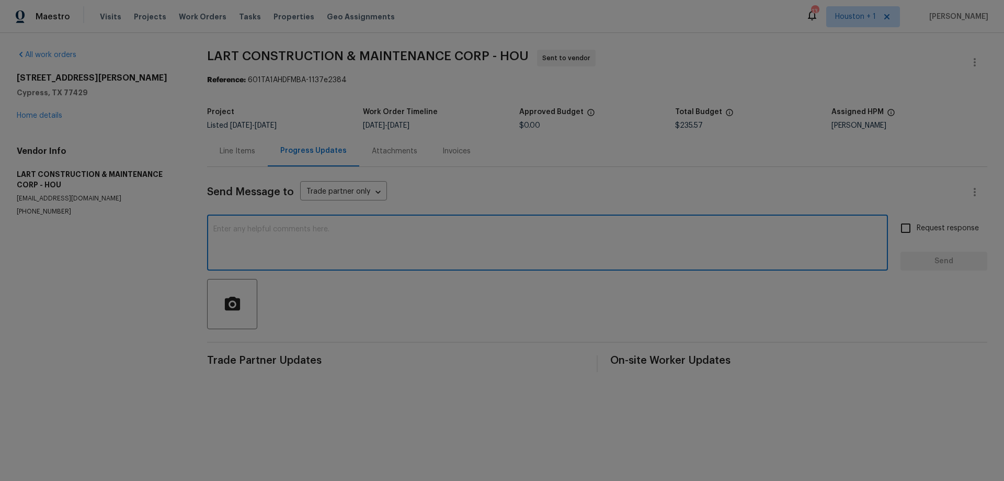
click at [309, 247] on textarea at bounding box center [547, 243] width 669 height 37
click at [307, 228] on textarea "please complete by 08/15. cleaning is scheduled for that day. thanks!" at bounding box center [547, 243] width 669 height 37
type textarea "please complete by 08/15; cleaning is scheduled for that day. thanks!"
click at [901, 230] on input "Request response" at bounding box center [906, 228] width 22 height 22
checkbox input "true"
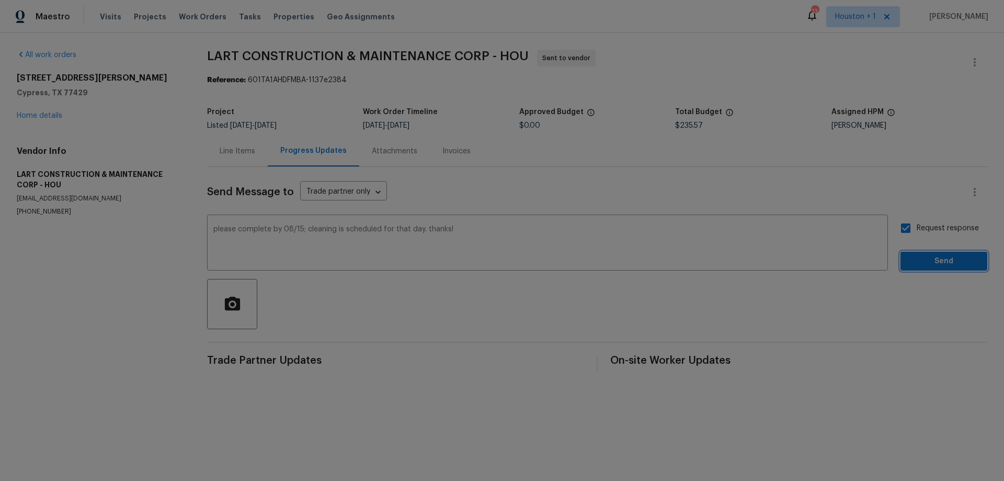
click at [931, 266] on span "Send" at bounding box center [944, 261] width 70 height 13
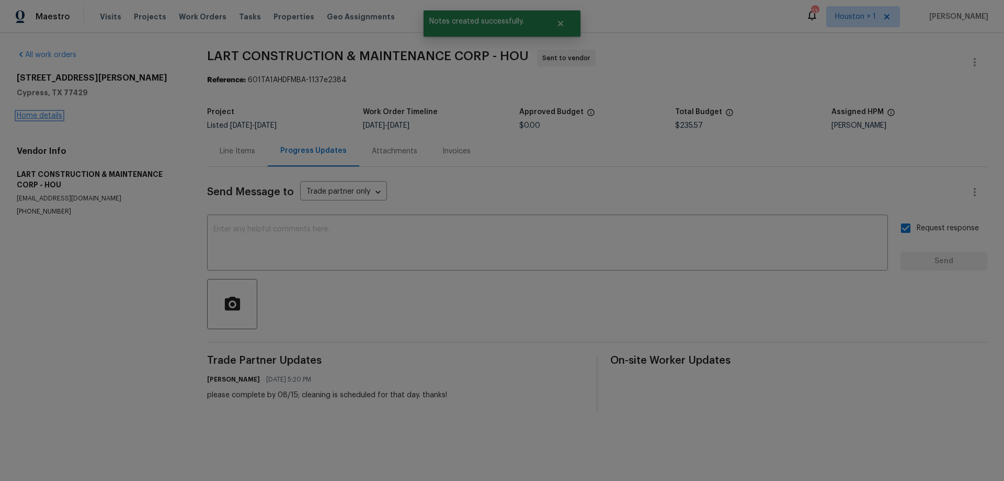
click at [49, 116] on link "Home details" at bounding box center [40, 115] width 46 height 7
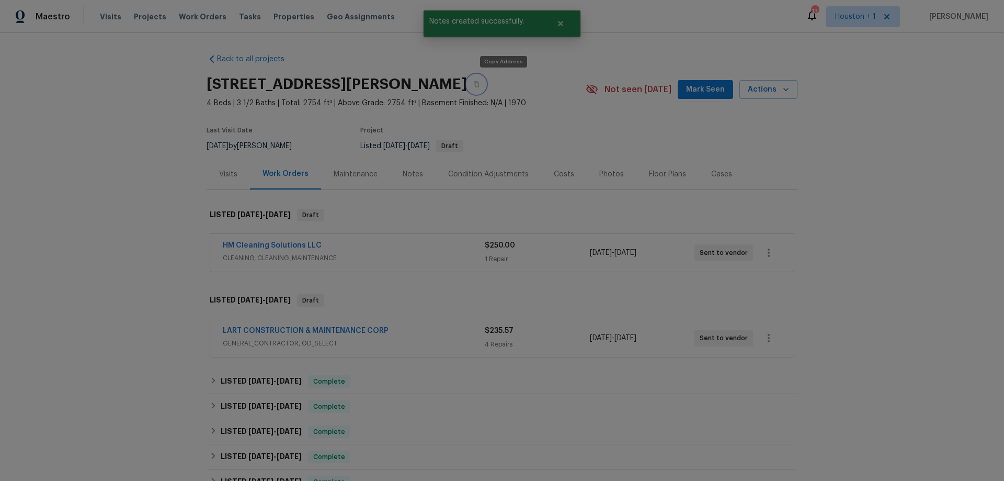
click at [479, 85] on icon "button" at bounding box center [476, 85] width 5 height 6
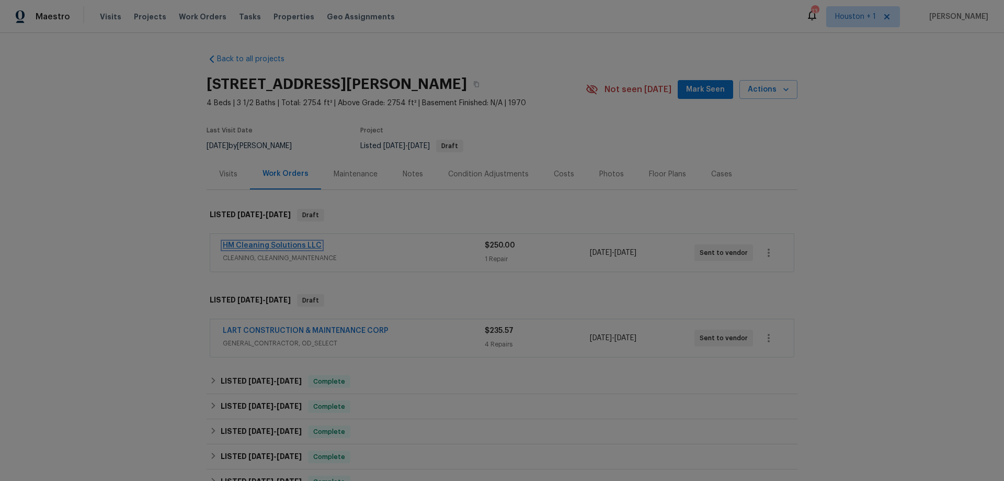
click at [260, 242] on link "HM Cleaning Solutions LLC" at bounding box center [272, 245] width 99 height 7
click at [709, 86] on span "Mark Seen" at bounding box center [705, 89] width 39 height 13
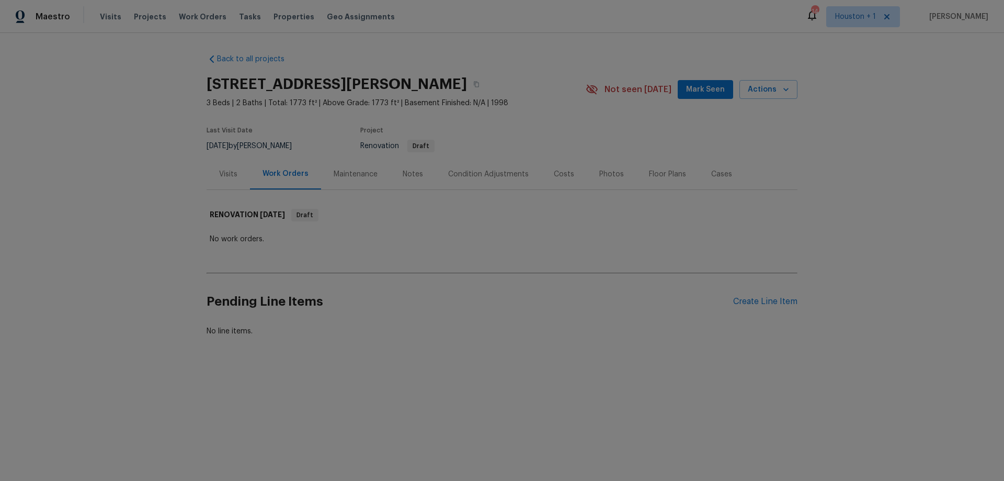
click at [229, 167] on div "Visits" at bounding box center [228, 174] width 43 height 31
click at [404, 174] on div "Notes" at bounding box center [413, 174] width 20 height 10
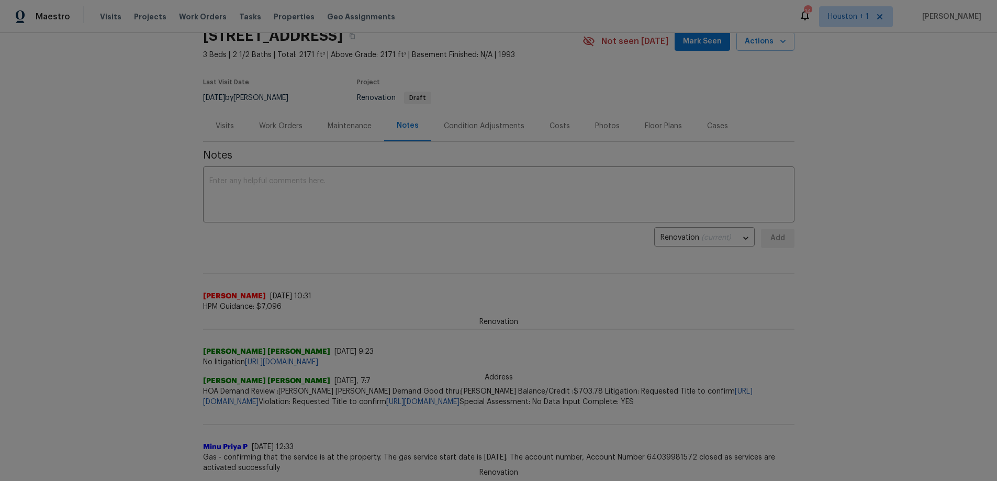
scroll to position [52, 0]
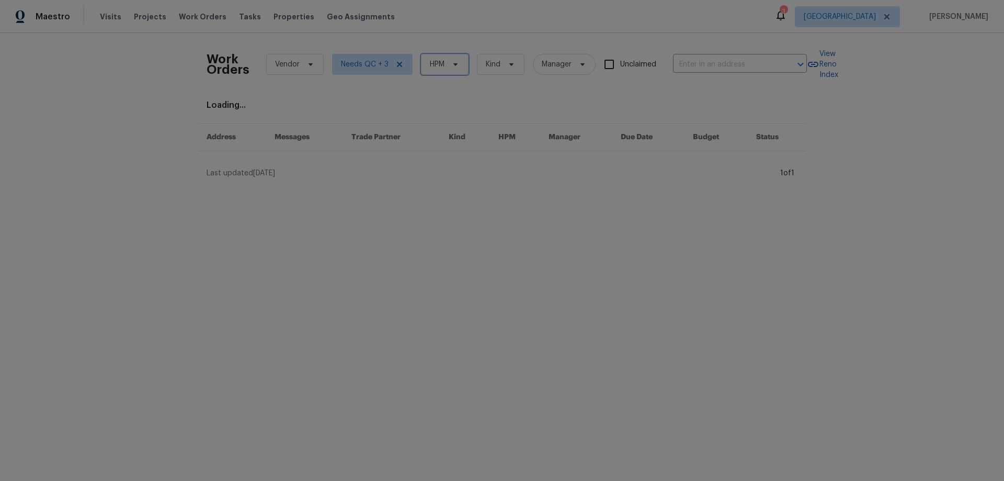
click at [433, 62] on span "HPM" at bounding box center [437, 64] width 15 height 10
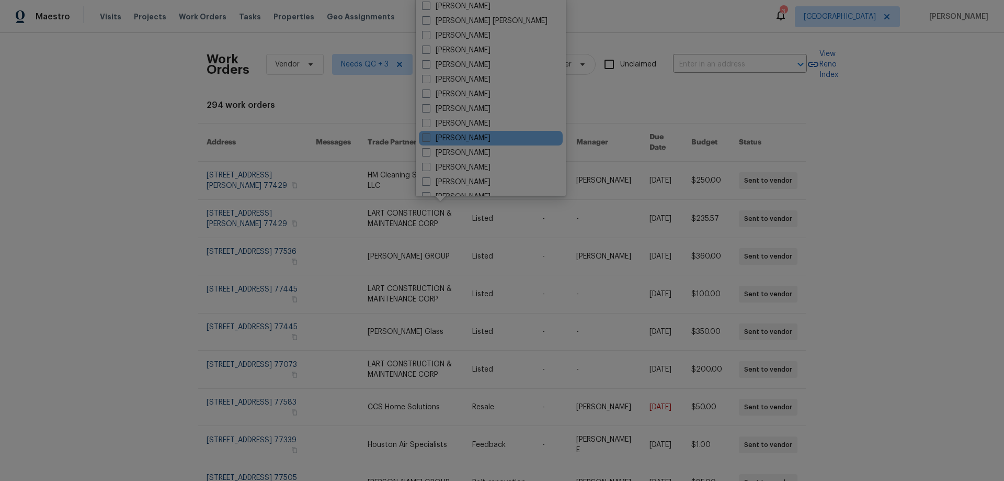
click at [457, 139] on label "[PERSON_NAME]" at bounding box center [456, 138] width 69 height 10
click at [429, 139] on input "[PERSON_NAME]" at bounding box center [425, 136] width 7 height 7
checkbox input "true"
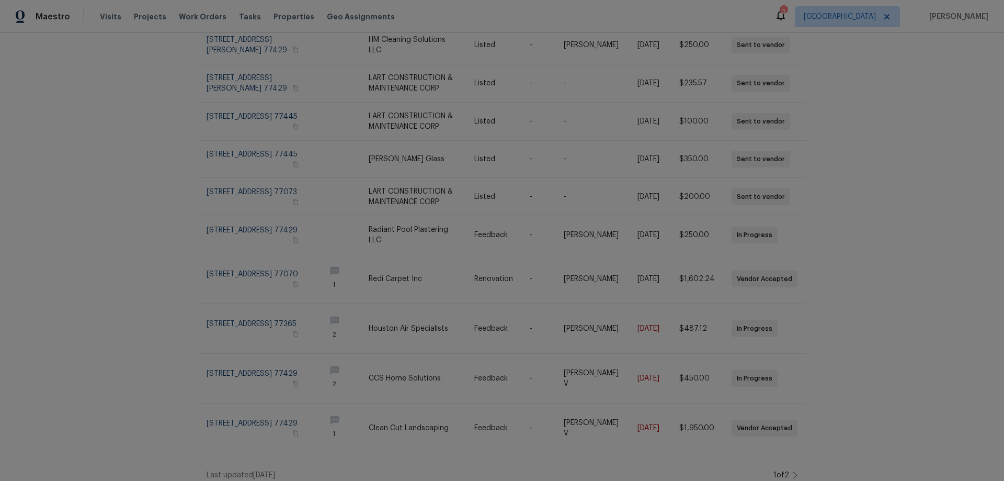
scroll to position [142, 0]
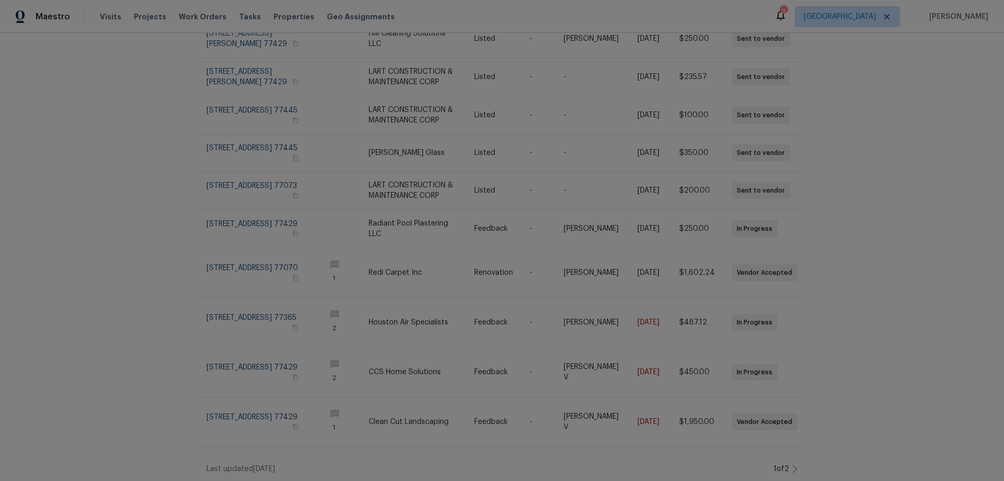
click at [793, 465] on icon at bounding box center [795, 469] width 5 height 8
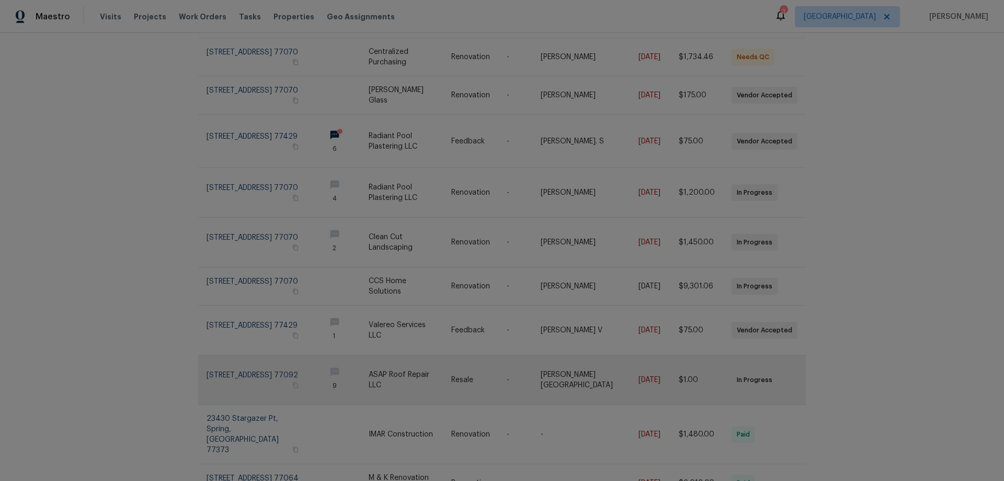
scroll to position [157, 0]
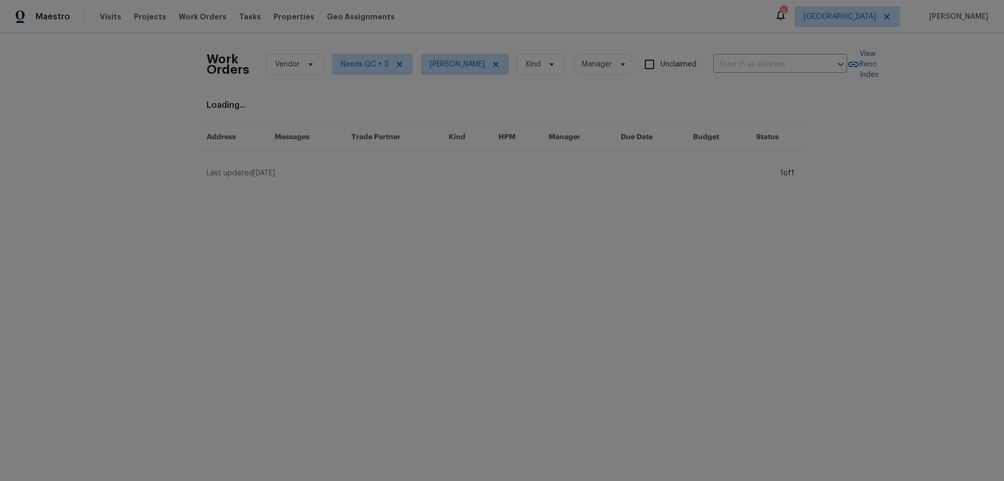
scroll to position [0, 0]
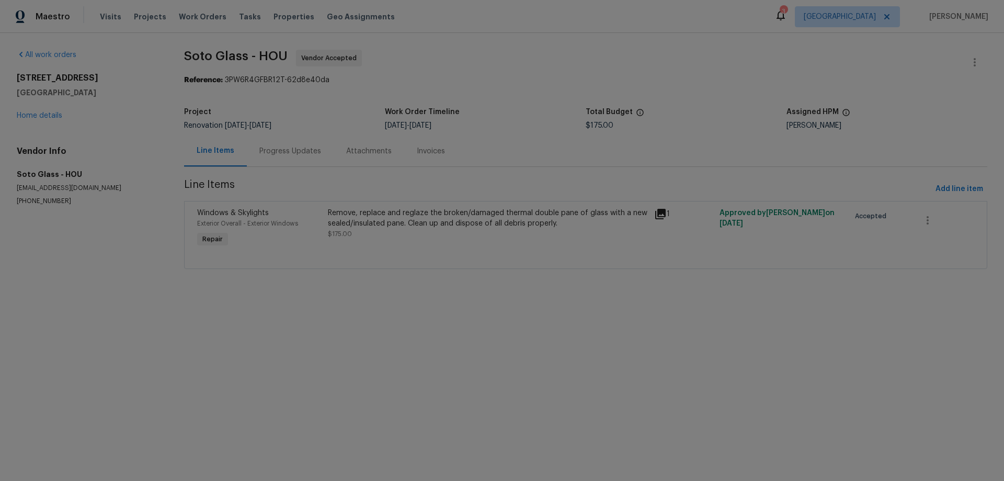
click at [274, 154] on div "Progress Updates" at bounding box center [290, 151] width 62 height 10
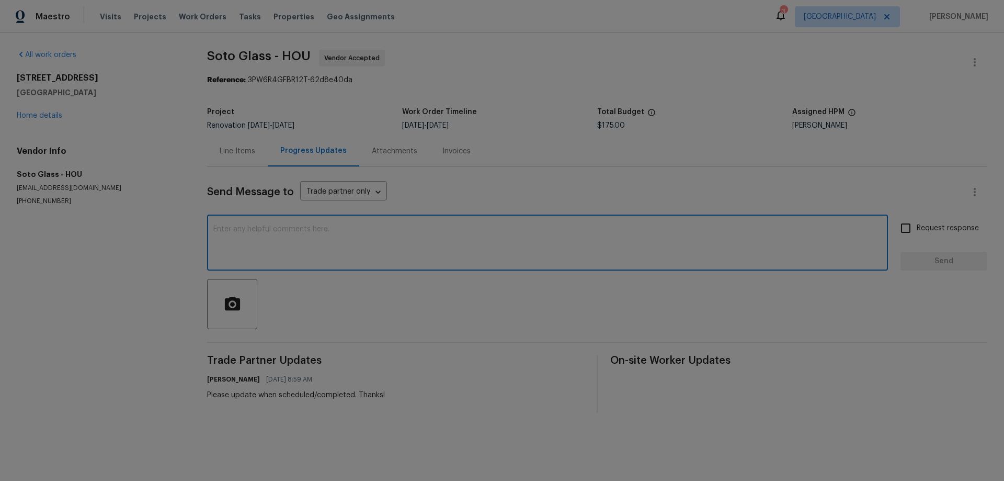
click at [405, 239] on textarea at bounding box center [547, 243] width 669 height 37
type textarea "checking status. thanks!"
click at [895, 225] on input "Request response" at bounding box center [906, 228] width 22 height 22
checkbox input "true"
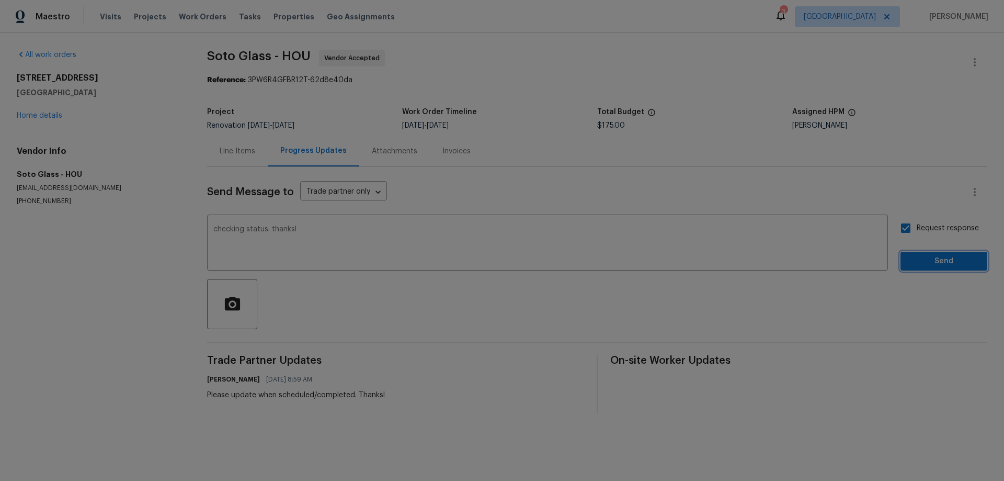
click at [925, 269] on button "Send" at bounding box center [944, 261] width 87 height 19
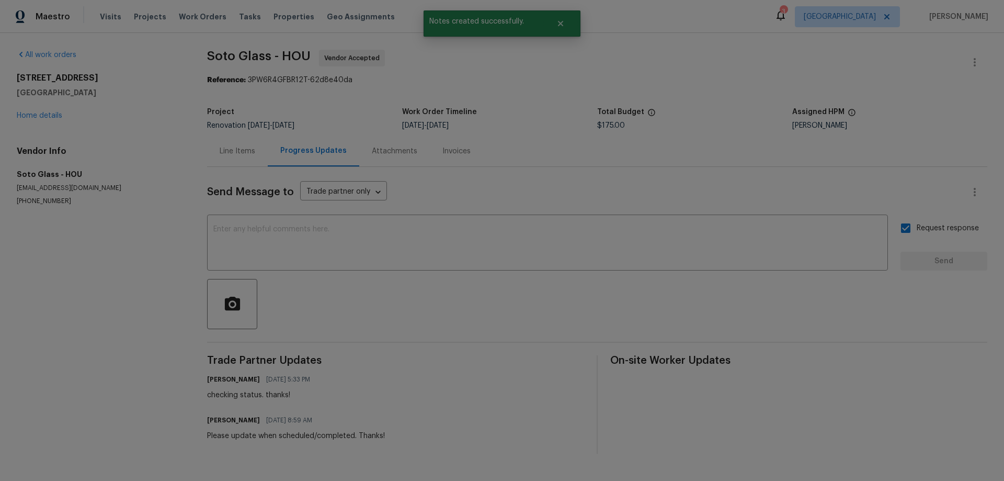
click at [232, 154] on div "Line Items" at bounding box center [238, 151] width 36 height 10
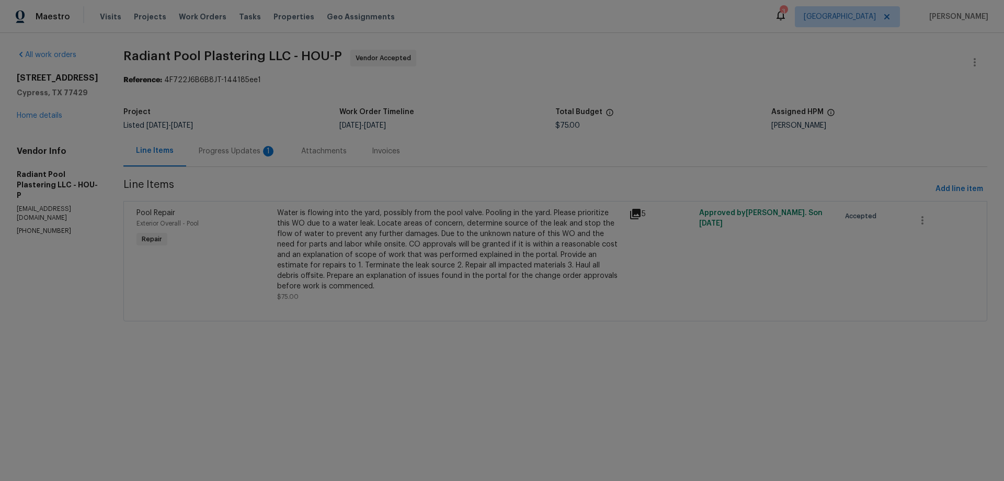
click at [246, 150] on div "Progress Updates 1" at bounding box center [237, 151] width 77 height 10
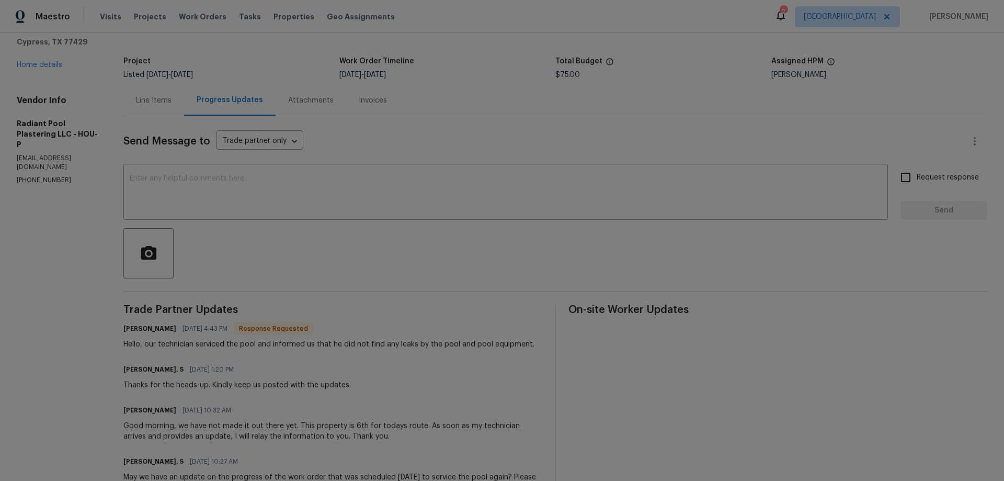
scroll to position [52, 0]
click at [166, 99] on div "Line Items" at bounding box center [154, 99] width 36 height 10
